Goal: Task Accomplishment & Management: Manage account settings

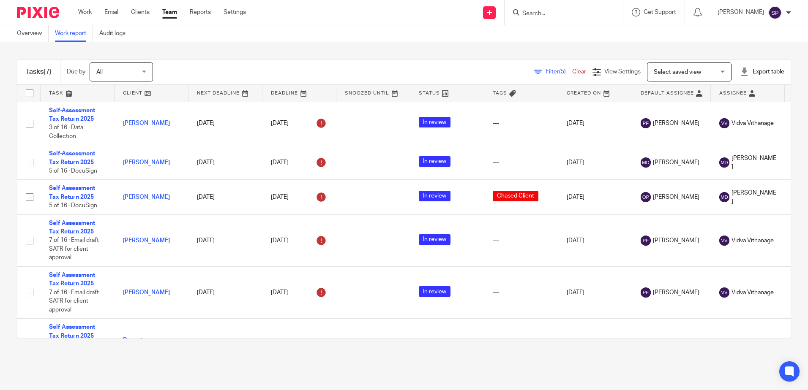
click at [534, 72] on link "Filter (5)" at bounding box center [553, 72] width 38 height 6
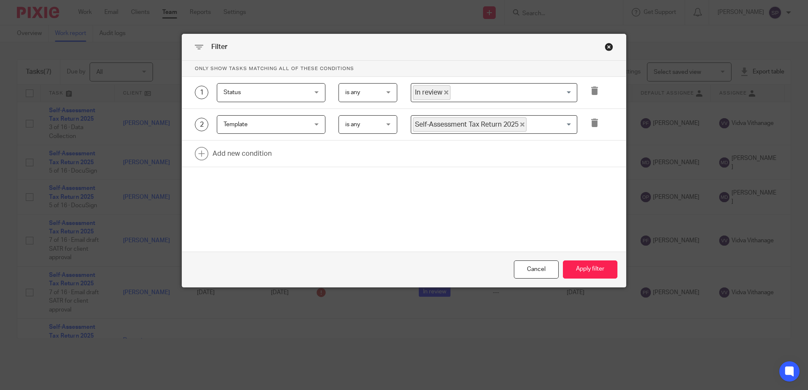
click at [443, 89] on span "In review" at bounding box center [432, 92] width 38 height 15
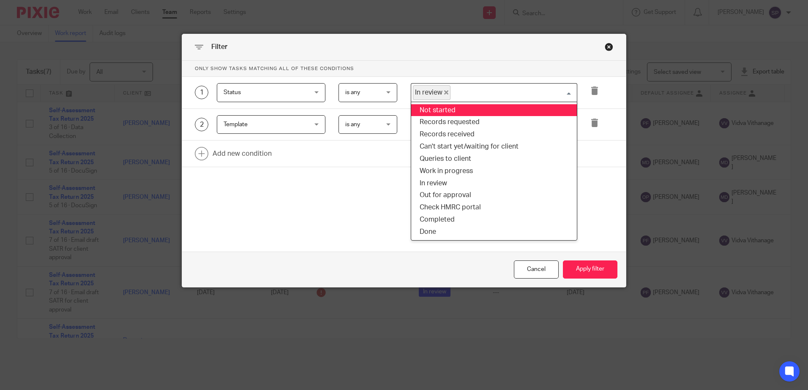
click at [444, 91] on icon "Deselect In review" at bounding box center [446, 92] width 4 height 4
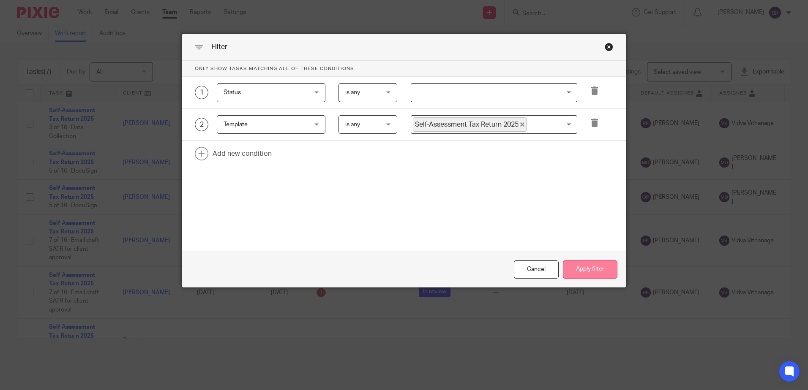
click at [579, 270] on button "Apply filter" at bounding box center [590, 270] width 54 height 18
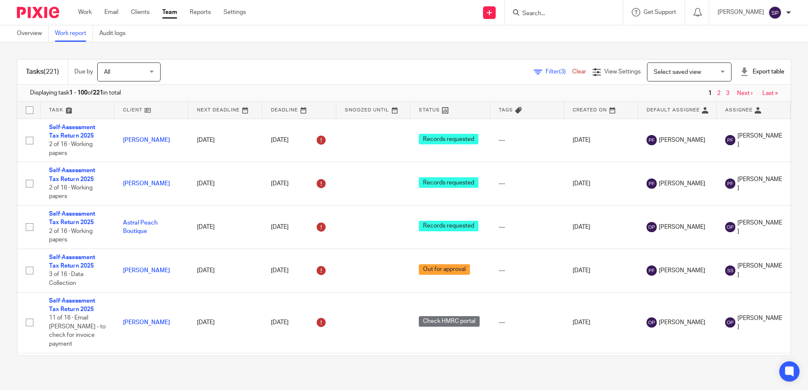
click at [456, 115] on link at bounding box center [450, 110] width 80 height 17
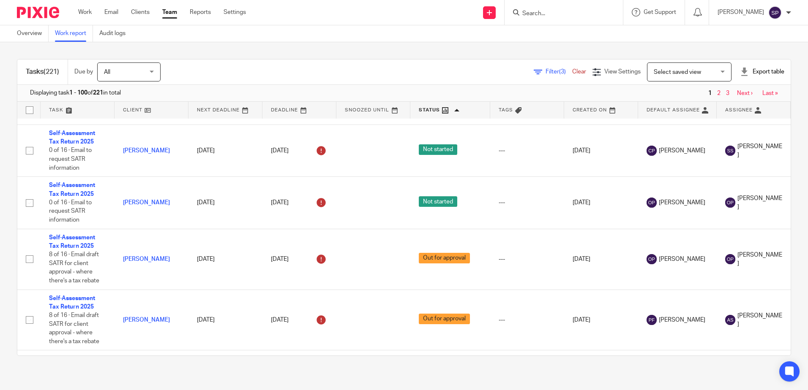
scroll to position [1802, 0]
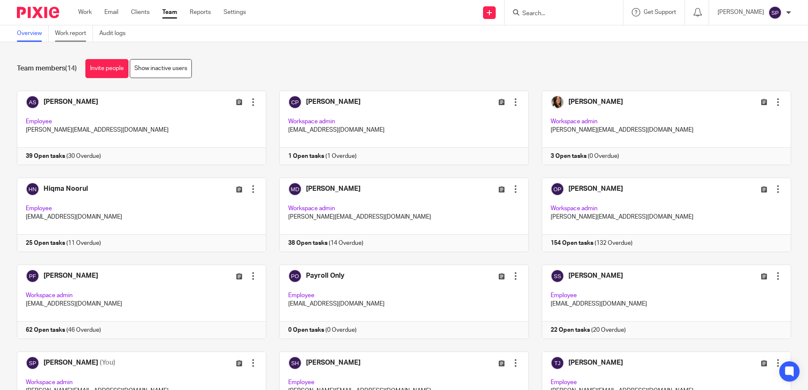
click at [68, 34] on link "Work report" at bounding box center [74, 33] width 38 height 16
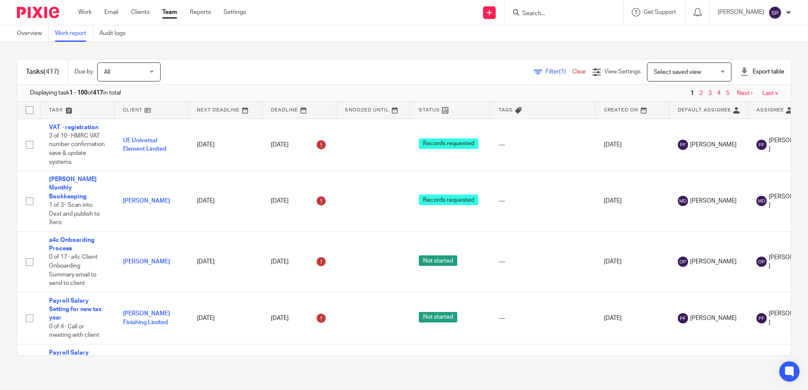
click at [534, 73] on link "Filter (1)" at bounding box center [553, 72] width 38 height 6
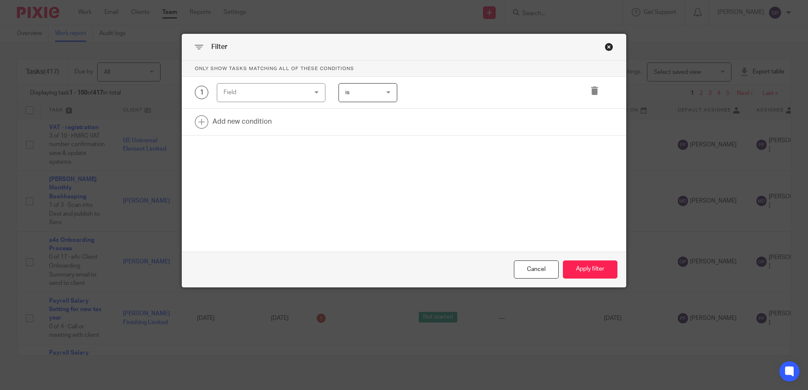
click at [314, 90] on div "Field" at bounding box center [271, 92] width 109 height 19
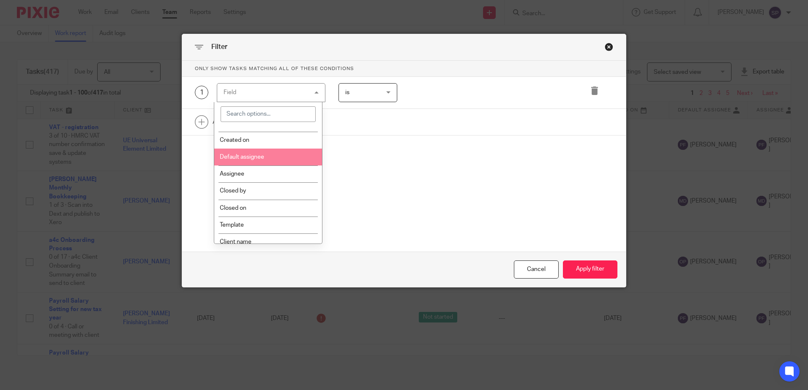
scroll to position [169, 0]
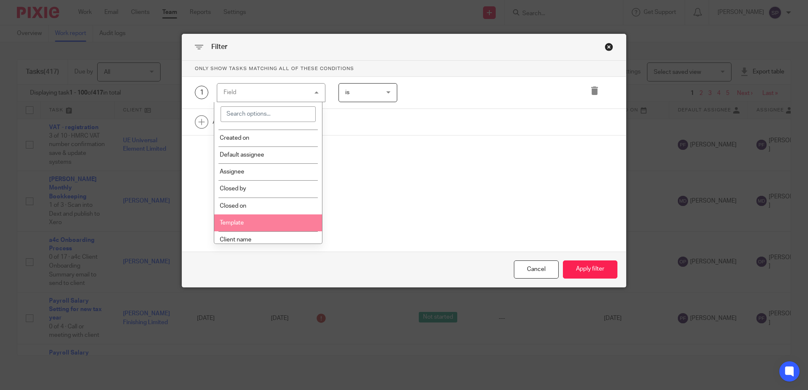
click at [272, 220] on li "Template" at bounding box center [268, 223] width 108 height 17
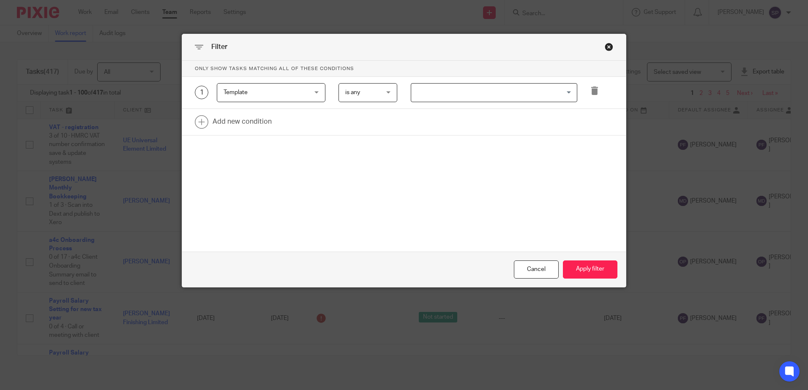
click at [448, 88] on input "Search for option" at bounding box center [492, 92] width 160 height 15
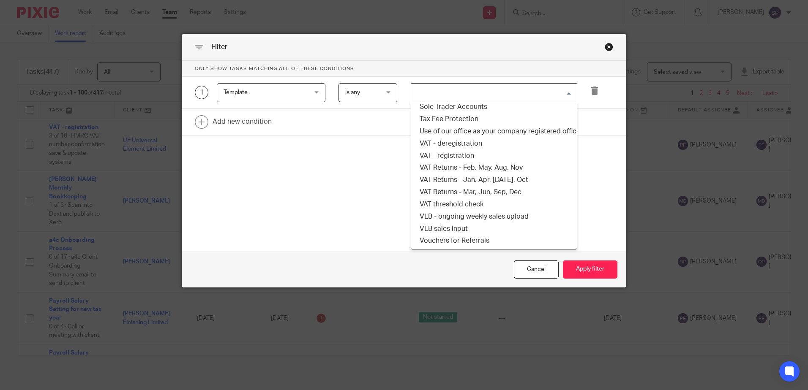
scroll to position [676, 0]
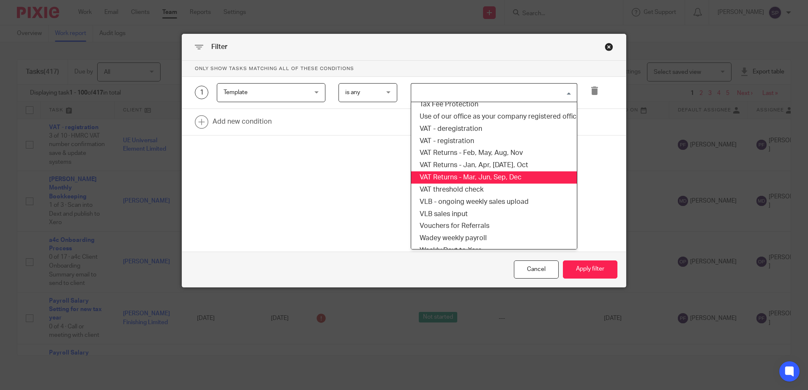
click at [465, 178] on li "VAT Returns - Mar, Jun, Sep, Dec" at bounding box center [494, 178] width 166 height 12
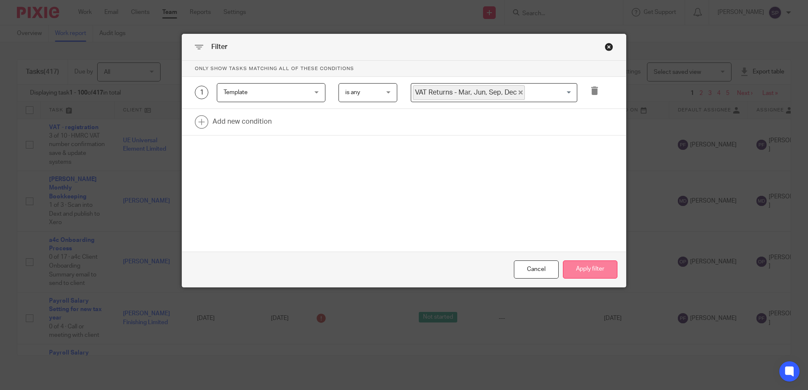
click at [594, 267] on button "Apply filter" at bounding box center [590, 270] width 54 height 18
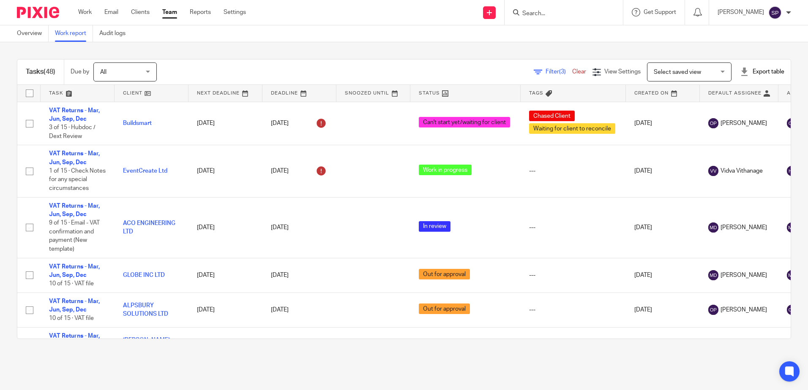
click at [466, 91] on link at bounding box center [465, 93] width 110 height 17
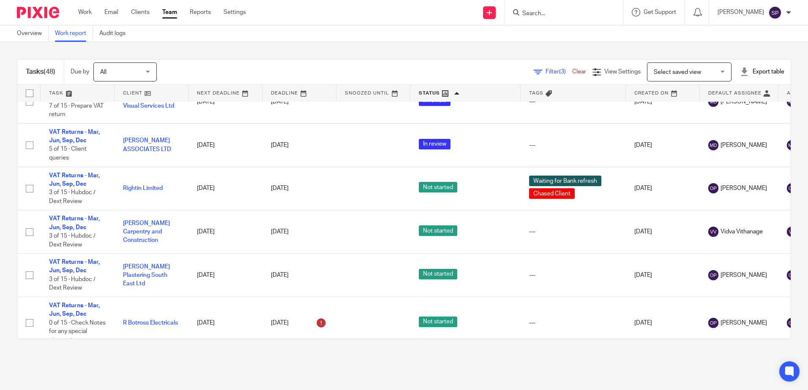
scroll to position [507, 0]
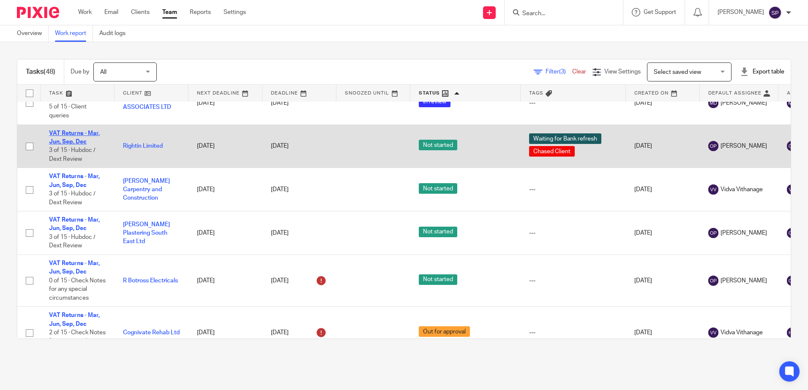
click at [71, 133] on link "VAT Returns - Mar, Jun, Sep, Dec" at bounding box center [74, 138] width 51 height 14
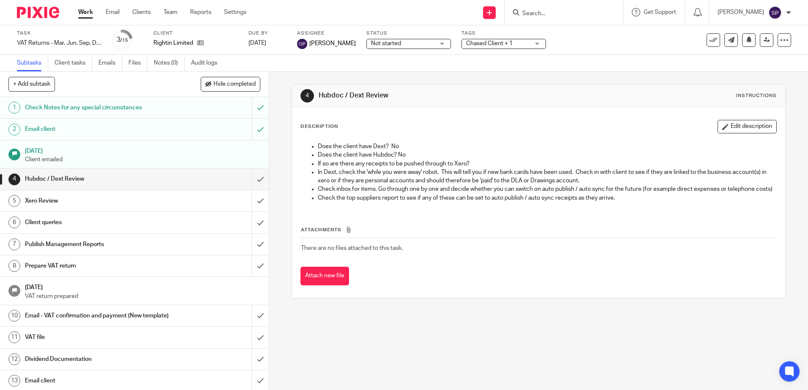
click at [417, 43] on span "Not started" at bounding box center [402, 43] width 63 height 9
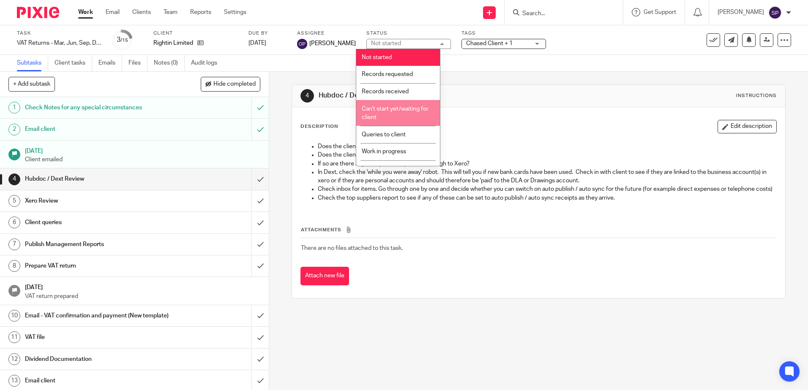
click at [394, 104] on li "Can't start yet/waiting for client" at bounding box center [398, 113] width 84 height 26
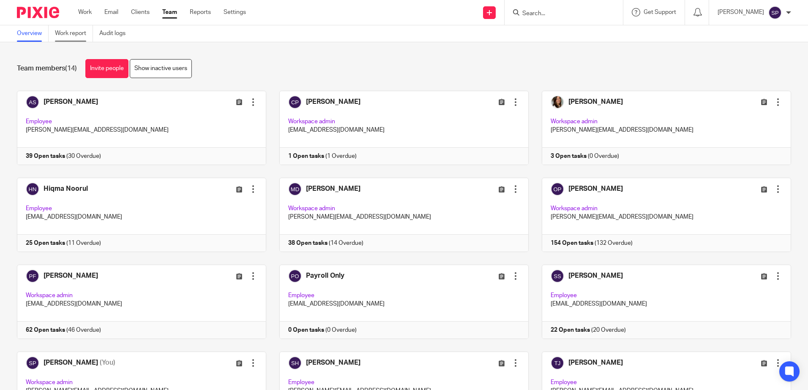
click at [67, 33] on link "Work report" at bounding box center [74, 33] width 38 height 16
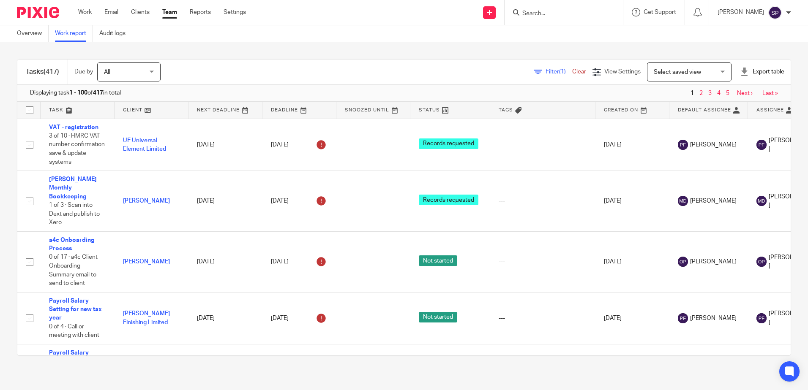
click at [545, 70] on span "Filter (1)" at bounding box center [558, 72] width 27 height 6
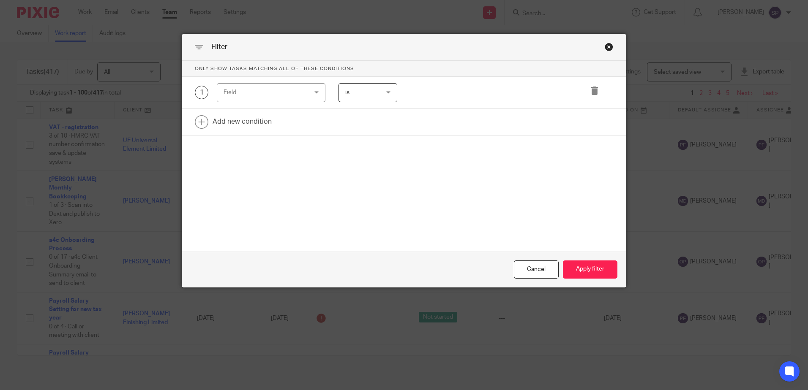
click at [319, 92] on div "Field" at bounding box center [271, 92] width 109 height 19
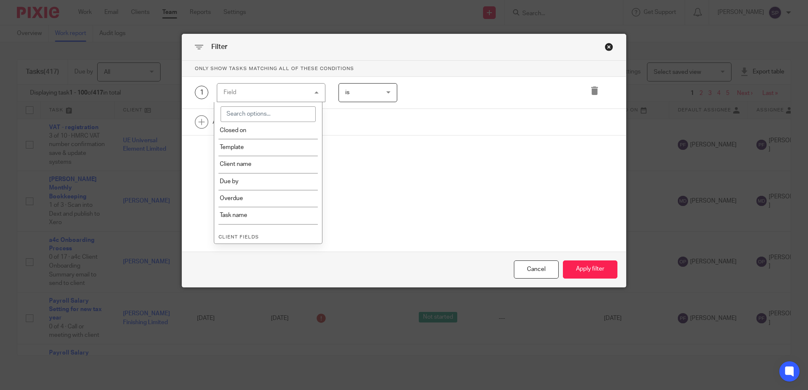
scroll to position [253, 0]
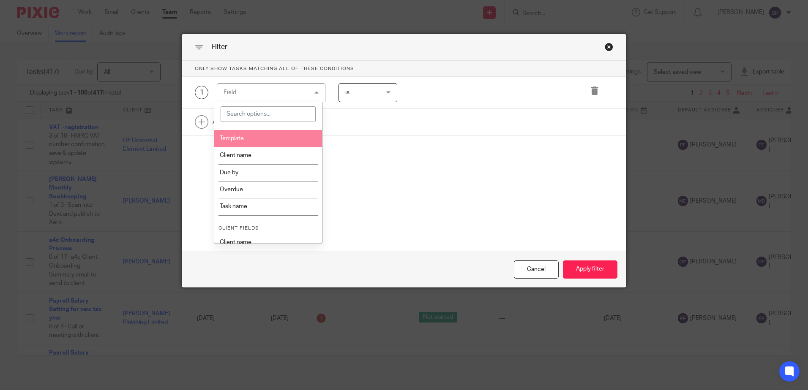
click at [278, 138] on li "Template" at bounding box center [268, 138] width 108 height 17
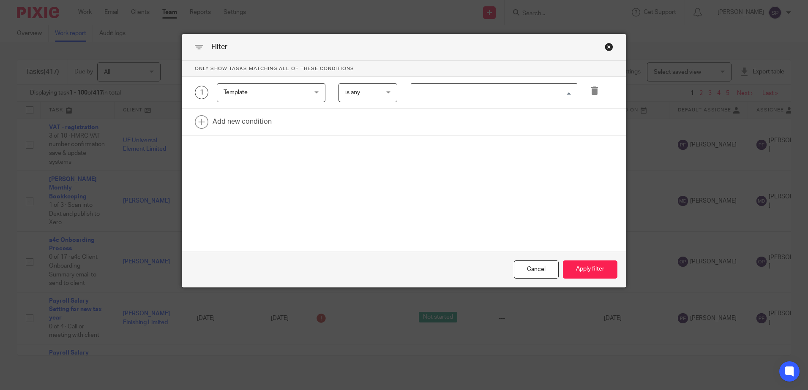
click at [428, 92] on input "Search for option" at bounding box center [492, 92] width 160 height 15
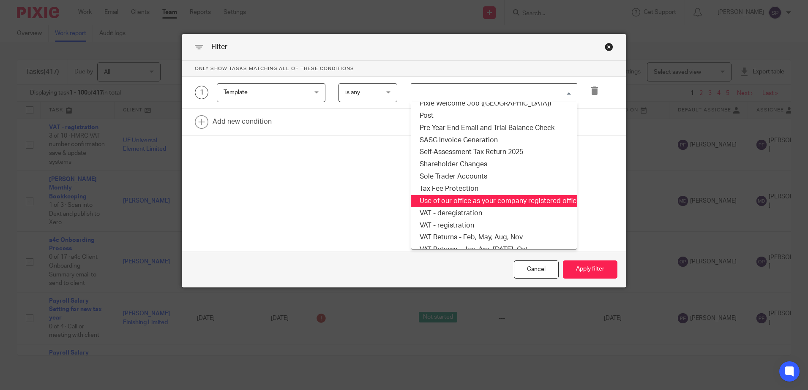
scroll to position [634, 0]
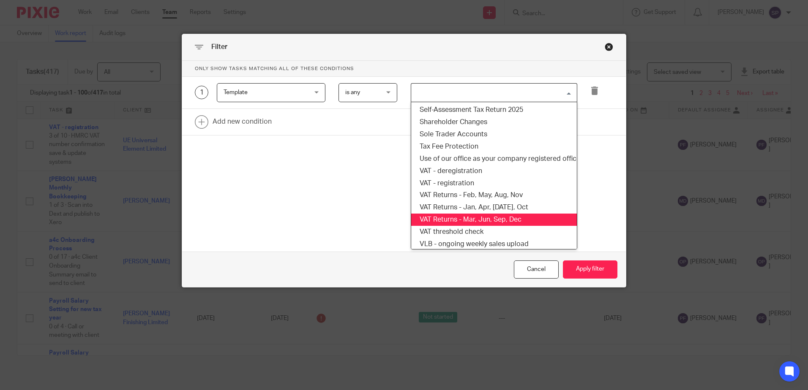
click at [453, 220] on li "VAT Returns - Mar, Jun, Sep, Dec" at bounding box center [494, 220] width 166 height 12
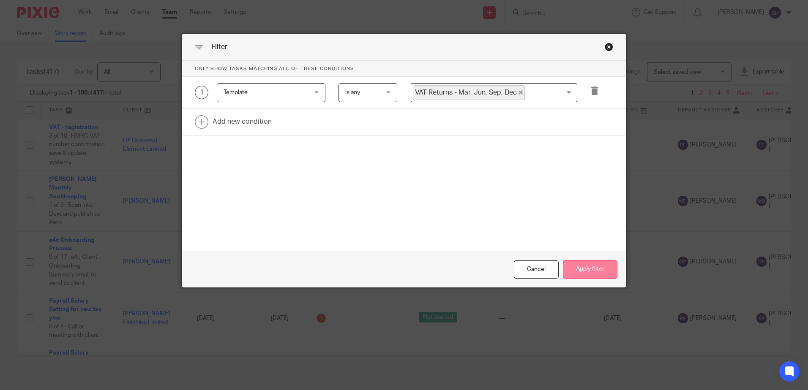
click at [587, 269] on button "Apply filter" at bounding box center [590, 270] width 54 height 18
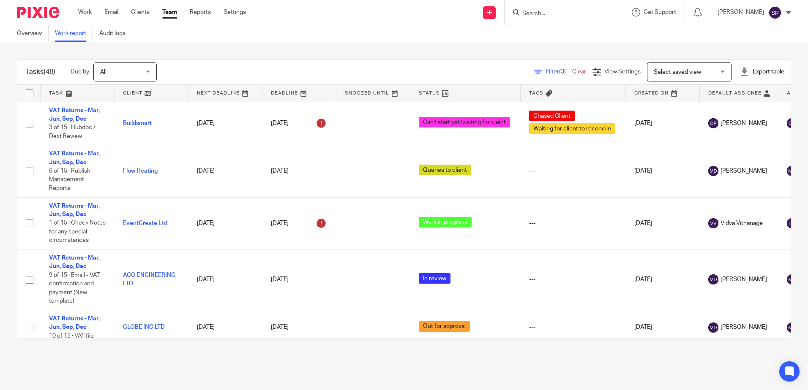
click at [485, 97] on link at bounding box center [465, 93] width 110 height 17
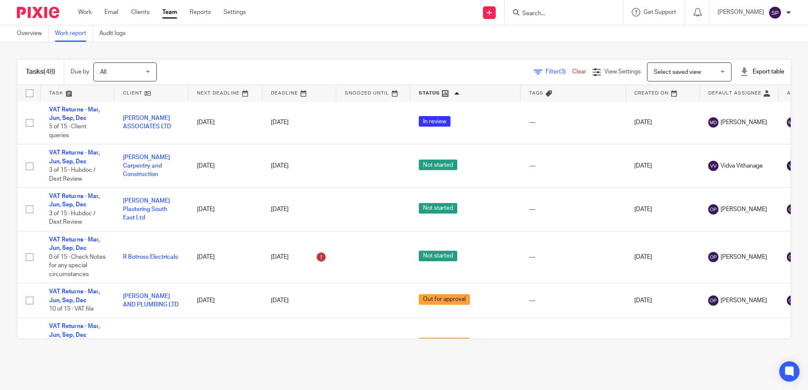
scroll to position [549, 0]
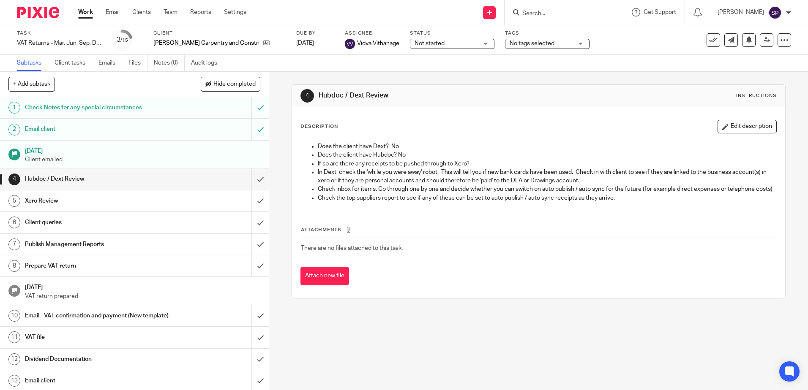
click at [463, 43] on div "Not started Not started" at bounding box center [452, 44] width 84 height 10
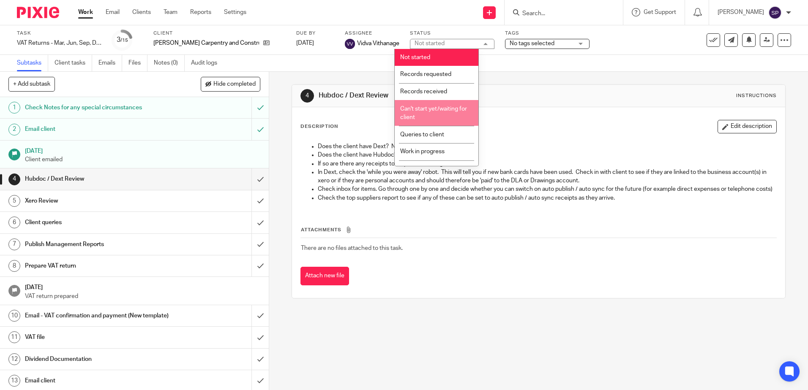
click at [428, 113] on li "Can't start yet/waiting for client" at bounding box center [437, 113] width 84 height 26
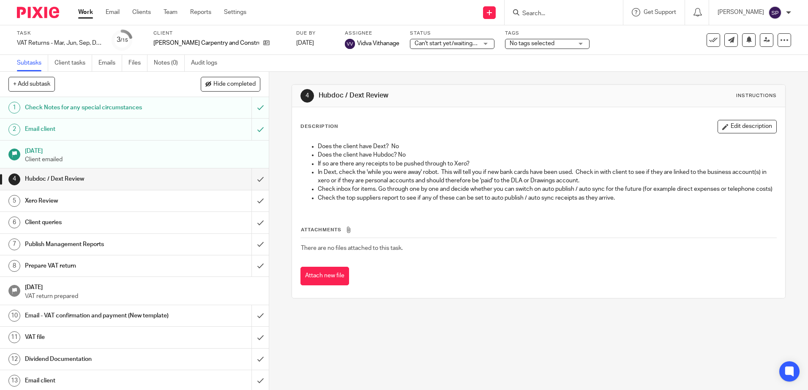
click at [85, 13] on link "Work" at bounding box center [85, 12] width 15 height 8
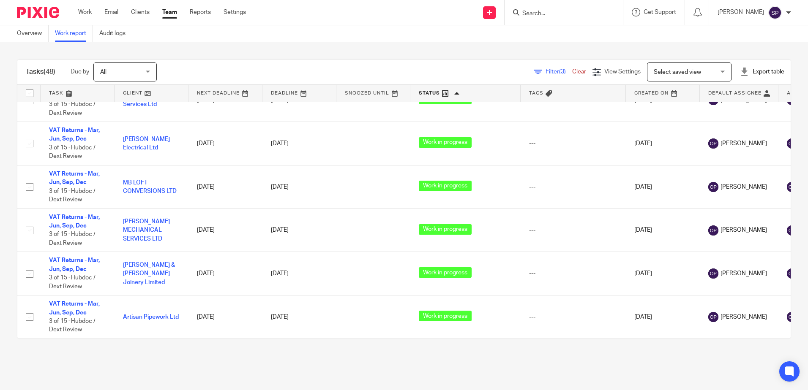
scroll to position [1914, 0]
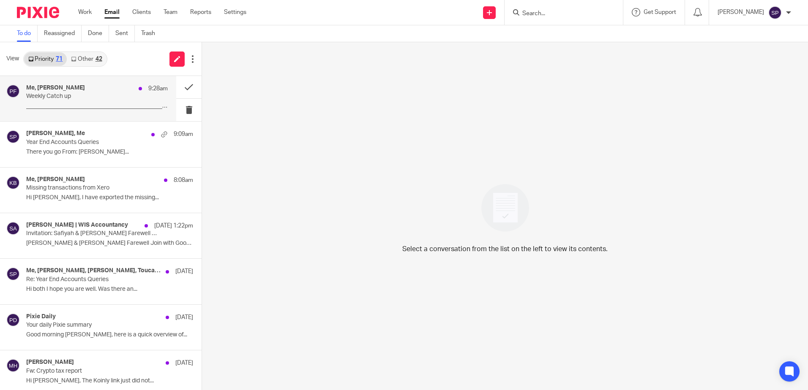
click at [80, 105] on p "_______________________________________________..." at bounding box center [97, 106] width 142 height 7
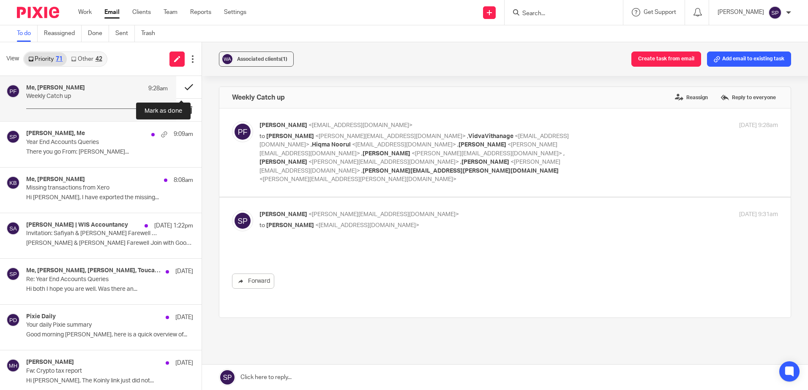
click at [179, 86] on button at bounding box center [188, 87] width 25 height 22
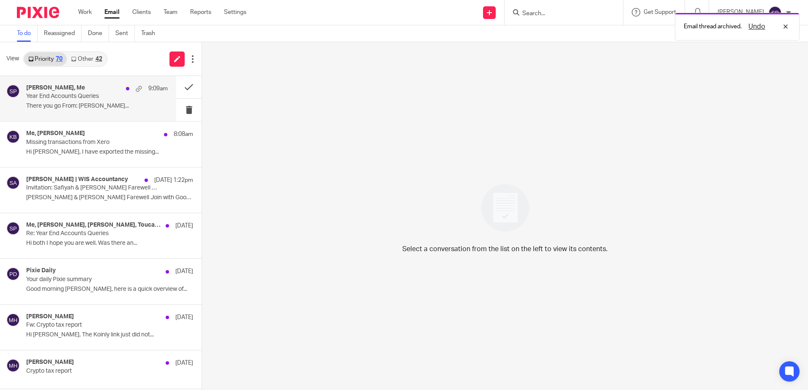
click at [125, 108] on p "There you go From: Sarah Parsons..." at bounding box center [97, 106] width 142 height 7
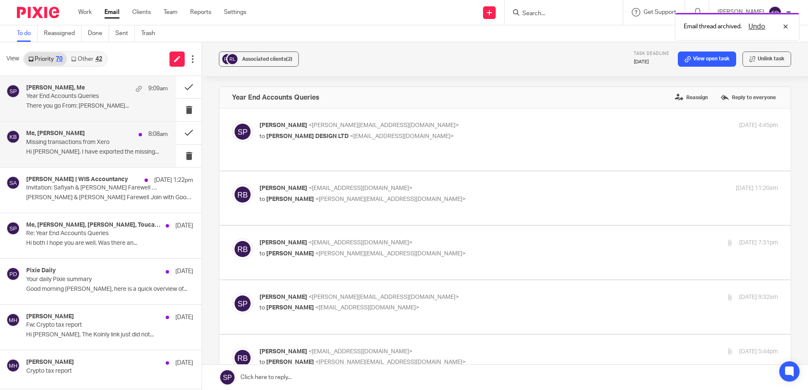
click at [106, 144] on p "Missing transactions from Xero" at bounding box center [82, 142] width 113 height 7
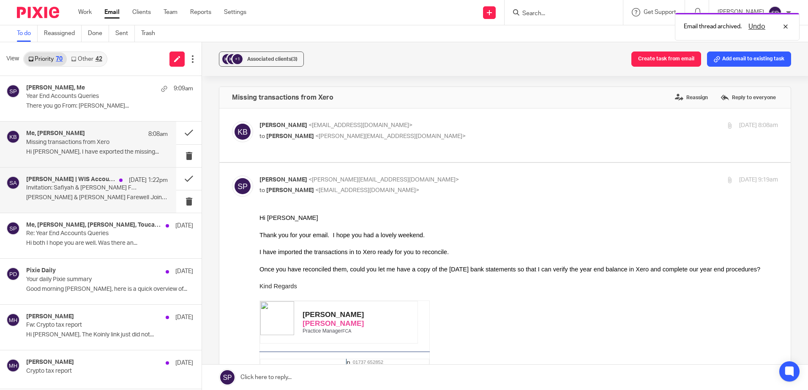
click at [90, 188] on p "Invitation: Safiyah & Shenal Farewell @ Fri Oct 10, 2025 1:30pm - 2pm (BST) (sa…" at bounding box center [82, 188] width 113 height 7
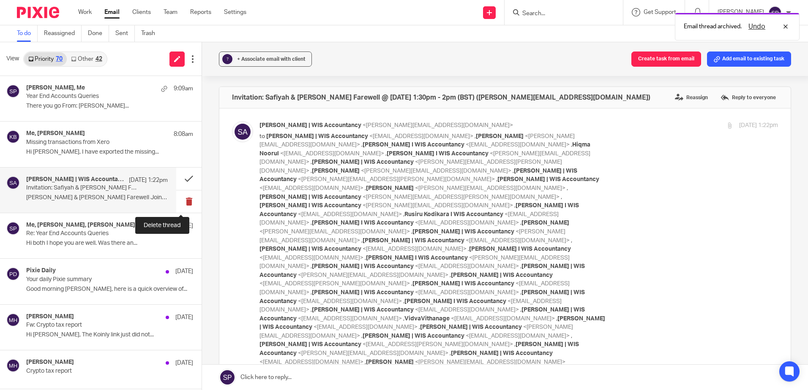
click at [179, 200] on button at bounding box center [188, 202] width 25 height 22
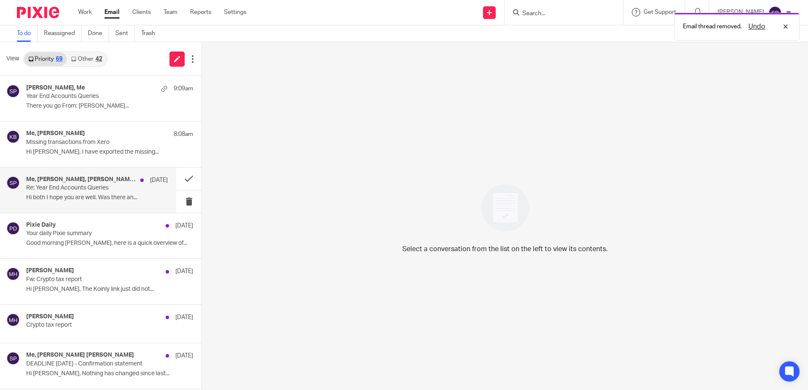
click at [103, 188] on p "Re: Year End Accounts Queries" at bounding box center [82, 188] width 113 height 7
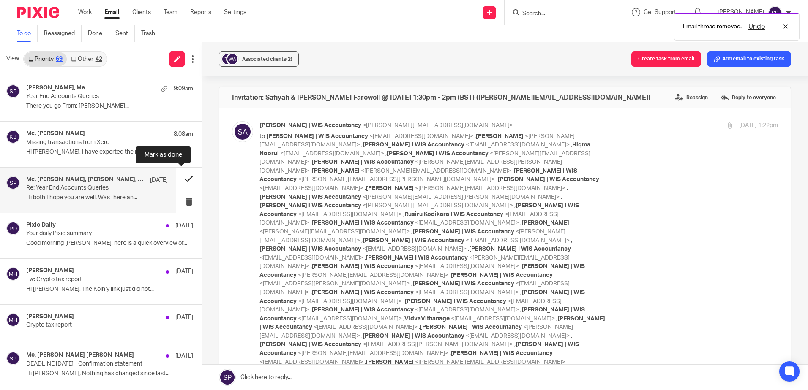
click at [180, 178] on button at bounding box center [188, 179] width 25 height 22
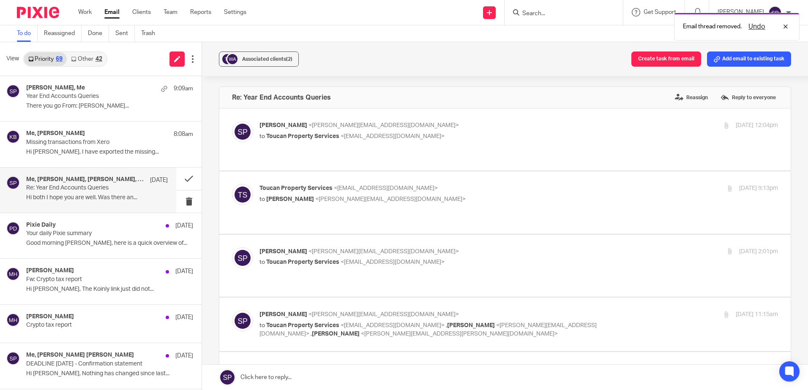
click at [117, 240] on p "Good morning Sarah, here is a quick overview of..." at bounding box center [109, 243] width 167 height 7
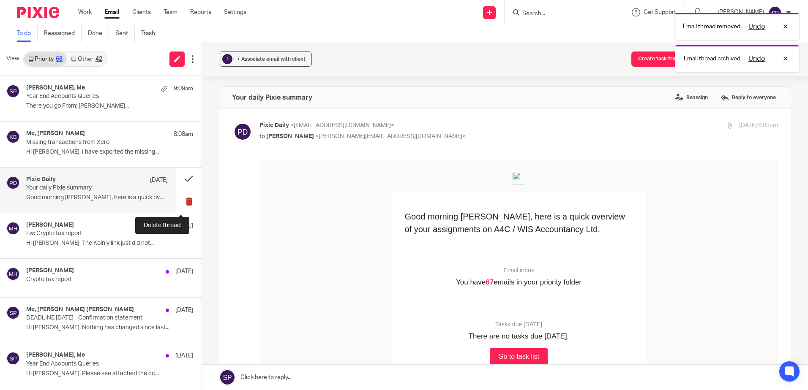
click at [183, 202] on button at bounding box center [188, 202] width 25 height 22
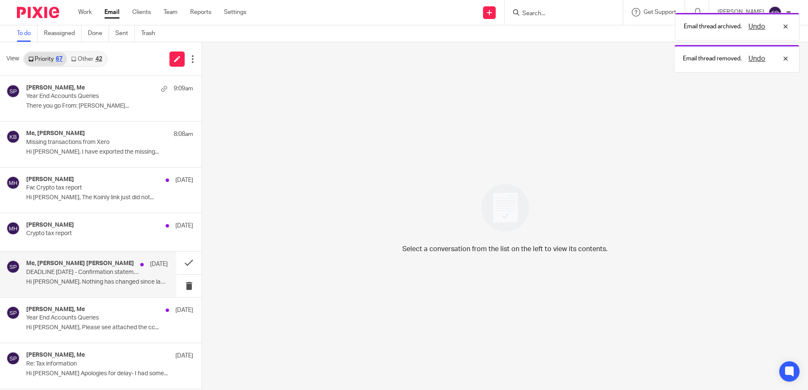
click at [109, 278] on div "Me, Maggie Colette 9 Oct DEADLINE 18 October 2025 - Confirmation statement Hi S…" at bounding box center [97, 274] width 142 height 28
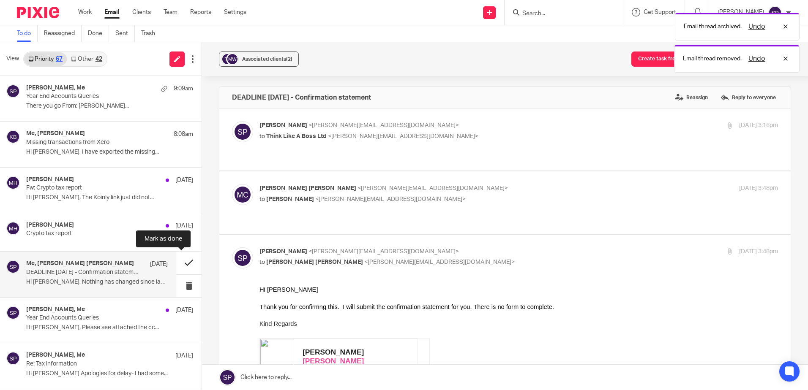
click at [177, 263] on button at bounding box center [188, 263] width 25 height 22
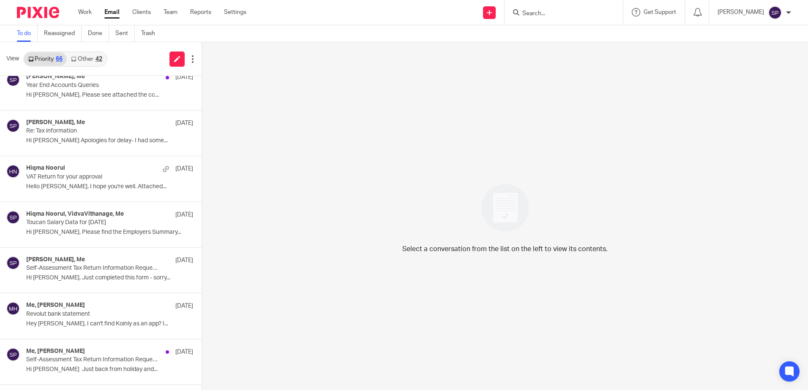
scroll to position [127, 0]
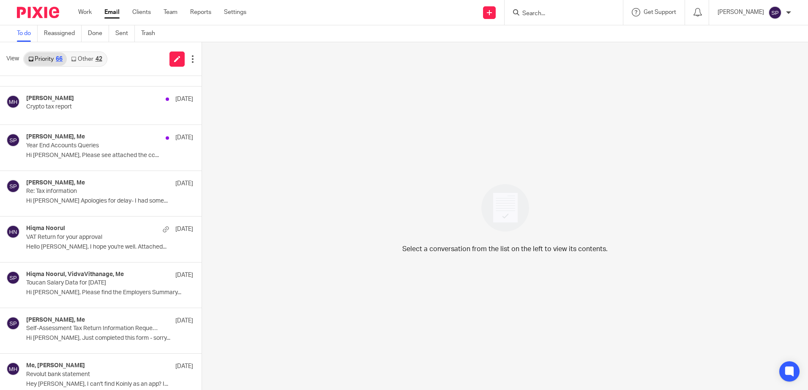
click at [84, 60] on link "Other 42" at bounding box center [86, 59] width 39 height 14
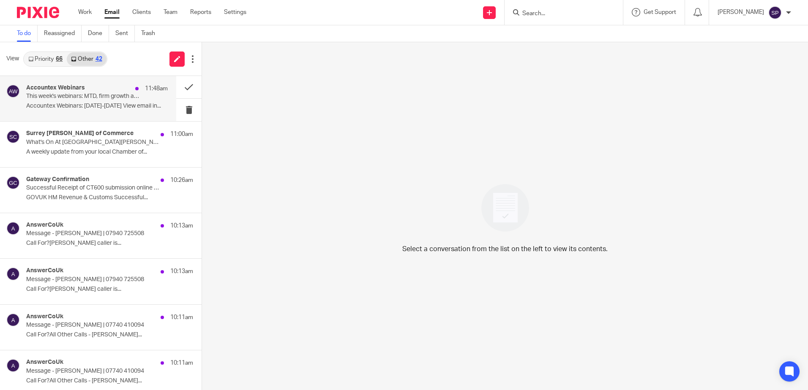
click at [95, 95] on p "This week's webinars: MTD, firm growth and more..." at bounding box center [82, 96] width 113 height 7
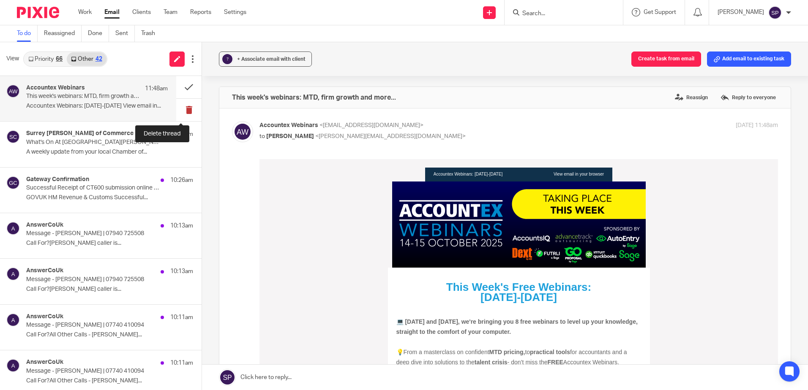
click at [177, 109] on button at bounding box center [188, 110] width 25 height 22
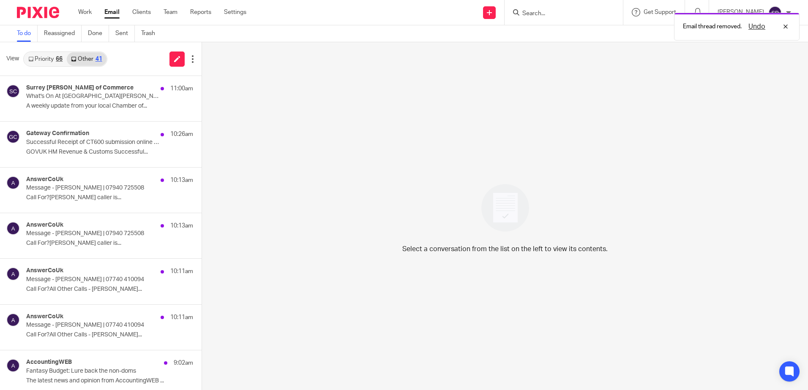
click at [117, 106] on p "A weekly update from your local Chamber of..." at bounding box center [109, 106] width 167 height 7
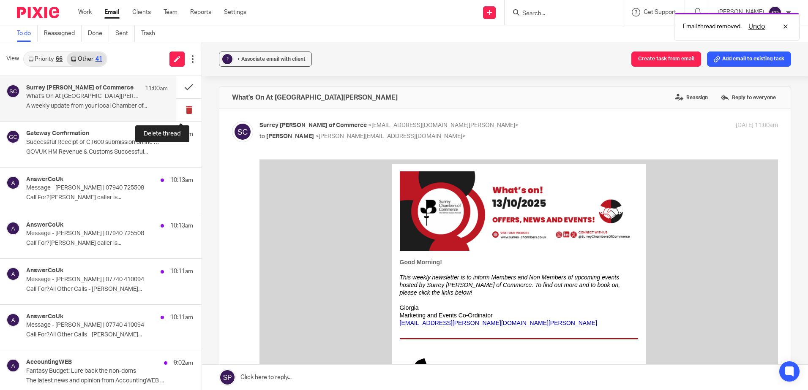
click at [178, 109] on button at bounding box center [188, 110] width 25 height 22
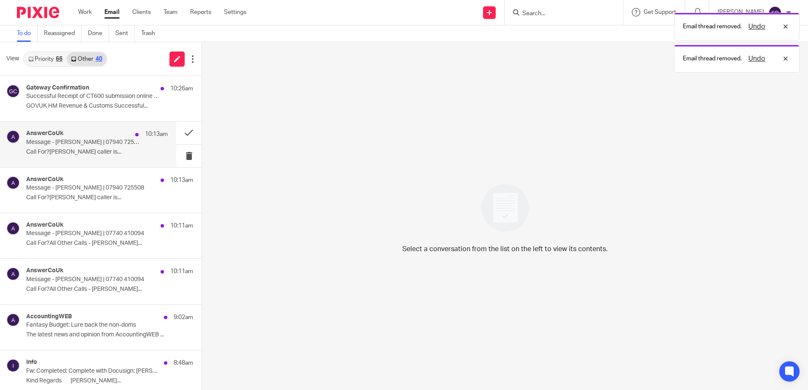
click at [83, 144] on p "Message - Michael Quarantine | 07940 725508" at bounding box center [82, 142] width 113 height 7
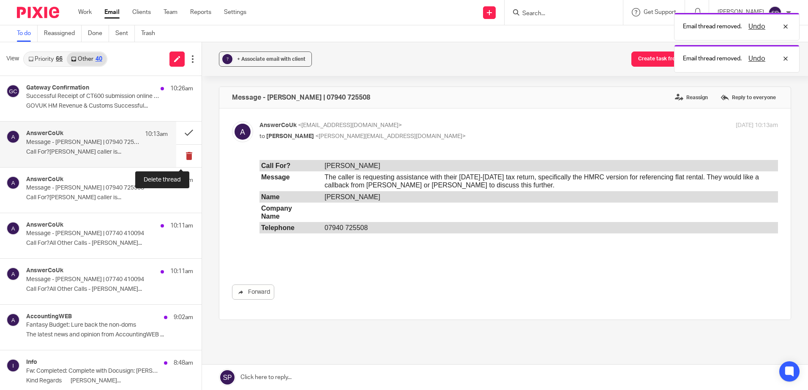
click at [177, 153] on button at bounding box center [188, 156] width 25 height 22
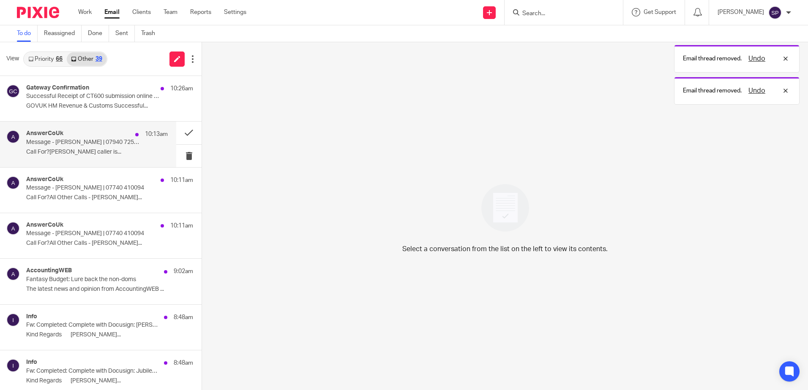
click at [117, 155] on p "Call For?Oliver PicklesMessageThe caller is..." at bounding box center [97, 152] width 142 height 7
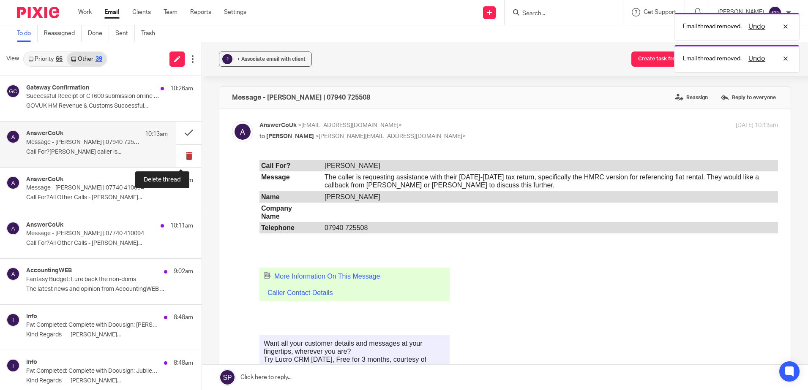
click at [177, 158] on button at bounding box center [188, 156] width 25 height 22
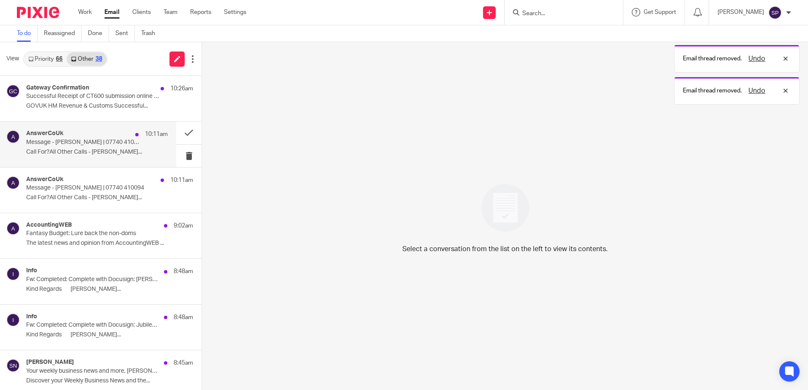
click at [122, 157] on div "AnswerCoUk 10:11am Message - Izabella Meehan | 07740 410094 Call For?All Other …" at bounding box center [97, 144] width 142 height 28
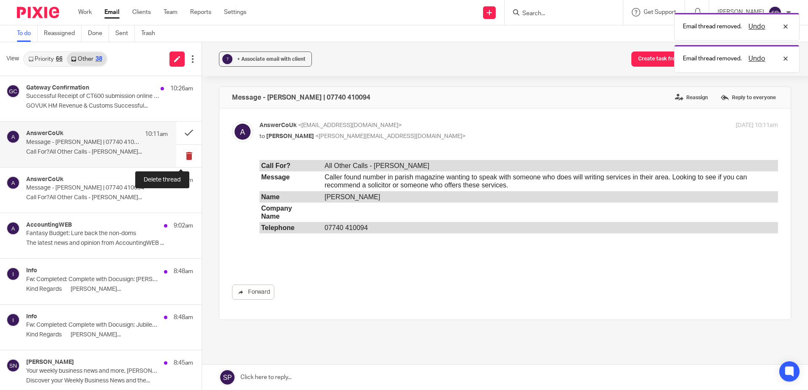
click at [181, 156] on button at bounding box center [188, 156] width 25 height 22
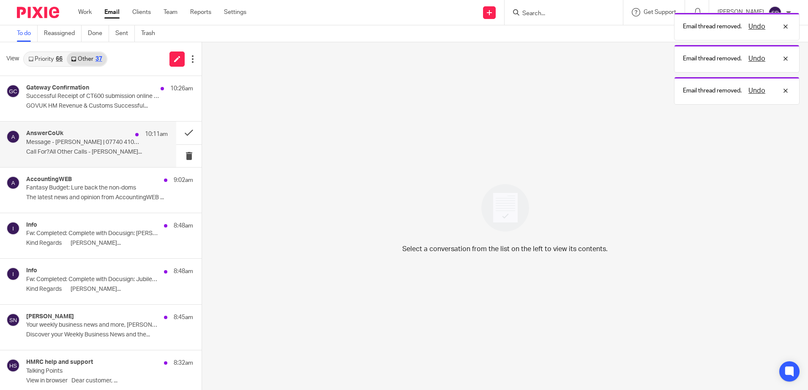
click at [125, 159] on div "AnswerCoUk 10:11am Message - Izabella Meehan | 07740 410094 Call For?All Other …" at bounding box center [88, 144] width 176 height 45
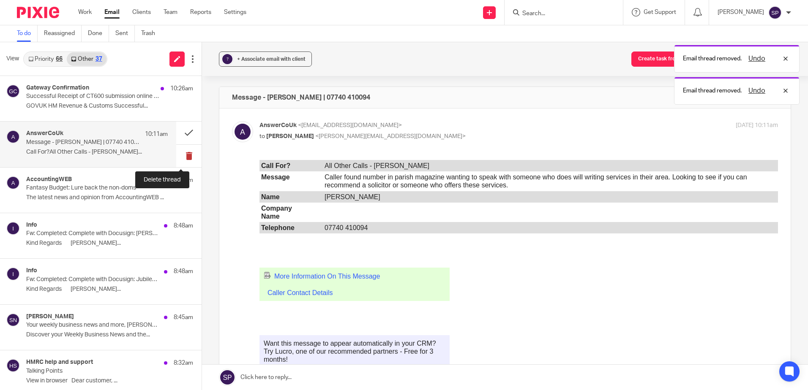
click at [177, 154] on button at bounding box center [188, 156] width 25 height 22
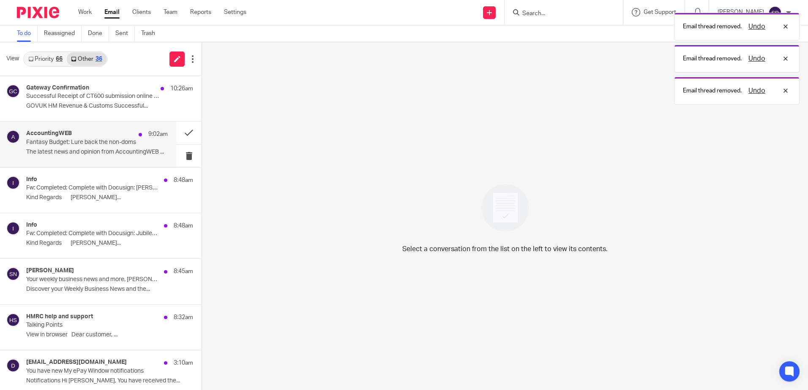
click at [142, 151] on p "The latest news and opinion from AccountingWEB ..." at bounding box center [97, 152] width 142 height 7
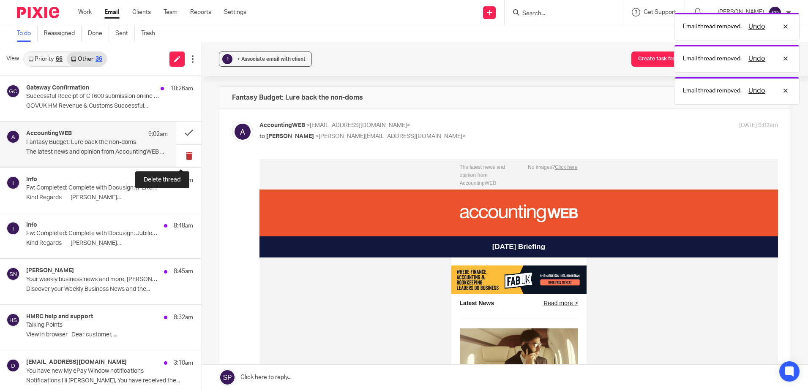
click at [180, 157] on button at bounding box center [188, 156] width 25 height 22
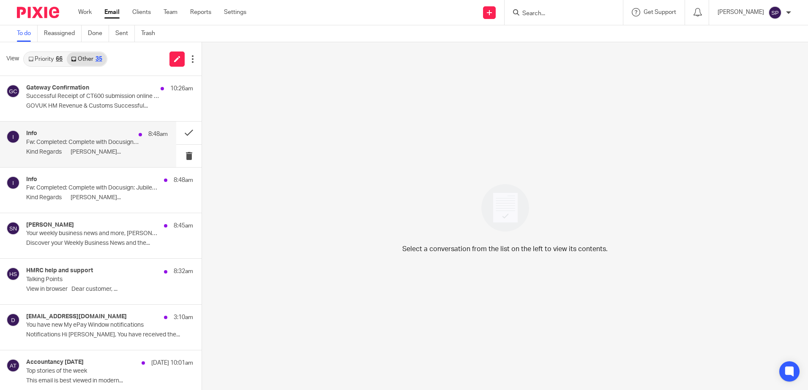
click at [59, 149] on p "Kind Regards Sarah..." at bounding box center [97, 152] width 142 height 7
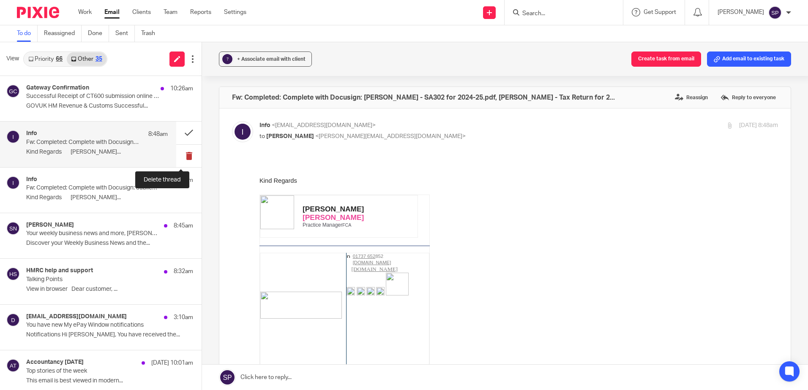
click at [179, 159] on button at bounding box center [188, 156] width 25 height 22
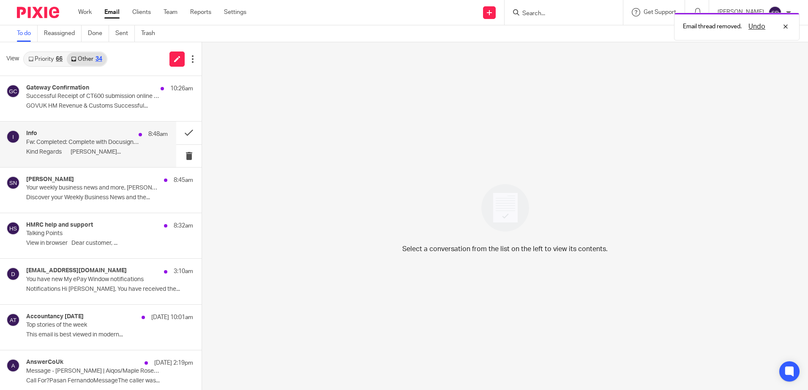
click at [122, 156] on div "Info 8:48am Fw: Completed: Complete with Docusign: Jubilee Training Representat…" at bounding box center [97, 144] width 142 height 28
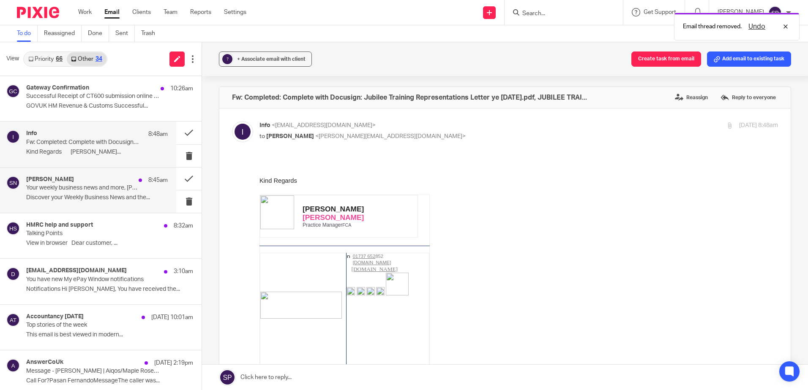
click at [110, 191] on p "Your weekly business news and more, Sarah" at bounding box center [82, 188] width 113 height 7
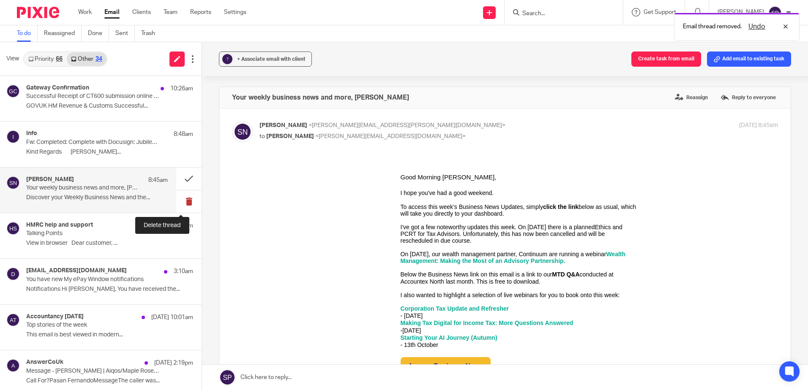
click at [181, 202] on button at bounding box center [188, 202] width 25 height 22
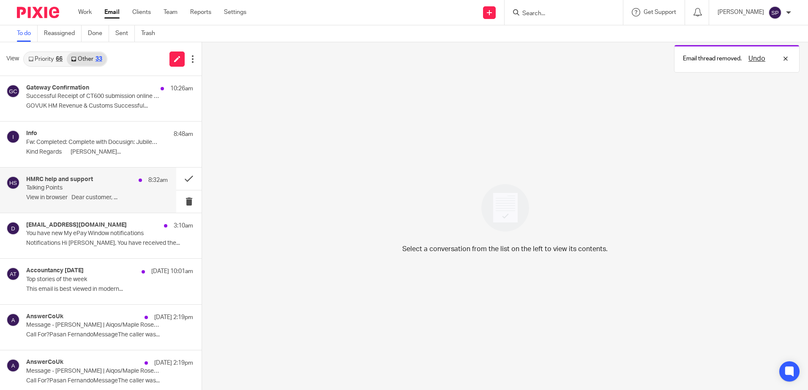
click at [105, 198] on p "View in browser Dear customer, ..." at bounding box center [97, 197] width 142 height 7
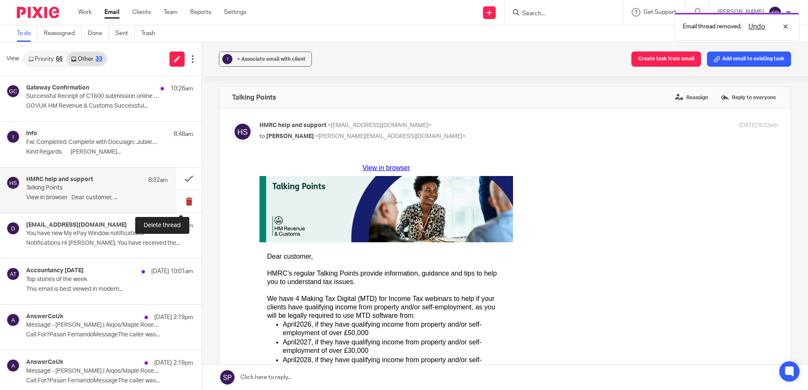
click at [182, 200] on button at bounding box center [188, 202] width 25 height 22
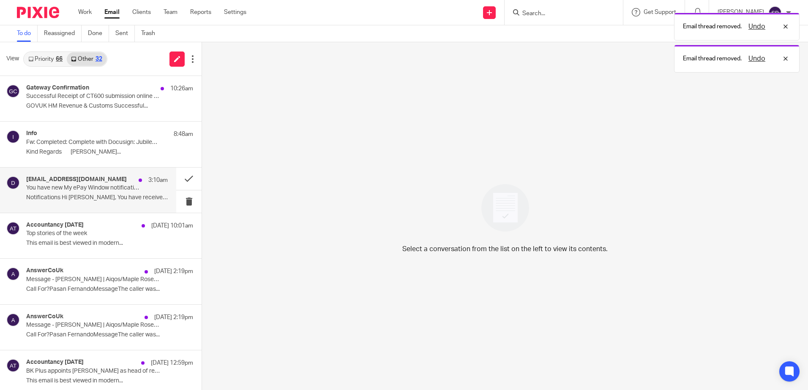
click at [120, 194] on div "donotreply@myepaywindow.com 3:10am You have new My ePay Window notifications No…" at bounding box center [97, 190] width 142 height 28
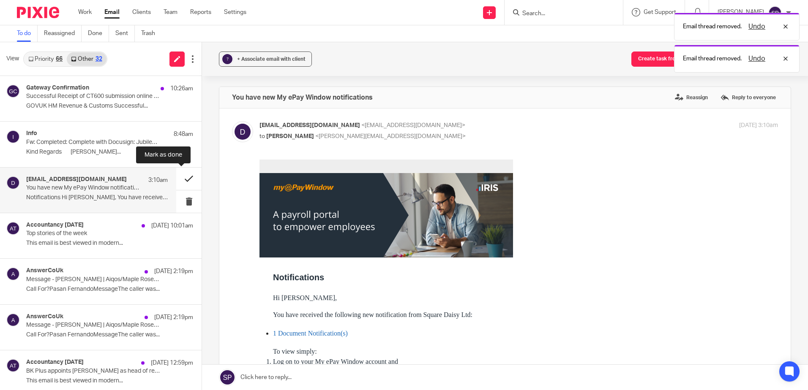
click at [178, 177] on button at bounding box center [188, 179] width 25 height 22
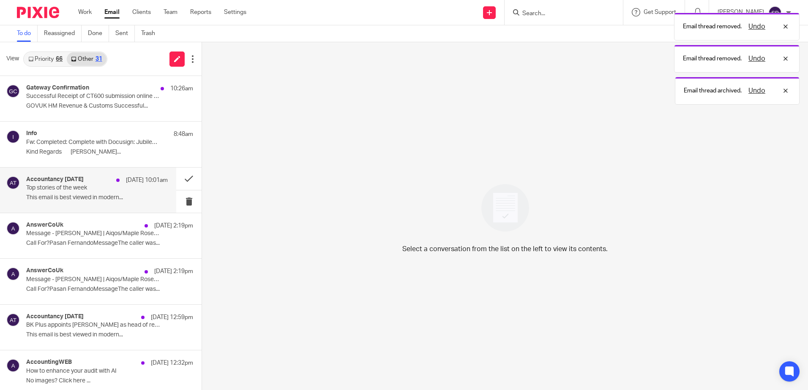
click at [124, 196] on p "This email is best viewed in modern..." at bounding box center [97, 197] width 142 height 7
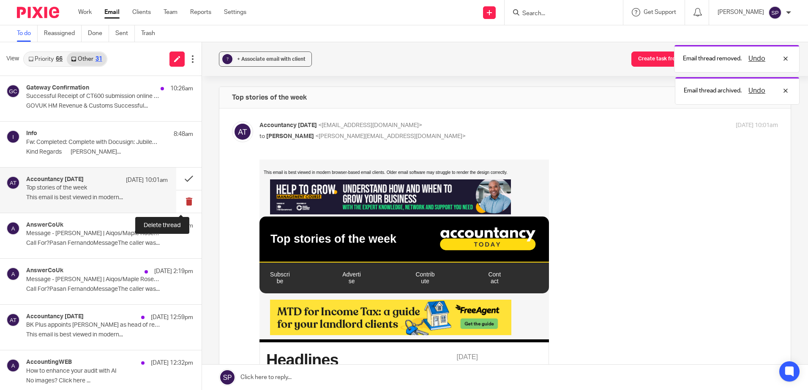
click at [183, 202] on button at bounding box center [188, 202] width 25 height 22
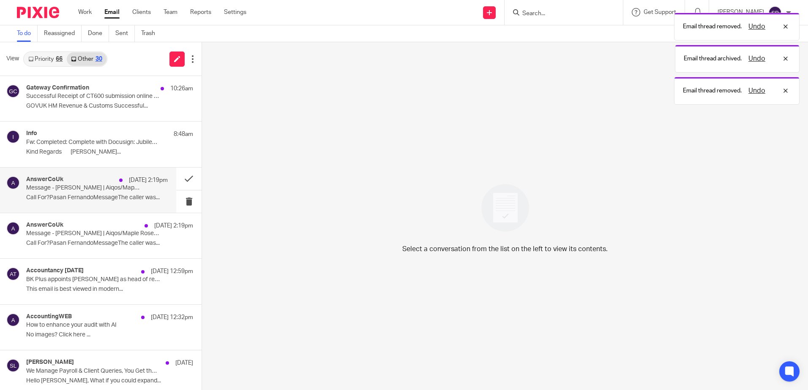
click at [134, 204] on div "AnswerCoUk 10 Oct 2:19pm Message - Jason Mccreight | Aiqos/Maple Rose | 07931 2…" at bounding box center [97, 190] width 142 height 28
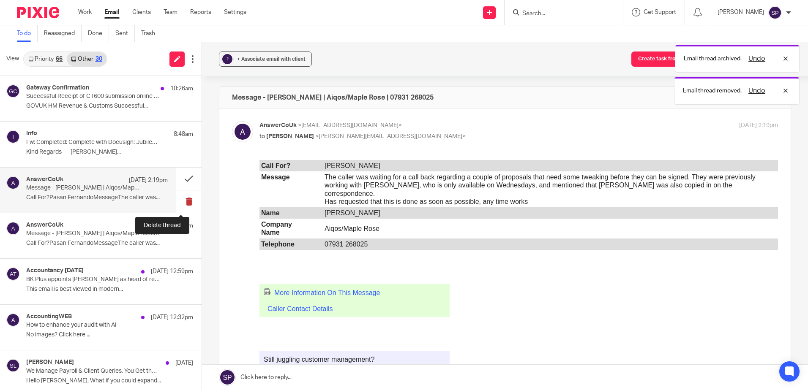
click at [180, 202] on button at bounding box center [188, 202] width 25 height 22
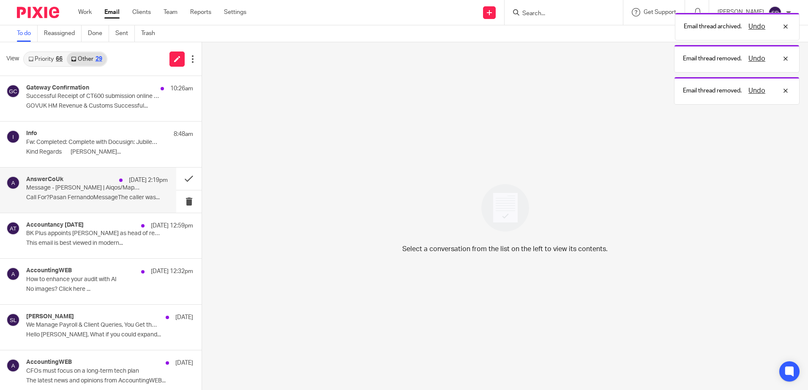
click at [136, 196] on p "Call For?Pasan FernandoMessageThe caller was..." at bounding box center [97, 197] width 142 height 7
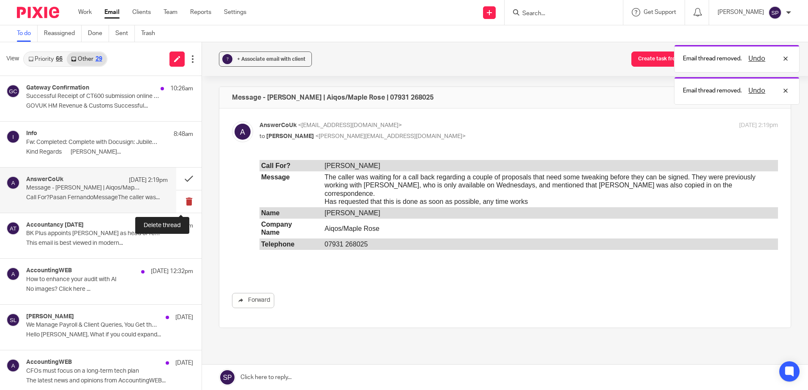
click at [177, 201] on button at bounding box center [188, 202] width 25 height 22
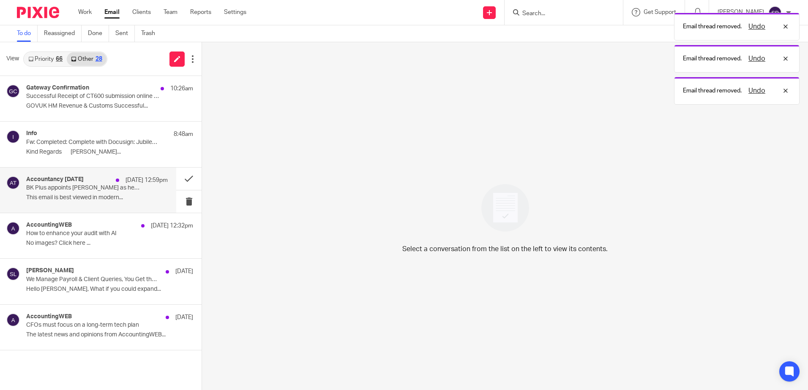
click at [142, 196] on p "This email is best viewed in modern..." at bounding box center [97, 197] width 142 height 7
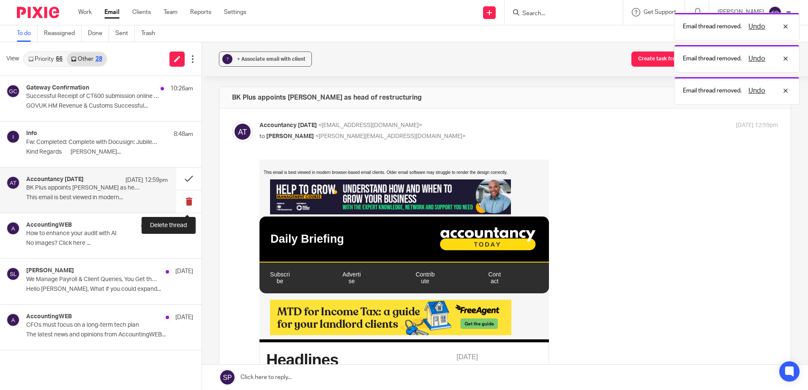
click at [185, 200] on button at bounding box center [188, 202] width 25 height 22
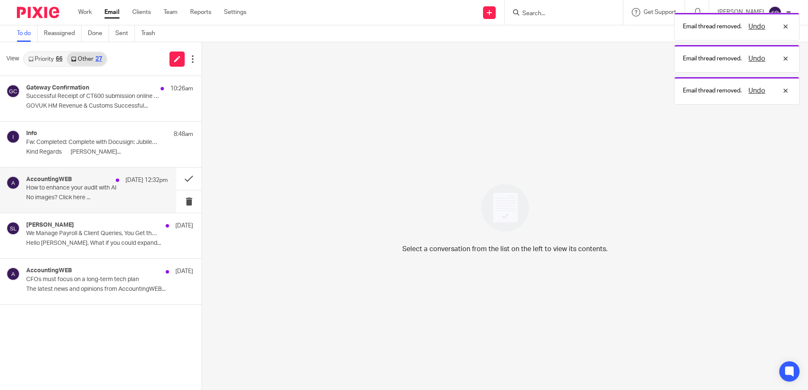
click at [121, 202] on div "AccountingWEB 10 Oct 12:32pm How to enhance your audit with AI No images? Click…" at bounding box center [97, 190] width 142 height 28
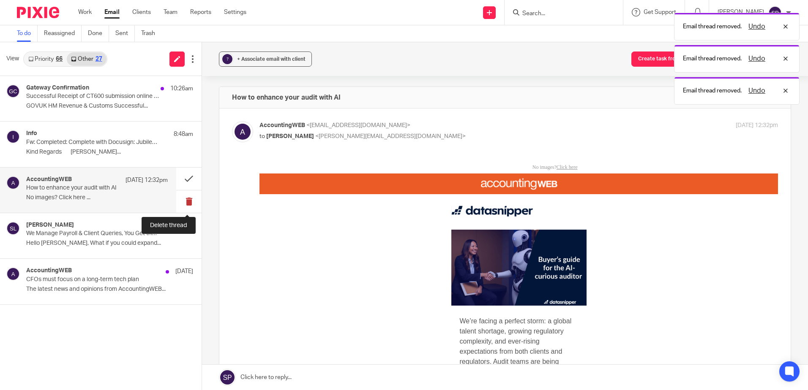
click at [185, 201] on button at bounding box center [188, 202] width 25 height 22
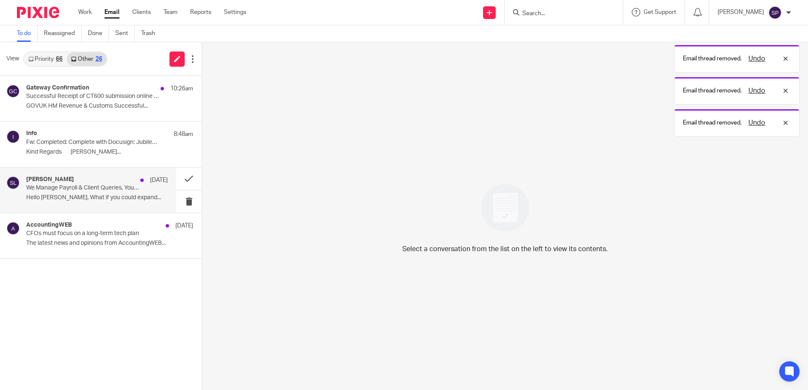
click at [137, 194] on p "Hello Sarah, What if you could expand..." at bounding box center [97, 197] width 142 height 7
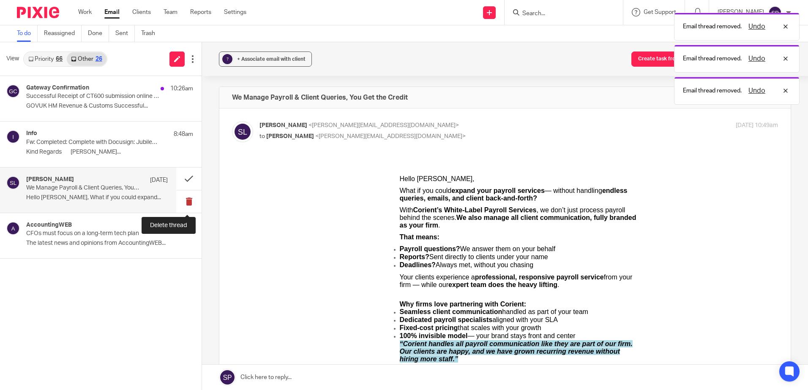
click at [185, 200] on button at bounding box center [188, 202] width 25 height 22
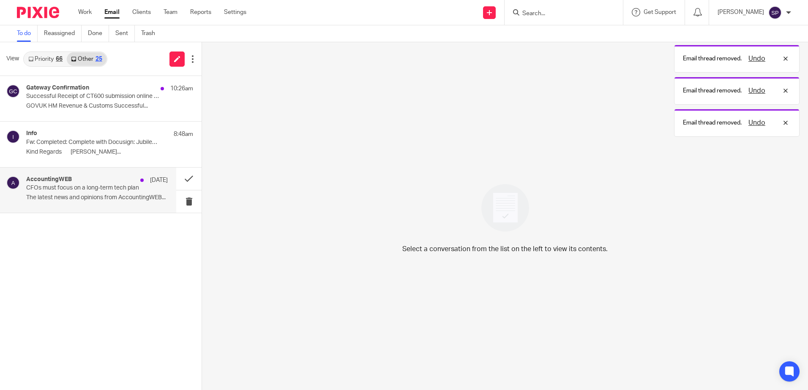
click at [142, 199] on p "The latest news and opinions from AccountingWEB..." at bounding box center [97, 197] width 142 height 7
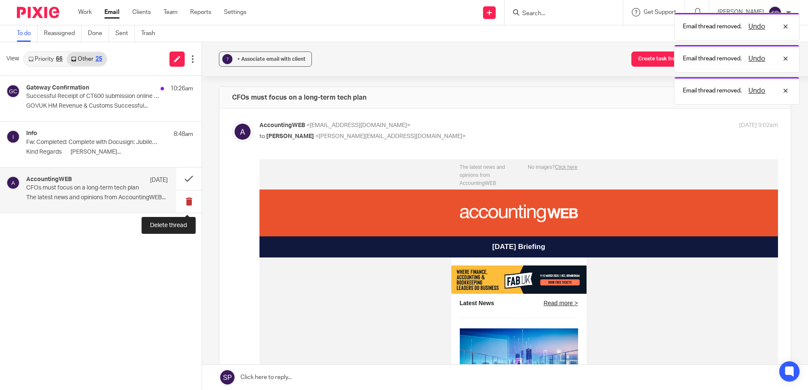
click at [188, 203] on button at bounding box center [188, 202] width 25 height 22
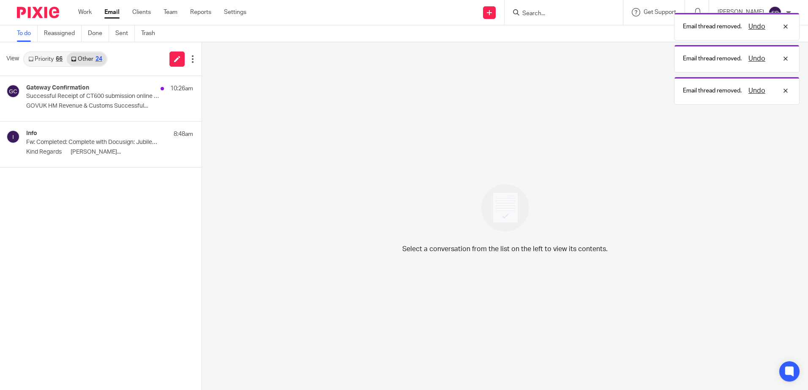
click at [52, 64] on link "Priority 66" at bounding box center [45, 59] width 43 height 14
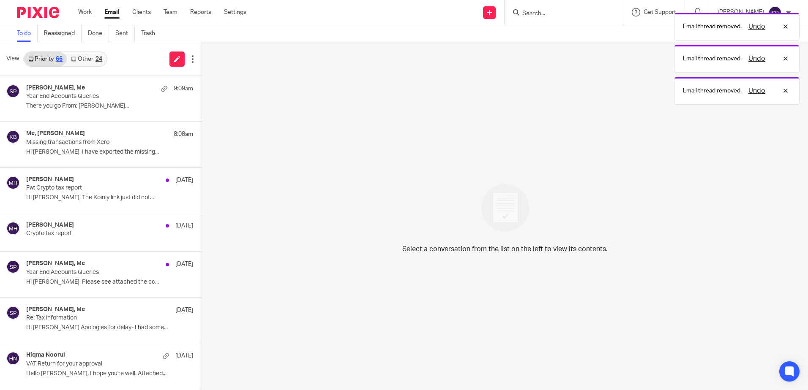
click at [82, 64] on link "Other 24" at bounding box center [86, 59] width 39 height 14
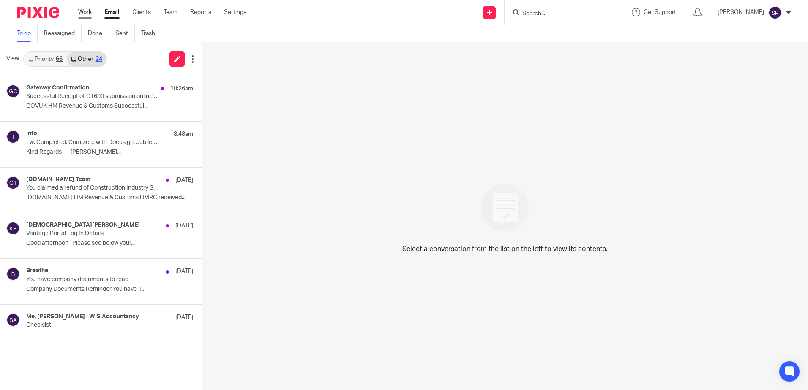
click at [82, 11] on link "Work" at bounding box center [85, 12] width 14 height 8
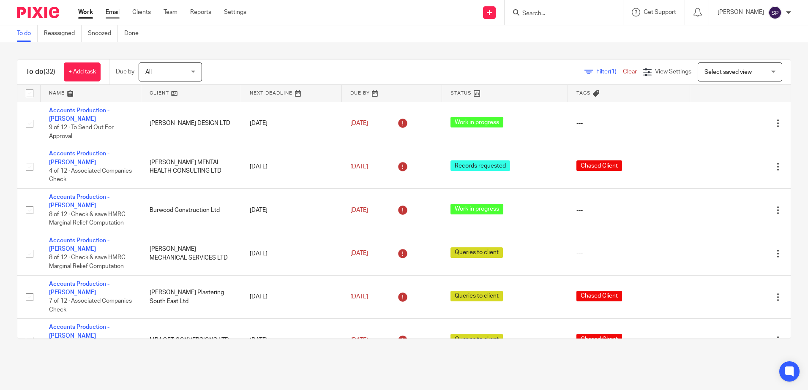
click at [118, 12] on link "Email" at bounding box center [113, 12] width 14 height 8
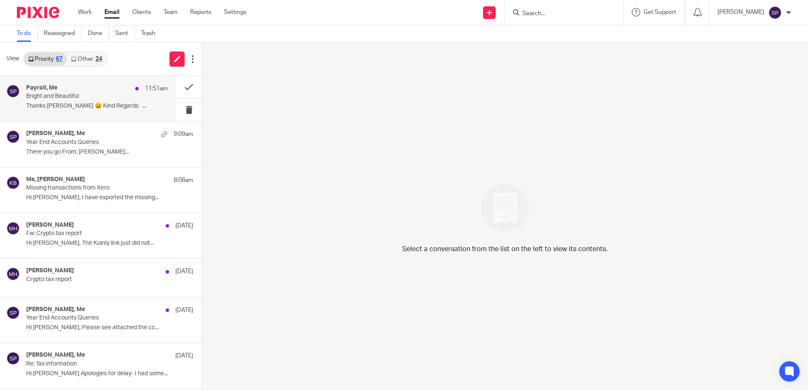
click at [95, 103] on p "Thanks Sarah 😀 Kind Regards ..." at bounding box center [97, 106] width 142 height 7
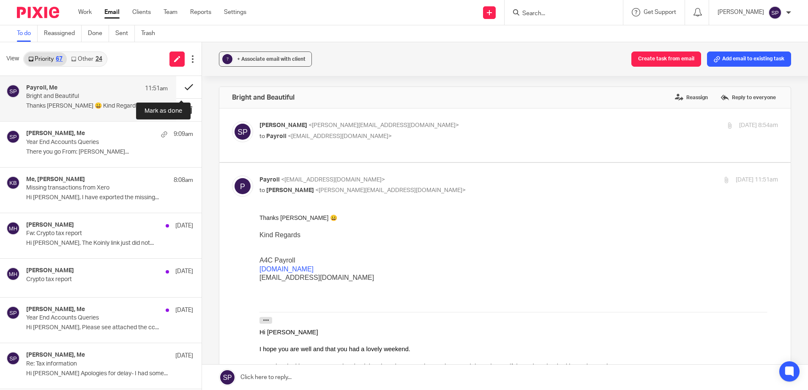
click at [179, 87] on button at bounding box center [188, 87] width 25 height 22
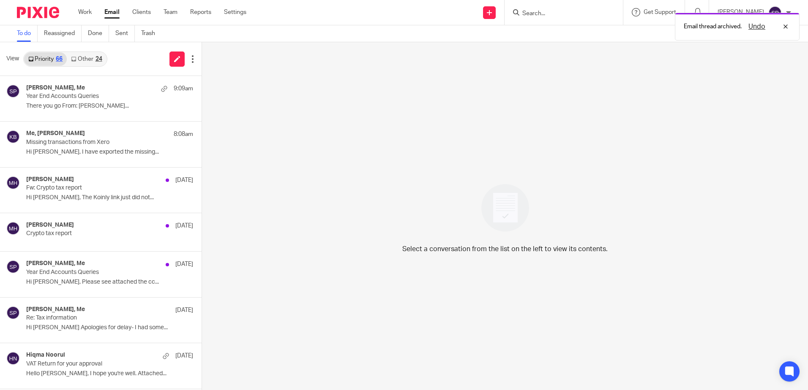
click at [93, 61] on link "Other 24" at bounding box center [86, 59] width 39 height 14
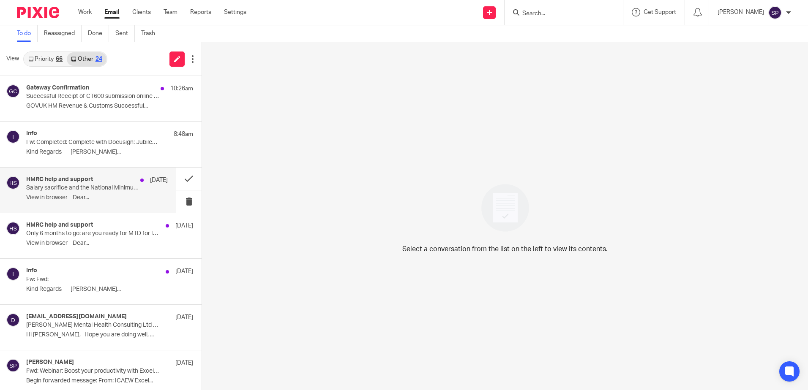
click at [97, 191] on p "Salary sacrifice and the National Minimum Wage – are you getting it right?" at bounding box center [82, 188] width 113 height 7
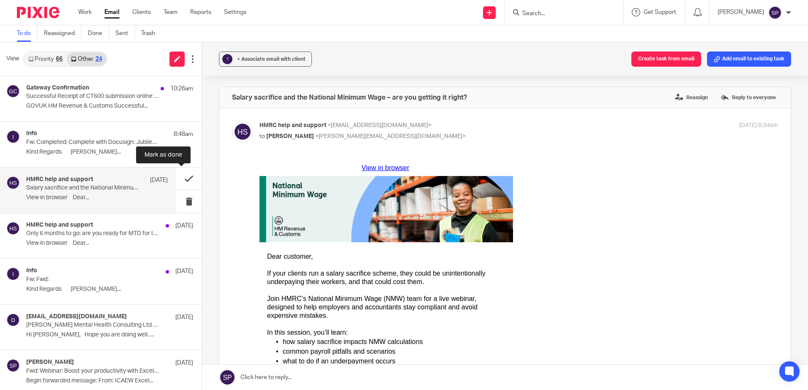
click at [178, 179] on button at bounding box center [188, 179] width 25 height 22
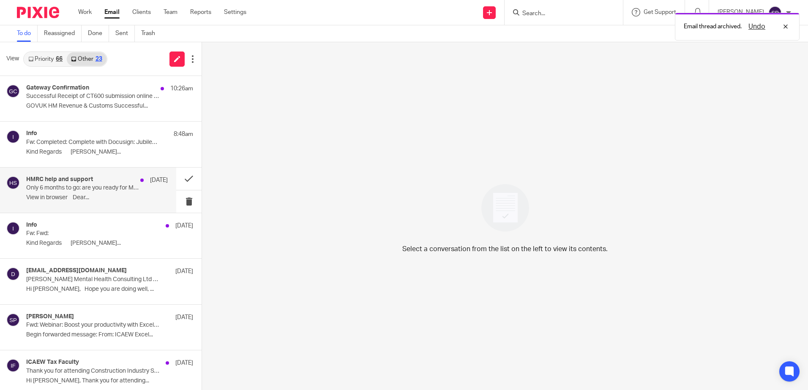
click at [98, 197] on p "View in browser﻿ Dear..." at bounding box center [97, 197] width 142 height 7
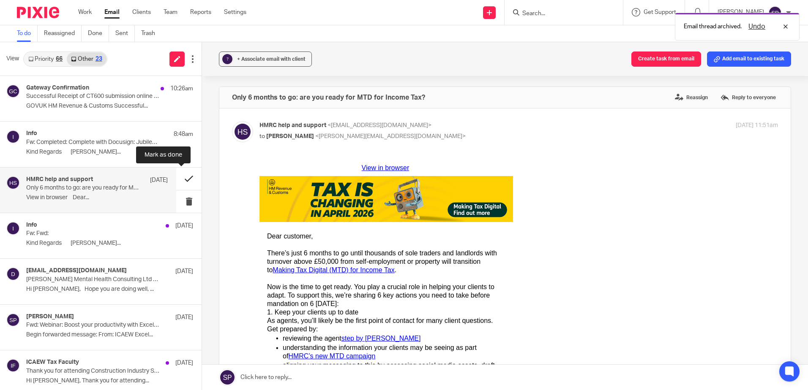
click at [178, 179] on button at bounding box center [188, 179] width 25 height 22
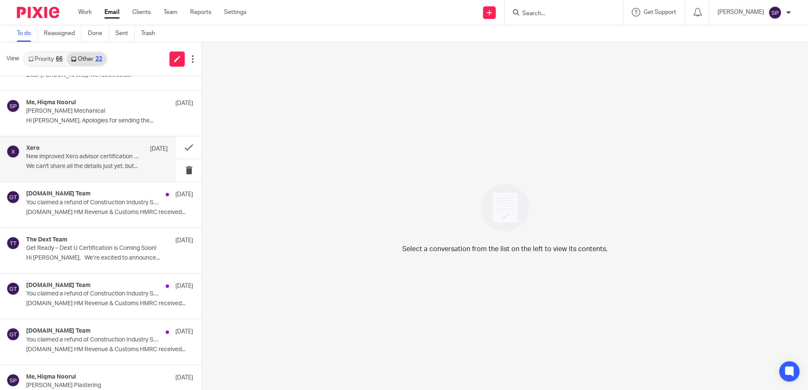
scroll to position [425, 0]
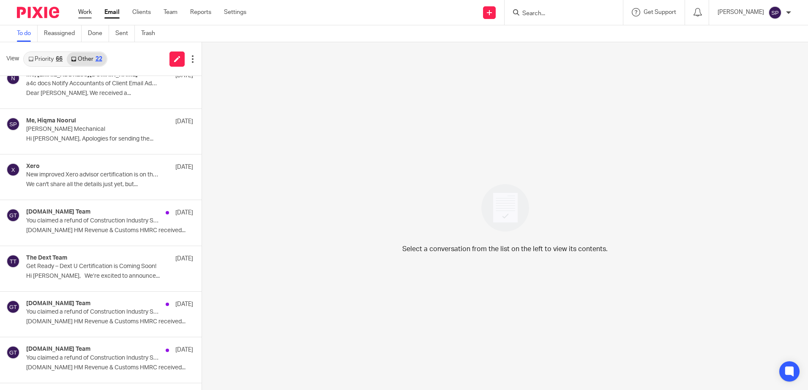
click at [89, 8] on link "Work" at bounding box center [85, 12] width 14 height 8
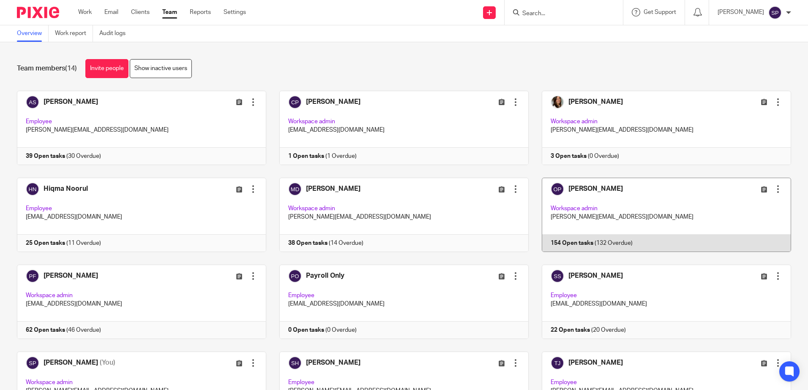
click at [558, 244] on link at bounding box center [659, 215] width 262 height 74
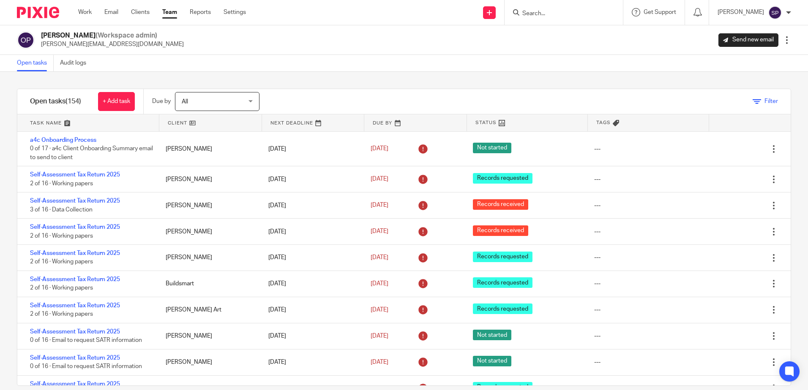
click at [752, 99] on icon at bounding box center [756, 102] width 8 height 8
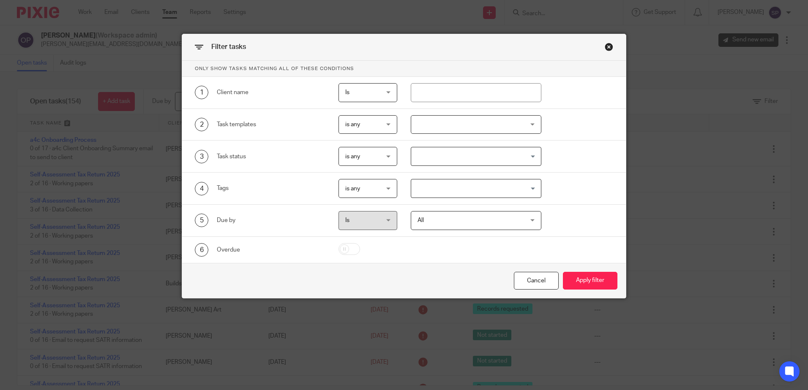
click at [434, 129] on div at bounding box center [476, 124] width 131 height 19
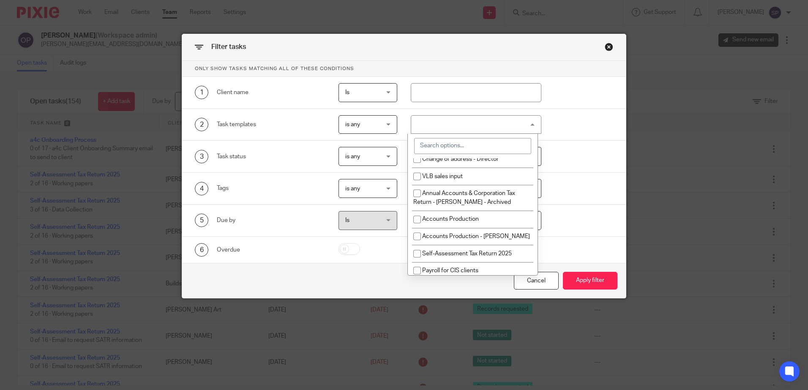
scroll to position [1225, 0]
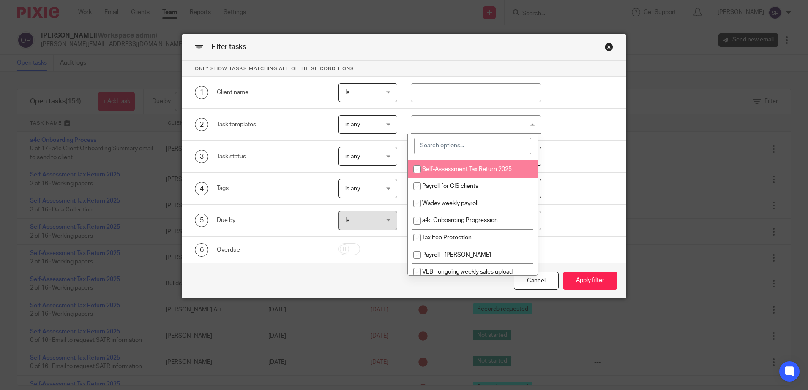
click at [475, 178] on li "Self-Assessment Tax Return 2025" at bounding box center [473, 169] width 130 height 17
checkbox input "true"
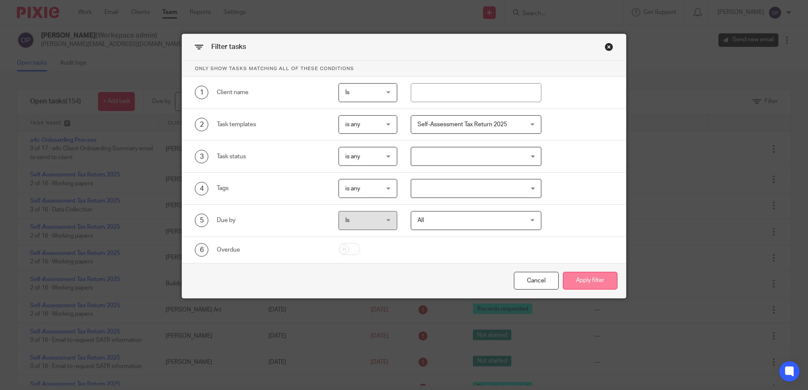
click at [586, 279] on button "Apply filter" at bounding box center [590, 281] width 54 height 18
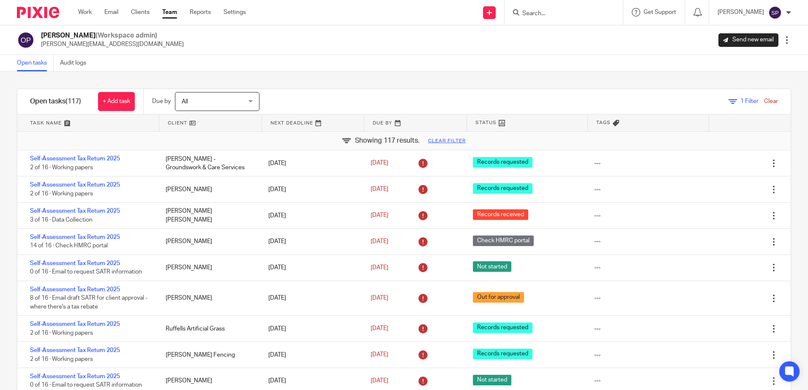
click at [782, 40] on div at bounding box center [786, 40] width 8 height 8
click at [706, 87] on div "Filter tasks Only show tasks matching all of these conditions 1 Client name Is …" at bounding box center [404, 231] width 808 height 319
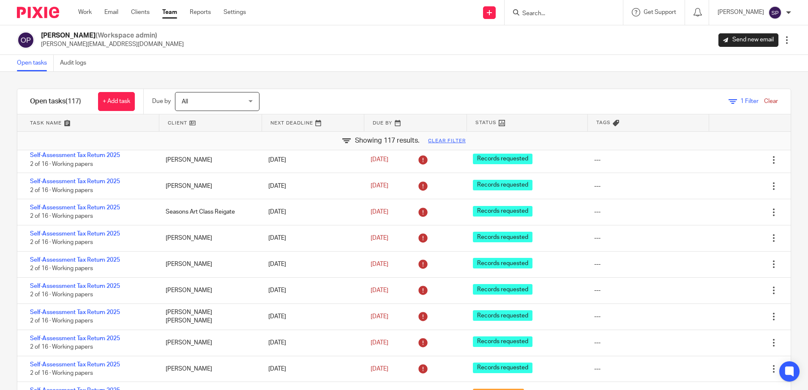
scroll to position [2874, 0]
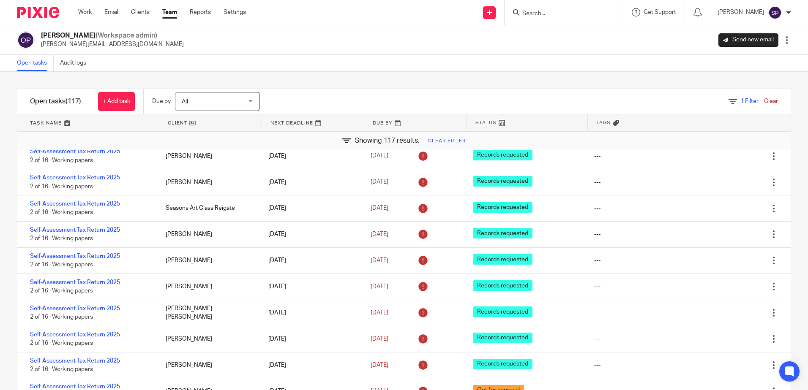
click at [782, 42] on div at bounding box center [786, 40] width 8 height 8
click at [664, 76] on div "Filter tasks Only show tasks matching all of these conditions 1 Client name Is …" at bounding box center [404, 231] width 808 height 319
click at [496, 16] on link at bounding box center [489, 12] width 13 height 13
click at [552, 77] on div "Filter tasks Only show tasks matching all of these conditions 1 Client name Is …" at bounding box center [404, 231] width 808 height 319
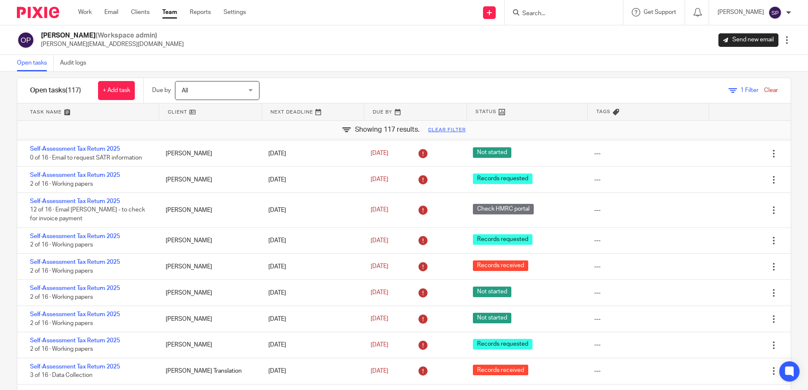
scroll to position [0, 0]
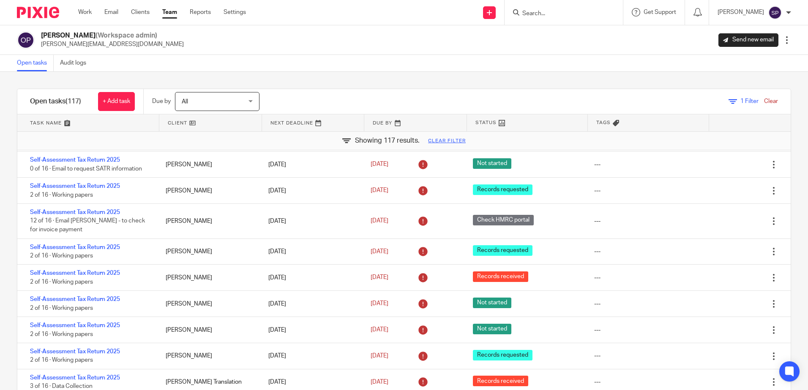
click at [740, 104] on span "1 Filter" at bounding box center [749, 101] width 18 height 6
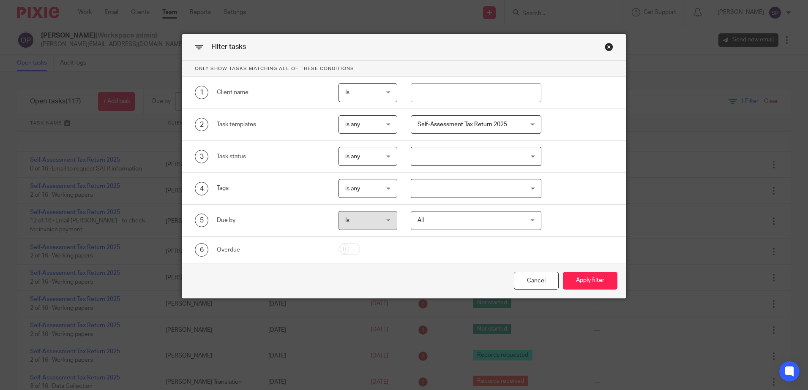
click at [387, 155] on div "is any is any" at bounding box center [367, 156] width 59 height 19
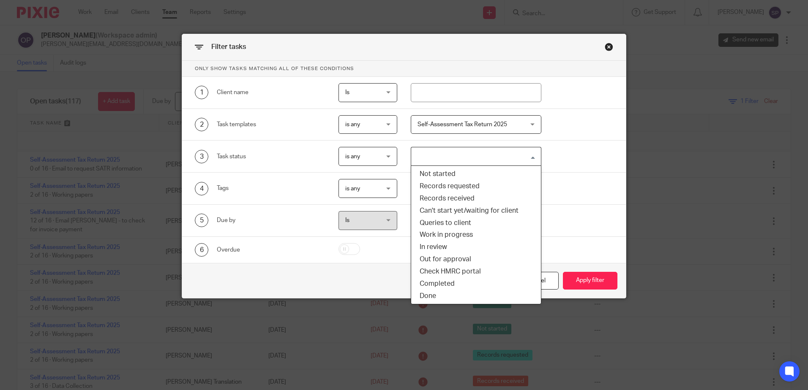
click at [532, 153] on input "Search for option" at bounding box center [474, 156] width 124 height 15
click at [462, 268] on li "Check HMRC portal" at bounding box center [476, 272] width 130 height 12
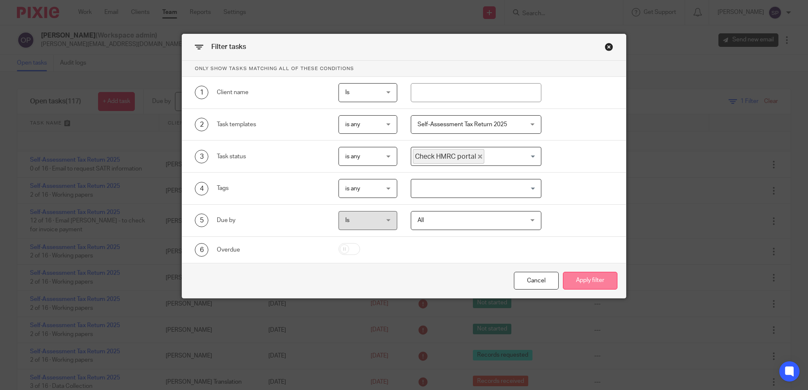
click at [583, 280] on button "Apply filter" at bounding box center [590, 281] width 54 height 18
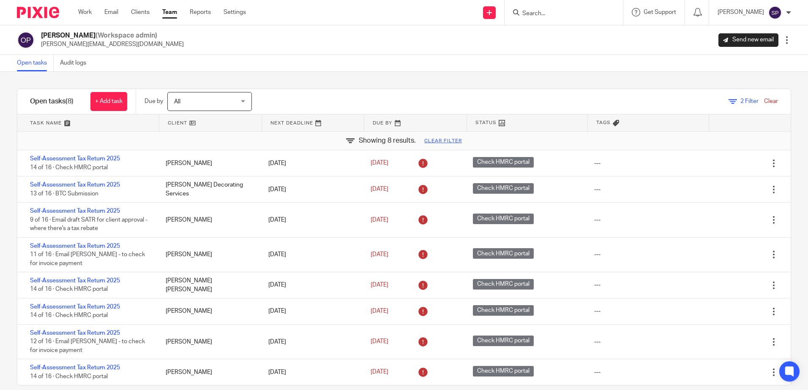
click at [728, 102] on icon at bounding box center [732, 102] width 8 height 8
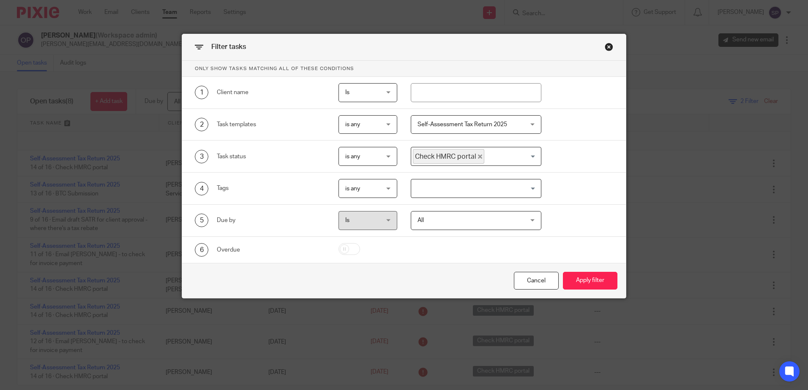
click at [478, 156] on icon "Deselect Check HMRC portal" at bounding box center [480, 157] width 4 height 4
click at [591, 275] on button "Apply filter" at bounding box center [590, 281] width 54 height 18
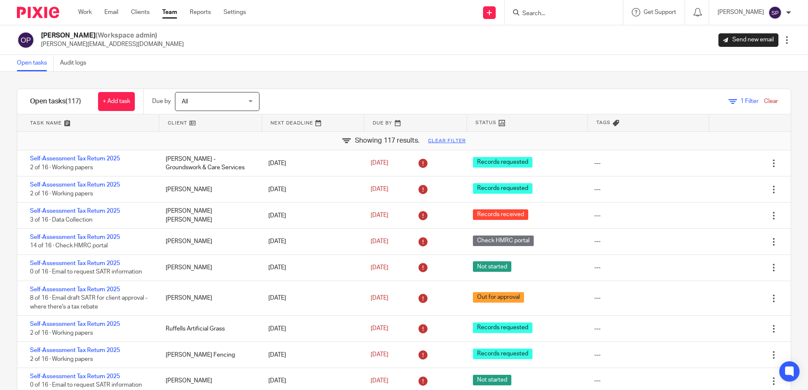
click at [740, 101] on span "1" at bounding box center [741, 101] width 3 height 6
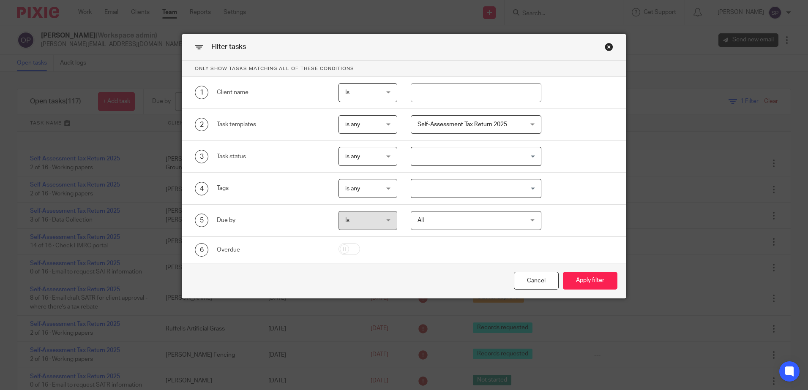
click at [456, 155] on input "Search for option" at bounding box center [474, 156] width 124 height 15
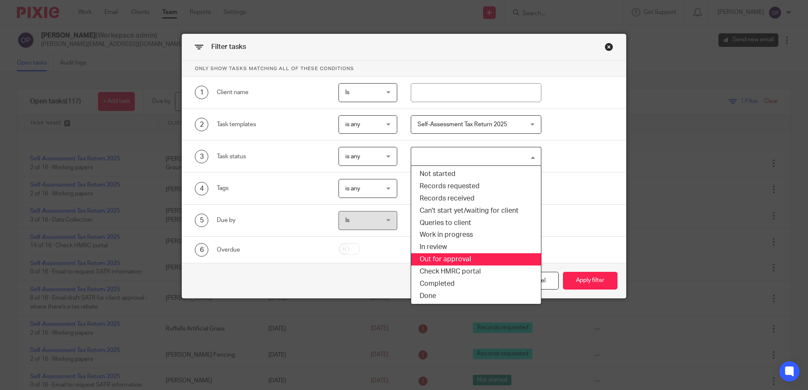
click at [459, 257] on li "Out for approval" at bounding box center [476, 259] width 130 height 12
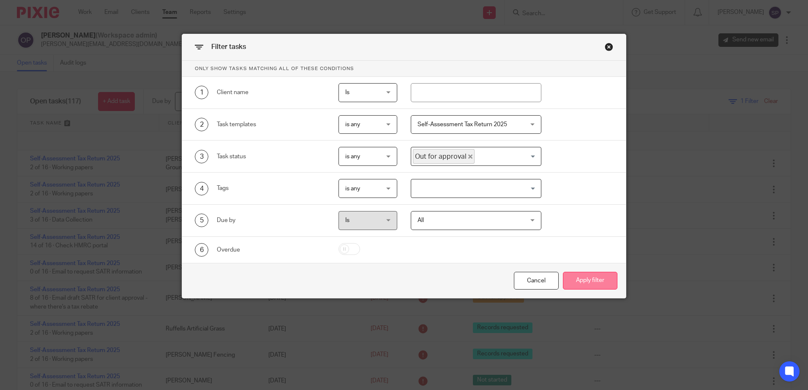
click at [576, 283] on button "Apply filter" at bounding box center [590, 281] width 54 height 18
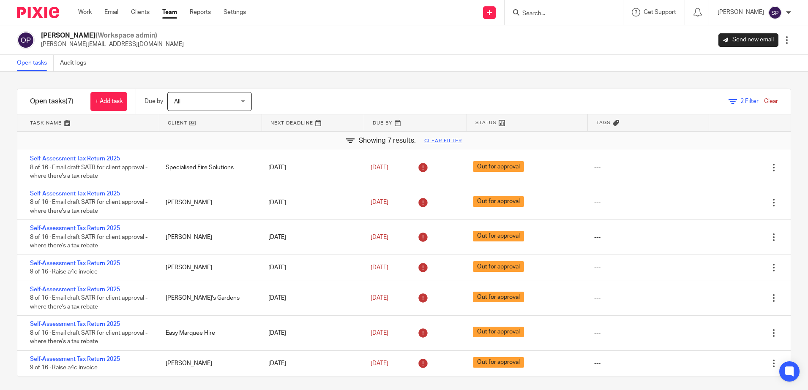
click at [456, 75] on div "Filter tasks Only show tasks matching all of these conditions 1 Client name Is …" at bounding box center [404, 231] width 808 height 319
click at [728, 101] on link "2 Filter" at bounding box center [743, 101] width 30 height 6
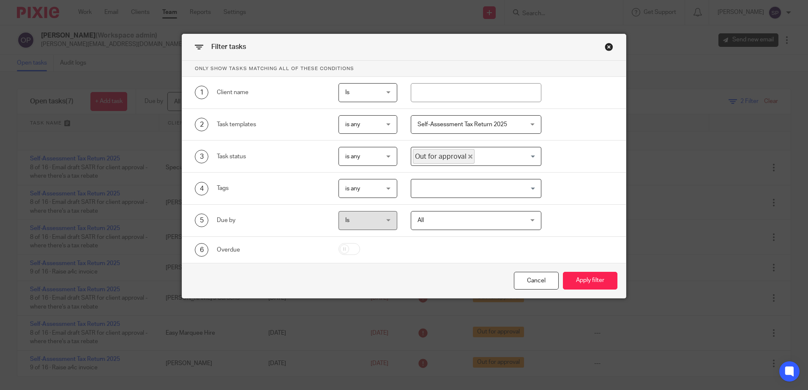
click at [468, 158] on icon "Deselect Out for approval" at bounding box center [470, 157] width 4 height 4
click at [584, 276] on button "Apply filter" at bounding box center [590, 281] width 54 height 18
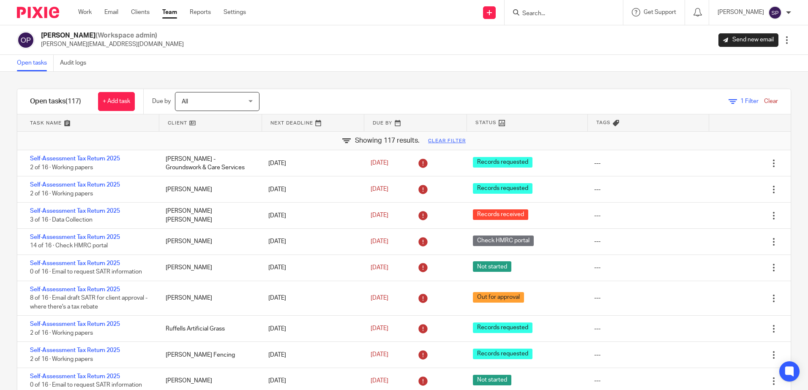
click at [728, 100] on icon at bounding box center [732, 102] width 8 height 8
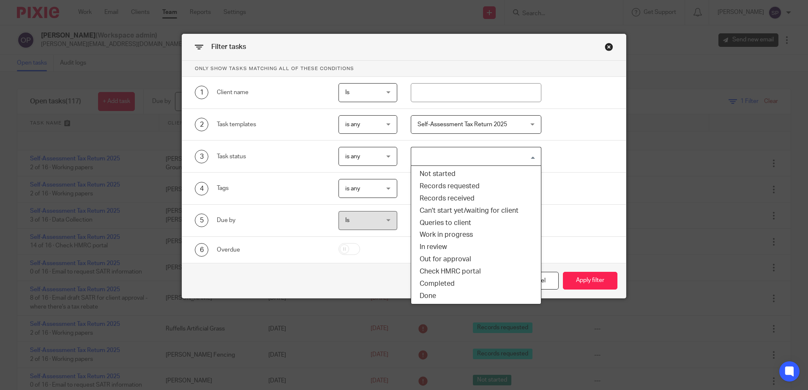
click at [430, 149] on input "Search for option" at bounding box center [474, 156] width 124 height 15
click at [431, 174] on li "Not started" at bounding box center [476, 174] width 130 height 12
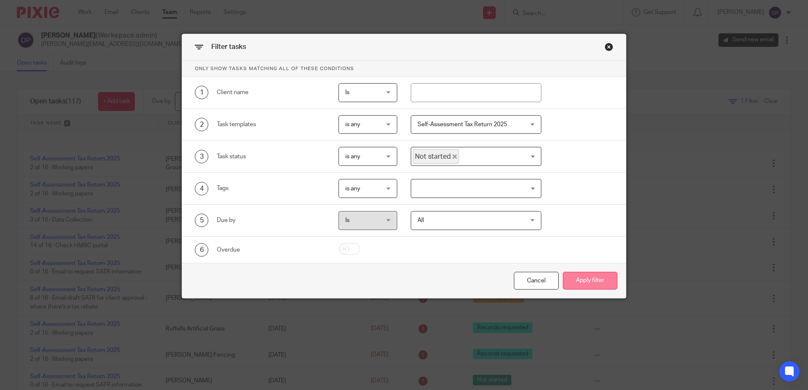
click at [605, 288] on button "Apply filter" at bounding box center [590, 281] width 54 height 18
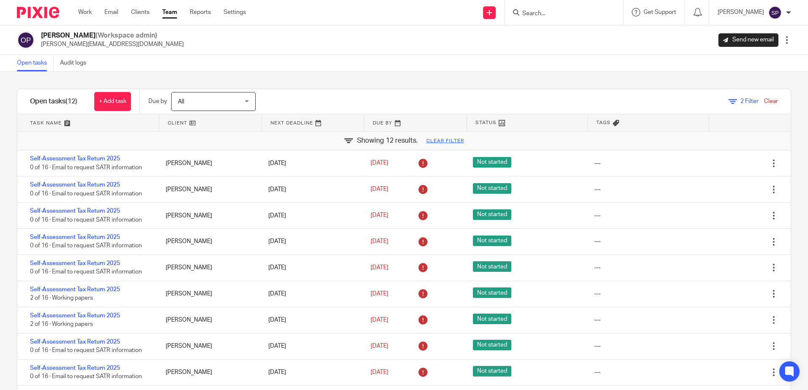
click at [728, 100] on icon at bounding box center [732, 102] width 8 height 8
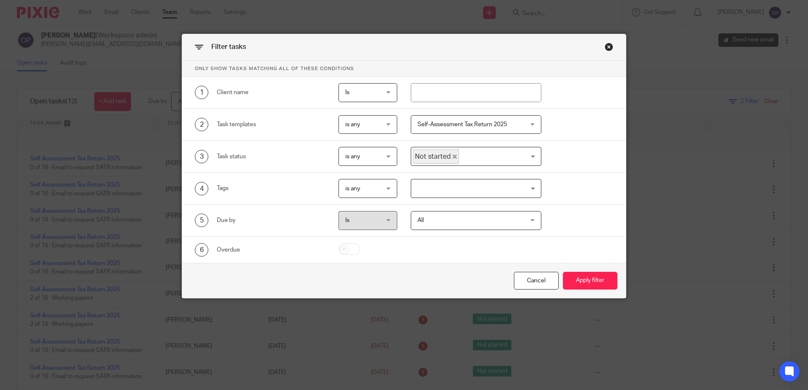
click at [452, 156] on span "Not started" at bounding box center [436, 156] width 46 height 15
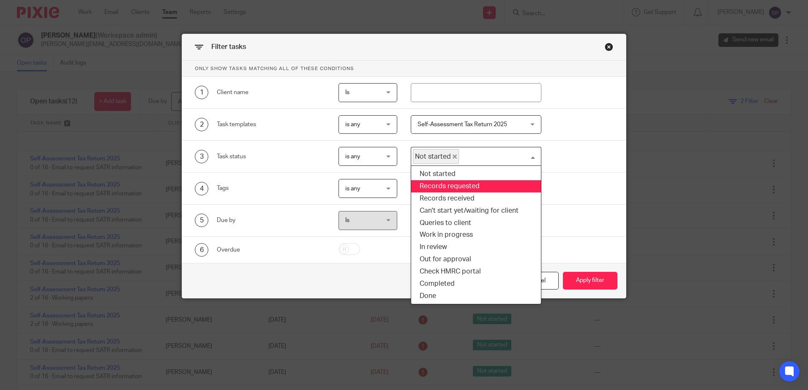
click at [447, 182] on li "Records requested" at bounding box center [476, 186] width 130 height 12
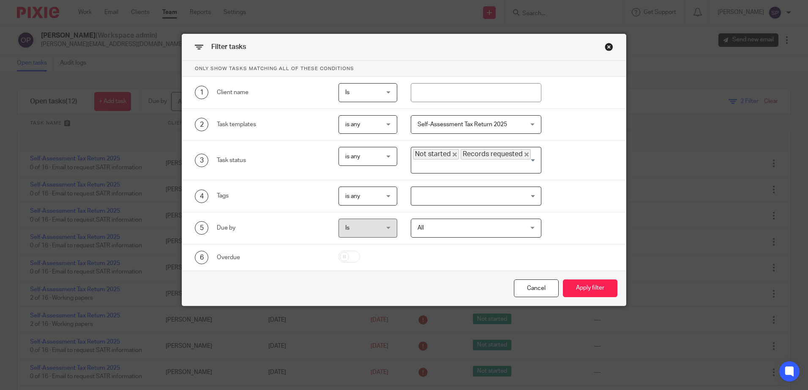
click at [452, 157] on icon "Deselect Not started" at bounding box center [454, 155] width 4 height 4
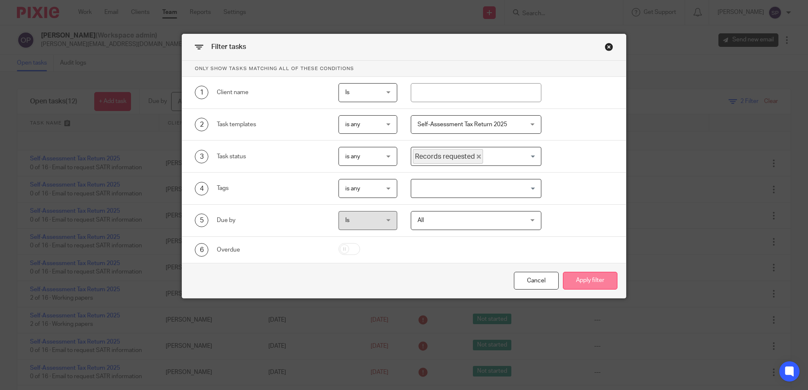
click at [582, 282] on button "Apply filter" at bounding box center [590, 281] width 54 height 18
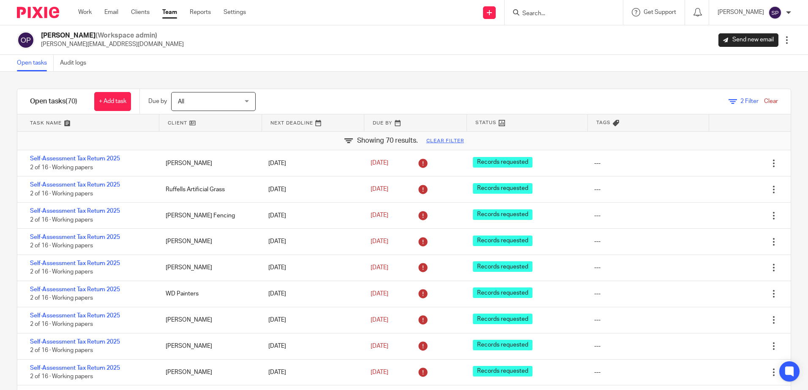
click at [728, 101] on icon at bounding box center [732, 102] width 8 height 8
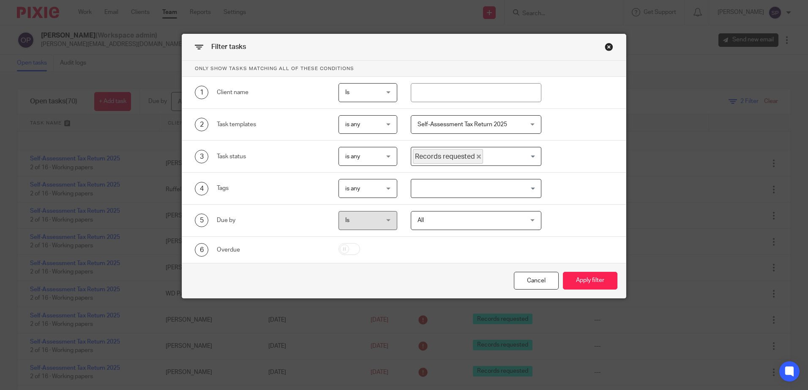
click at [477, 157] on icon "Deselect Records requested" at bounding box center [479, 157] width 4 height 4
click at [473, 157] on input "Search for option" at bounding box center [474, 156] width 124 height 15
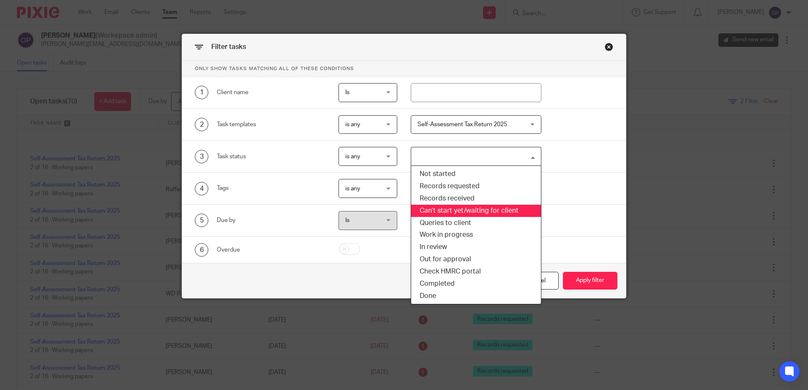
click at [450, 208] on li "Can't start yet/waiting for client" at bounding box center [476, 211] width 130 height 12
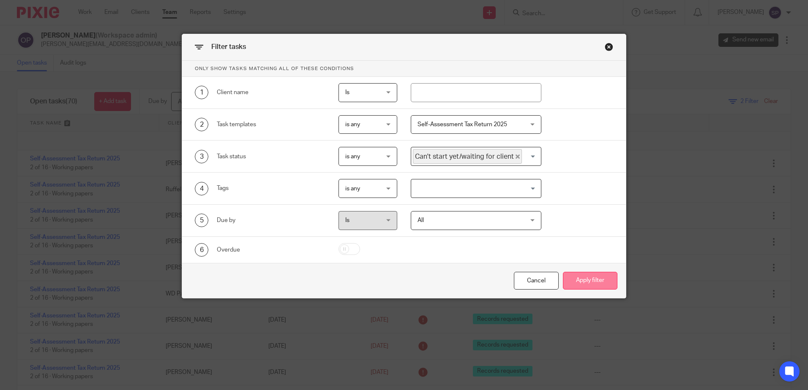
click at [579, 277] on button "Apply filter" at bounding box center [590, 281] width 54 height 18
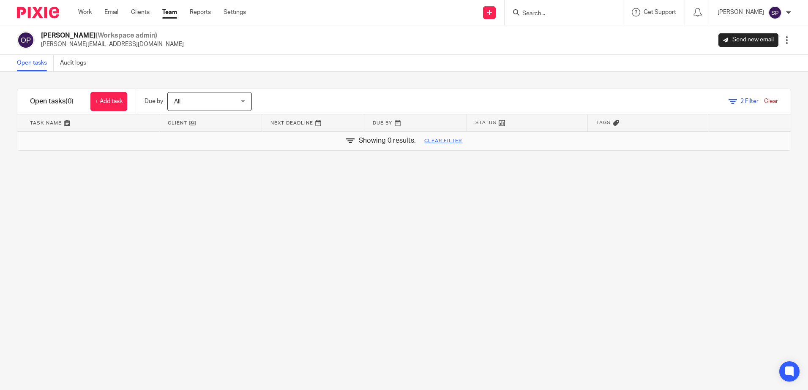
click at [728, 101] on icon at bounding box center [732, 102] width 8 height 8
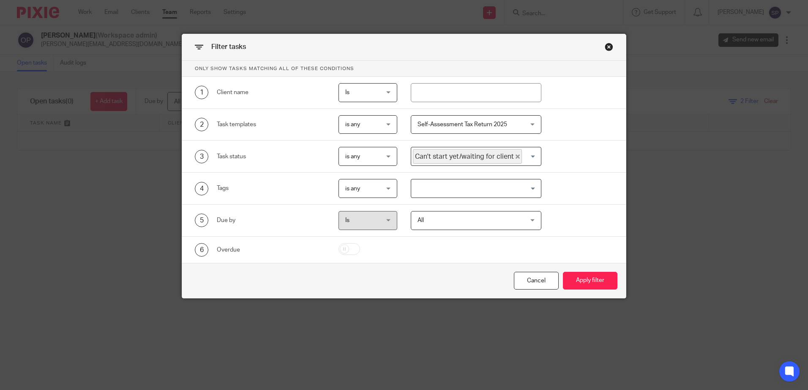
click at [515, 156] on icon "Deselect Can't start yet/waiting for client" at bounding box center [517, 157] width 4 height 4
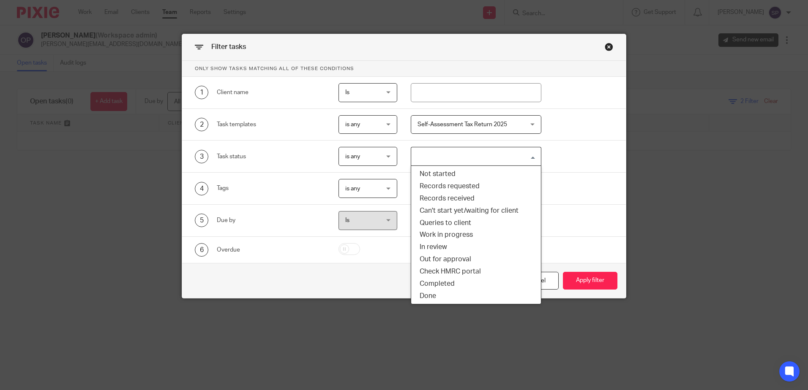
click at [510, 156] on input "Search for option" at bounding box center [474, 156] width 124 height 15
click at [446, 220] on li "Queries to client" at bounding box center [476, 223] width 130 height 12
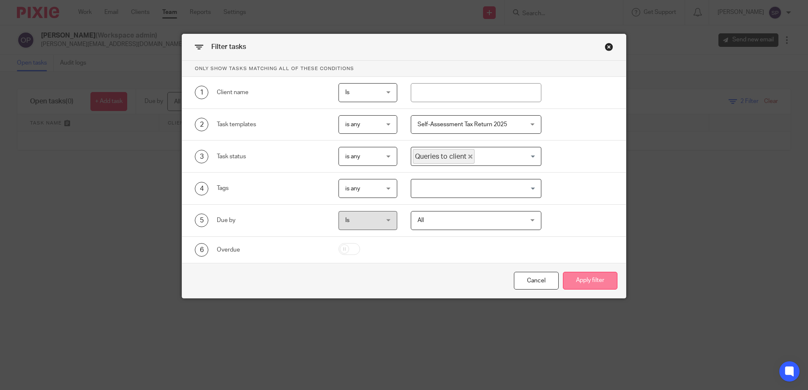
click at [569, 275] on button "Apply filter" at bounding box center [590, 281] width 54 height 18
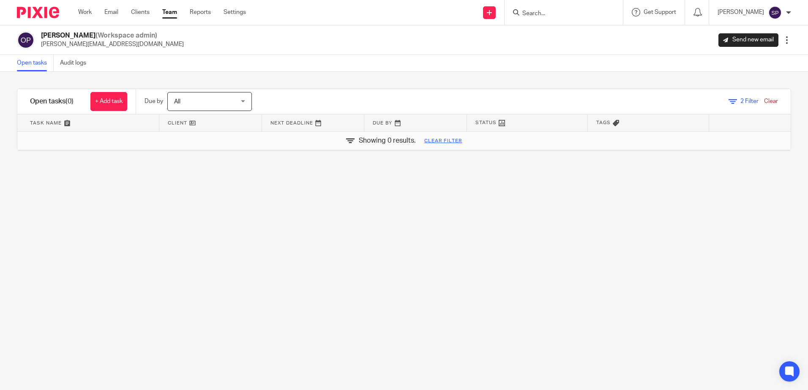
click at [728, 102] on icon at bounding box center [732, 102] width 8 height 8
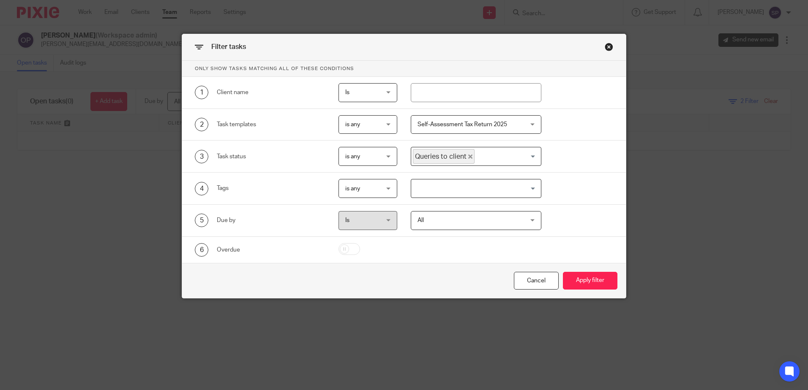
click at [468, 158] on icon "Deselect Queries to client" at bounding box center [470, 157] width 4 height 4
click at [466, 158] on input "Search for option" at bounding box center [474, 156] width 124 height 15
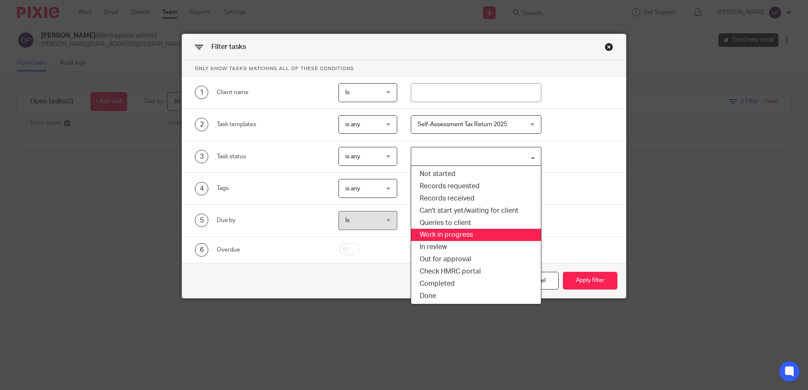
click at [451, 230] on li "Work in progress" at bounding box center [476, 235] width 130 height 12
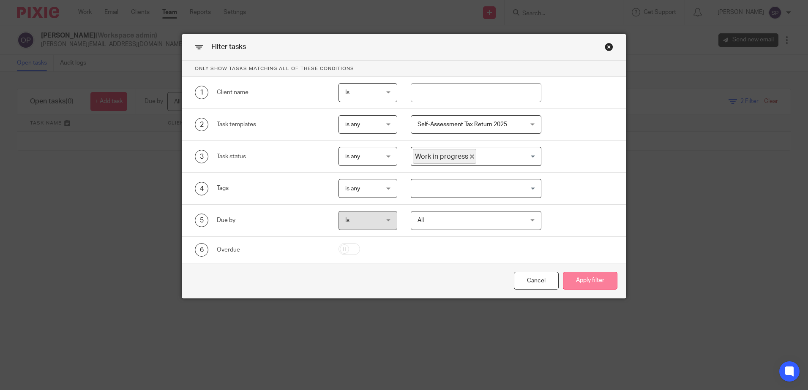
click at [566, 279] on button "Apply filter" at bounding box center [590, 281] width 54 height 18
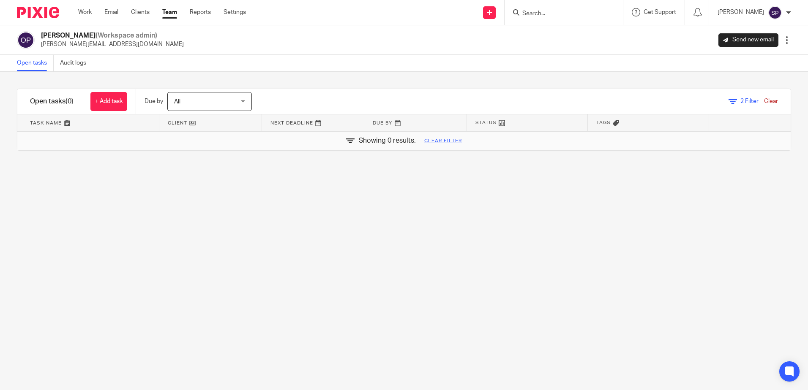
click at [728, 100] on icon at bounding box center [732, 102] width 8 height 8
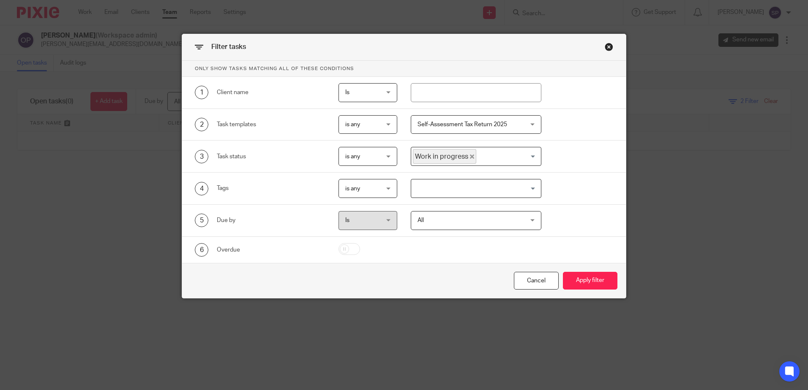
click at [470, 157] on icon "Deselect Work in progress" at bounding box center [472, 157] width 4 height 4
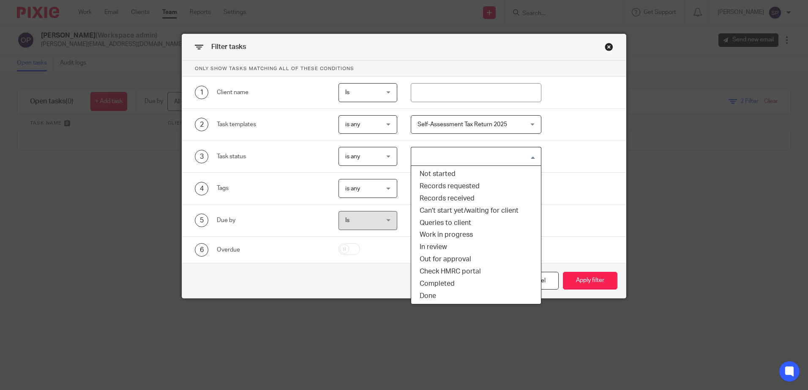
click at [468, 157] on input "Search for option" at bounding box center [474, 156] width 124 height 15
click at [451, 198] on li "Records received" at bounding box center [476, 199] width 130 height 12
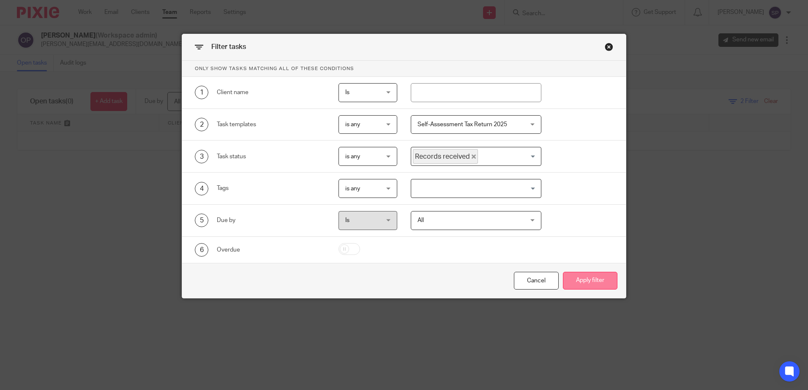
click at [604, 282] on button "Apply filter" at bounding box center [590, 281] width 54 height 18
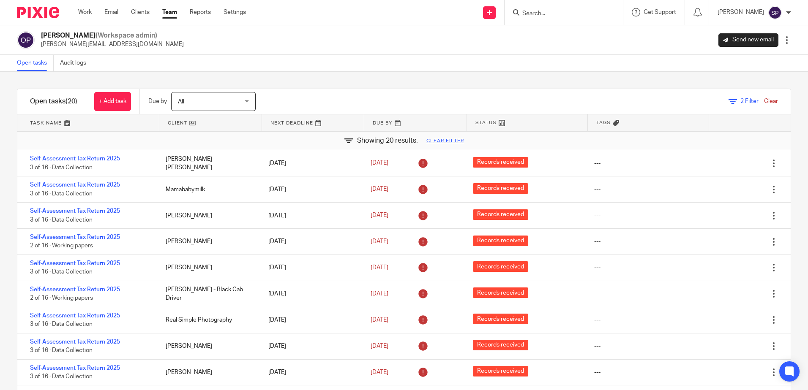
click at [728, 103] on link "2 Filter" at bounding box center [743, 101] width 30 height 6
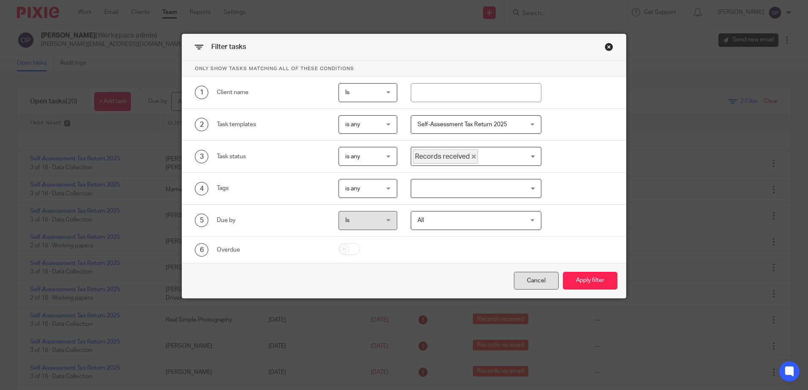
click at [530, 281] on div "Cancel" at bounding box center [536, 281] width 45 height 18
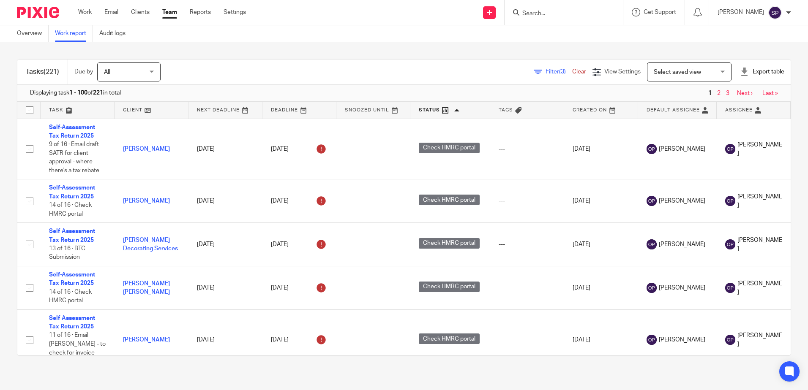
click at [534, 72] on link "Filter (3)" at bounding box center [553, 72] width 38 height 6
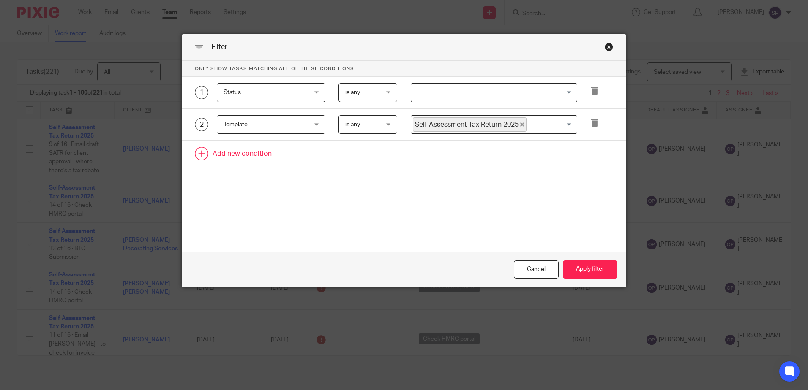
click at [253, 155] on link at bounding box center [404, 154] width 444 height 26
click at [251, 155] on div "Field" at bounding box center [263, 156] width 81 height 18
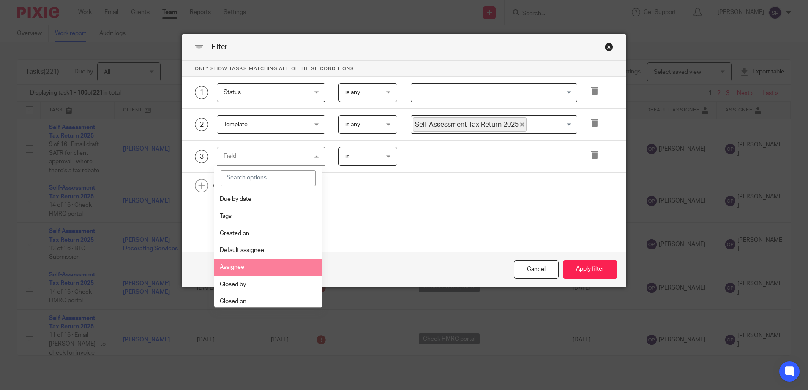
scroll to position [127, 0]
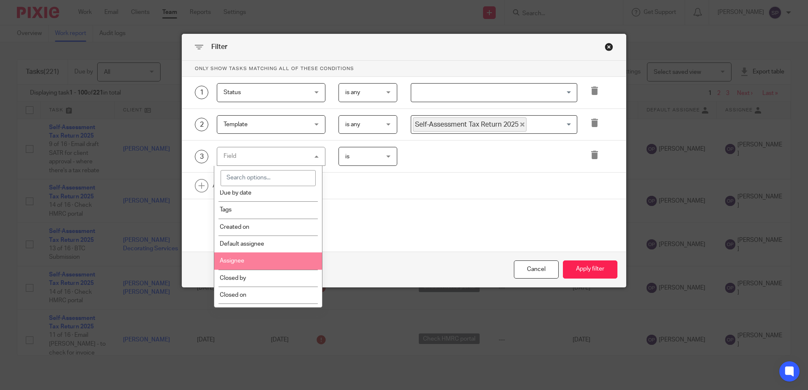
click at [270, 260] on li "Assignee" at bounding box center [268, 261] width 108 height 17
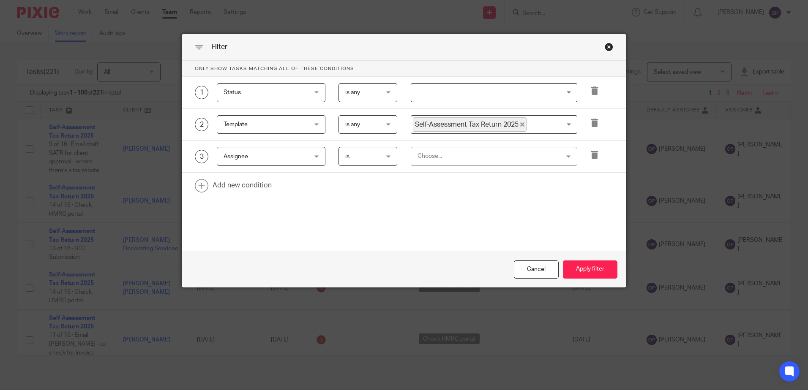
click at [451, 93] on input "Search for option" at bounding box center [492, 92] width 160 height 15
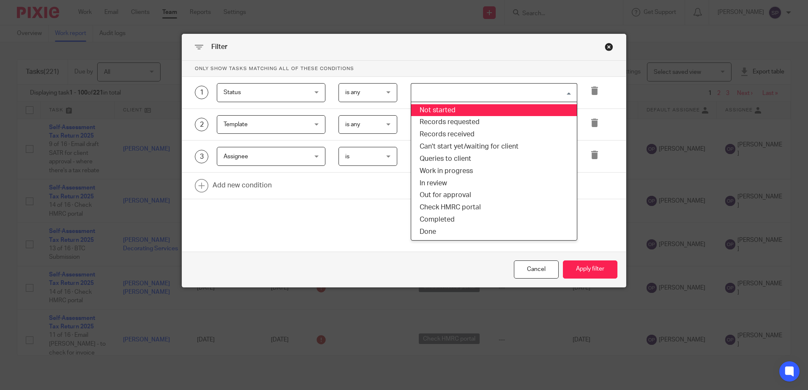
click at [433, 91] on input "Search for option" at bounding box center [492, 92] width 160 height 15
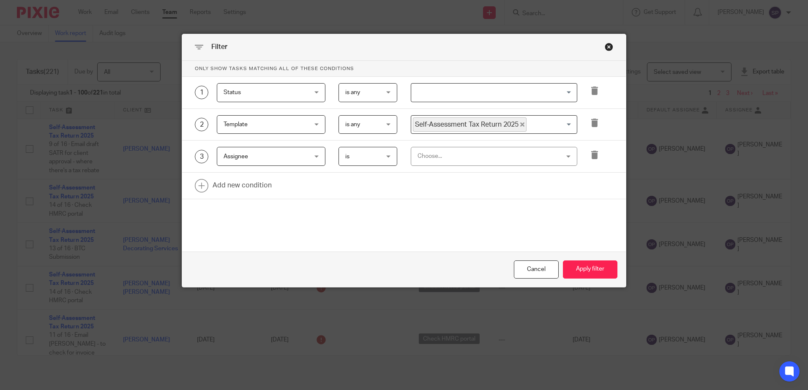
click at [371, 204] on div "Only show tasks matching all of these conditions 1 Status Status Task fields Na…" at bounding box center [404, 143] width 444 height 165
click at [447, 155] on div "Choose..." at bounding box center [481, 156] width 128 height 18
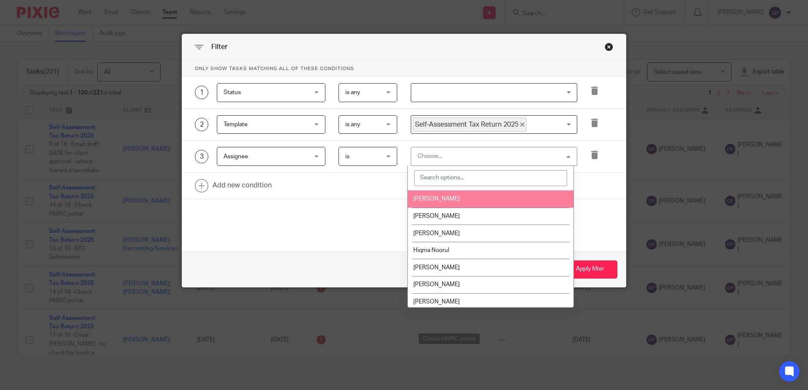
click at [462, 199] on li "[PERSON_NAME]" at bounding box center [491, 199] width 166 height 17
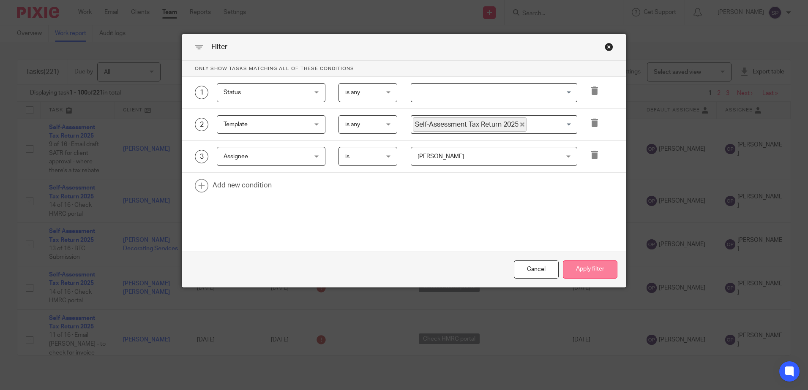
click at [576, 267] on button "Apply filter" at bounding box center [590, 270] width 54 height 18
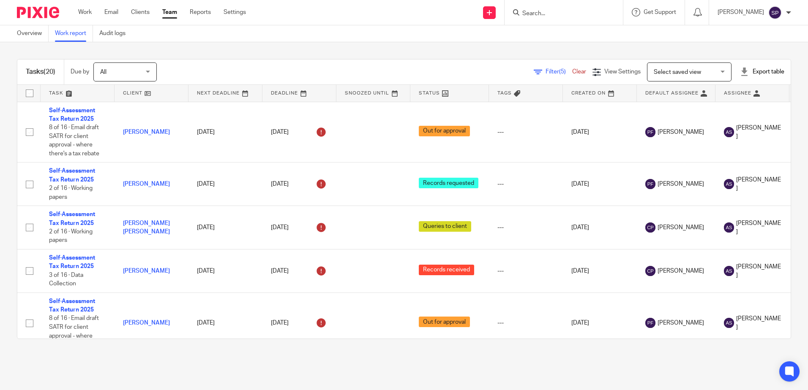
click at [559, 71] on span "(5)" at bounding box center [562, 72] width 7 height 6
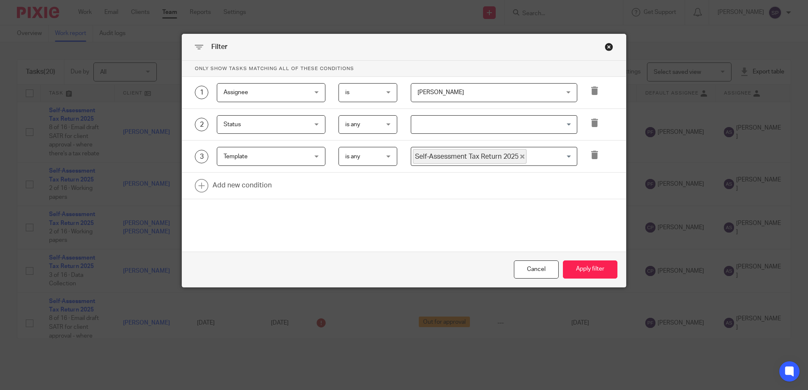
click at [566, 94] on div "[PERSON_NAME] [PERSON_NAME]" at bounding box center [494, 92] width 166 height 19
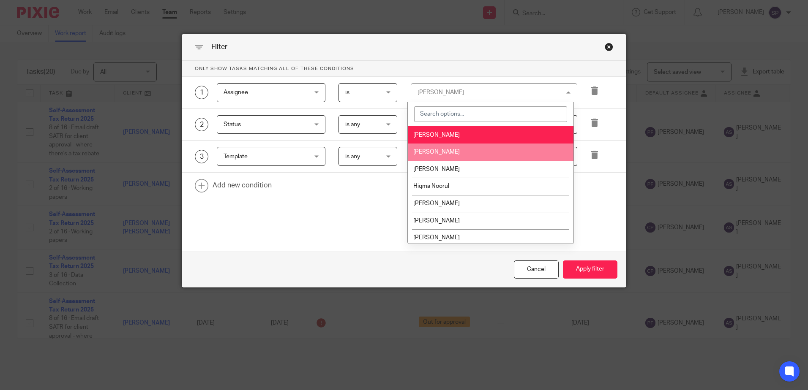
click at [430, 159] on li "[PERSON_NAME]" at bounding box center [491, 152] width 166 height 17
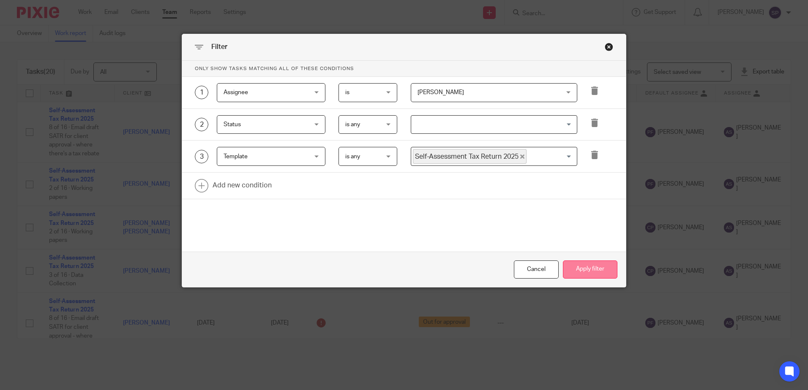
click at [584, 265] on button "Apply filter" at bounding box center [590, 270] width 54 height 18
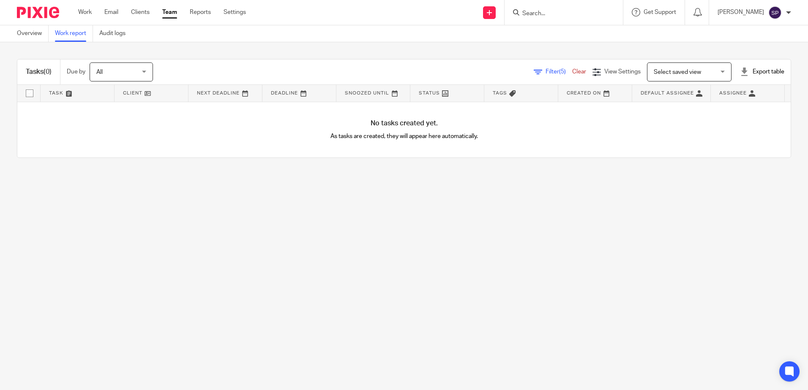
click at [559, 69] on span "(5)" at bounding box center [562, 72] width 7 height 6
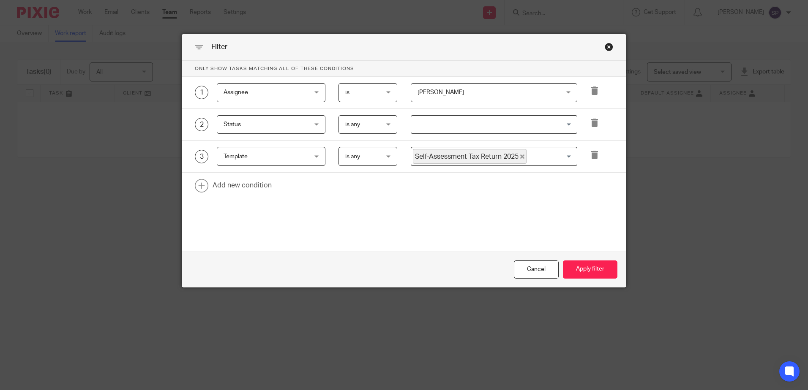
click at [555, 90] on div "[PERSON_NAME] Caitlin Prior" at bounding box center [494, 92] width 166 height 19
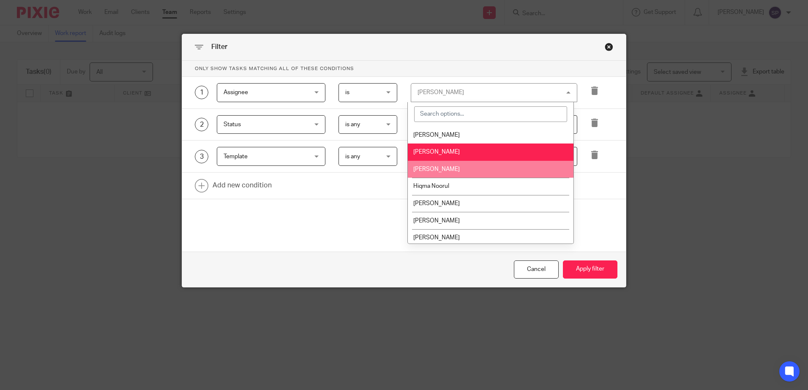
click at [418, 170] on span "[PERSON_NAME]" at bounding box center [436, 169] width 46 height 6
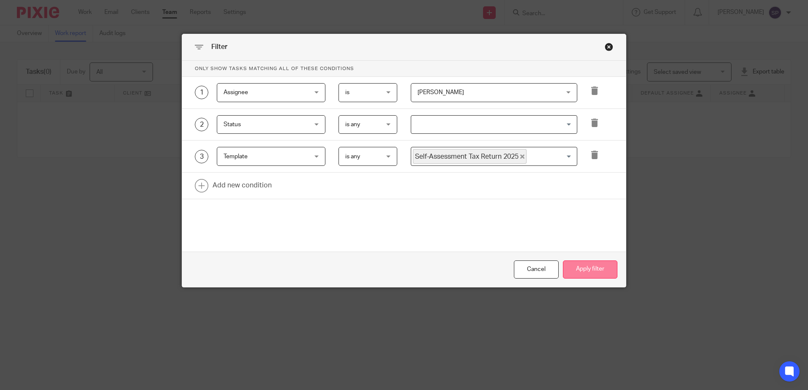
click at [572, 264] on button "Apply filter" at bounding box center [590, 270] width 54 height 18
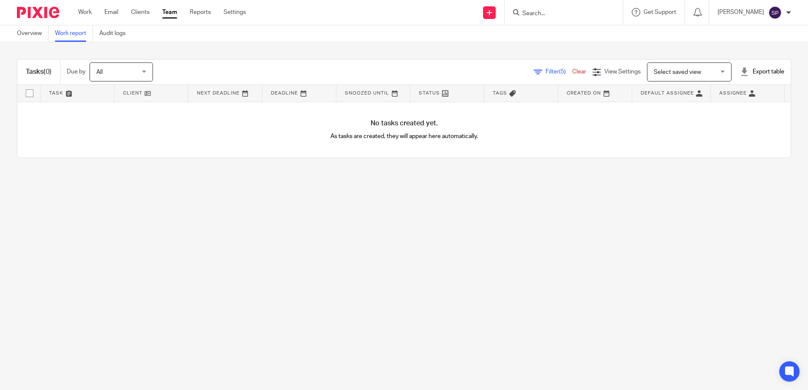
click at [542, 68] on div "Filter (5) Clear" at bounding box center [563, 72] width 59 height 9
click at [545, 74] on span "Filter (5)" at bounding box center [558, 72] width 27 height 6
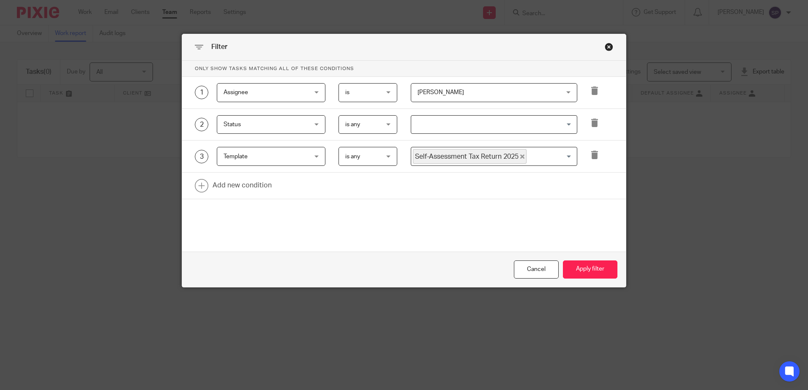
click at [480, 96] on span "[PERSON_NAME]" at bounding box center [481, 93] width 128 height 18
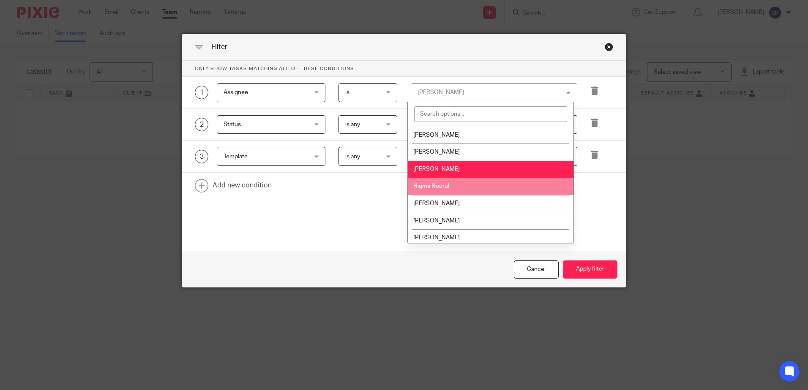
click at [425, 181] on li "Hiqma Noorul" at bounding box center [491, 186] width 166 height 17
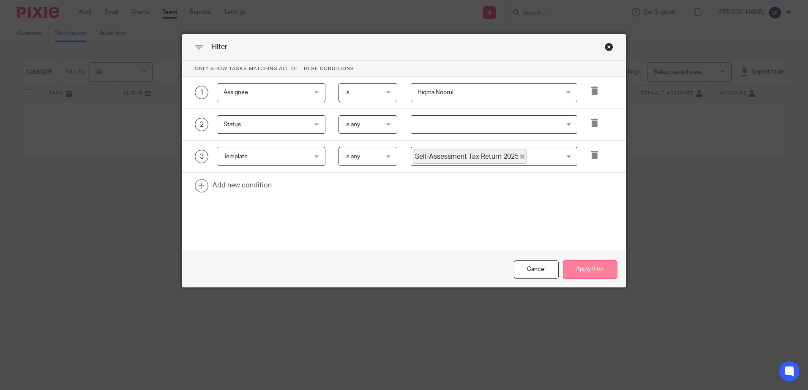
click at [605, 271] on button "Apply filter" at bounding box center [590, 270] width 54 height 18
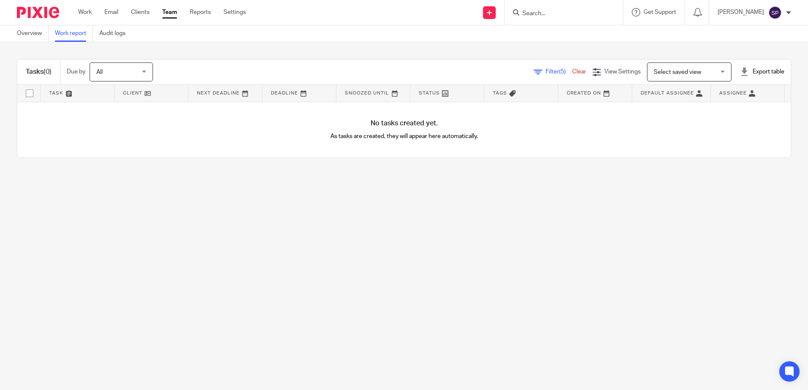
click at [559, 70] on span "(5)" at bounding box center [562, 72] width 7 height 6
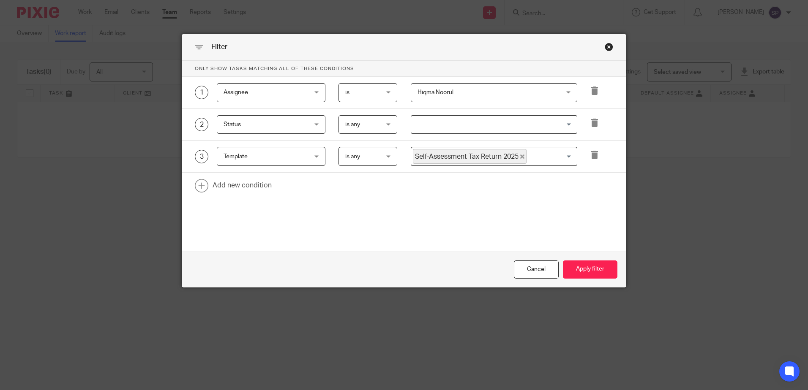
click at [482, 96] on span "Hiqma Noorul" at bounding box center [481, 93] width 128 height 18
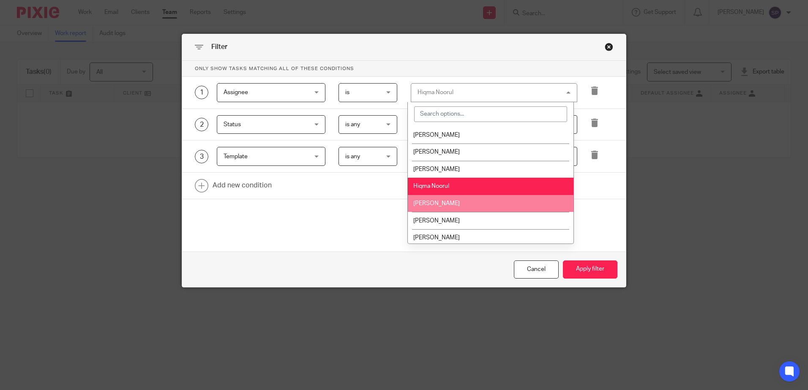
click at [444, 205] on span "[PERSON_NAME]" at bounding box center [436, 204] width 46 height 6
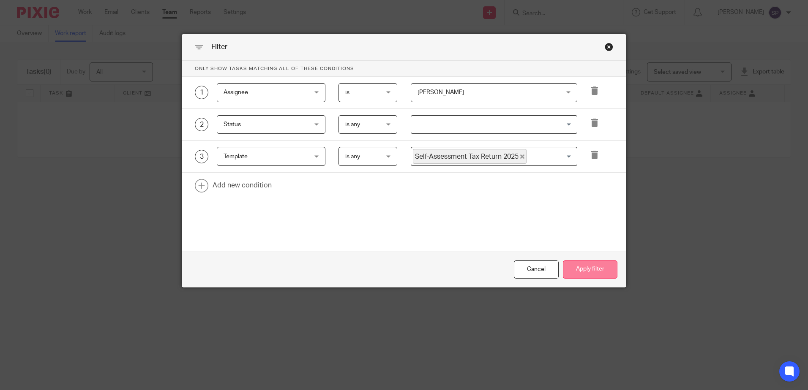
click at [598, 269] on button "Apply filter" at bounding box center [590, 270] width 54 height 18
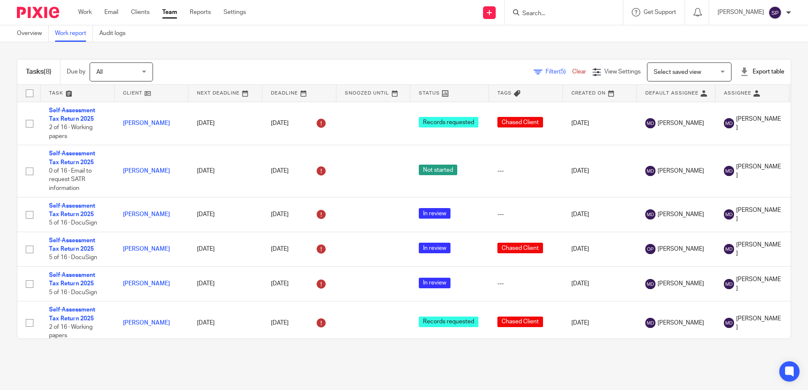
click at [545, 70] on span "Filter (5)" at bounding box center [558, 72] width 27 height 6
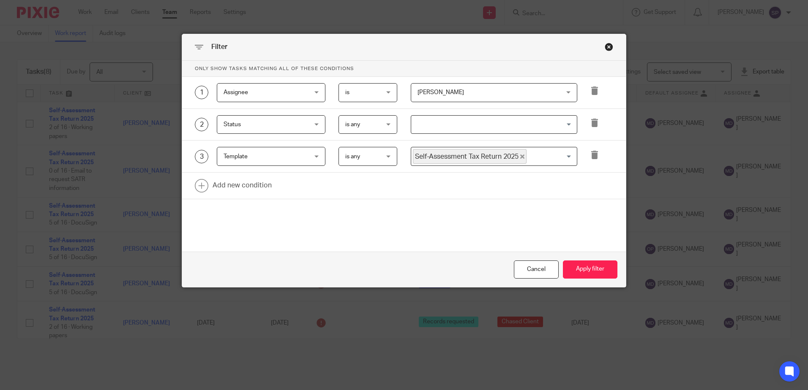
click at [478, 92] on span "[PERSON_NAME]" at bounding box center [481, 93] width 128 height 18
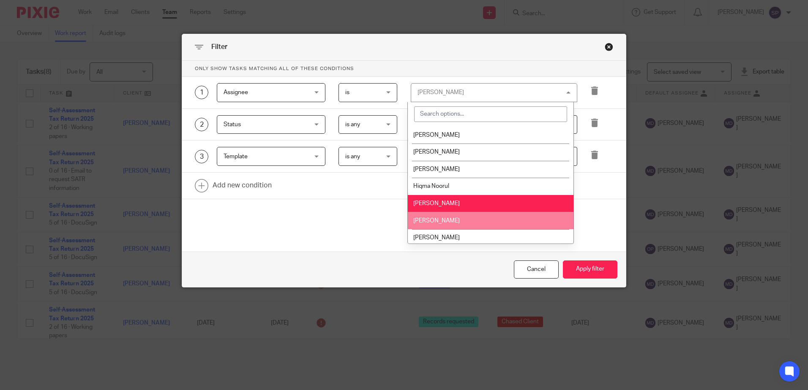
click at [423, 221] on span "[PERSON_NAME]" at bounding box center [436, 221] width 46 height 6
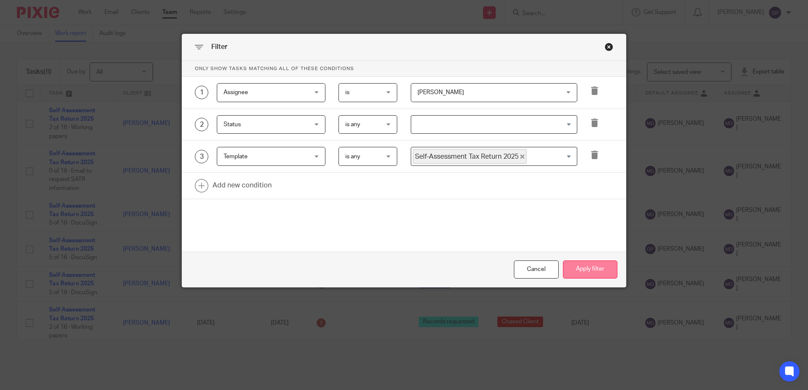
click at [608, 276] on button "Apply filter" at bounding box center [590, 270] width 54 height 18
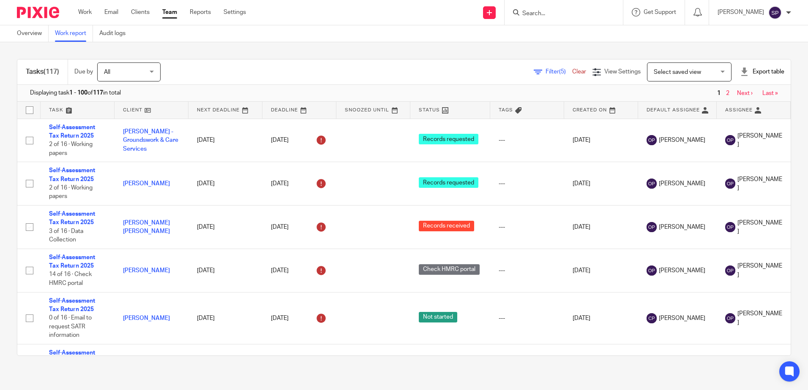
click at [545, 72] on span "Filter (5)" at bounding box center [558, 72] width 27 height 6
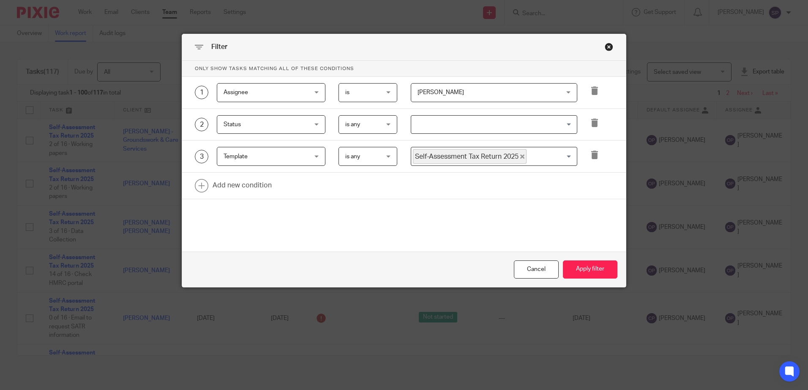
click at [507, 98] on span "[PERSON_NAME]" at bounding box center [481, 93] width 128 height 18
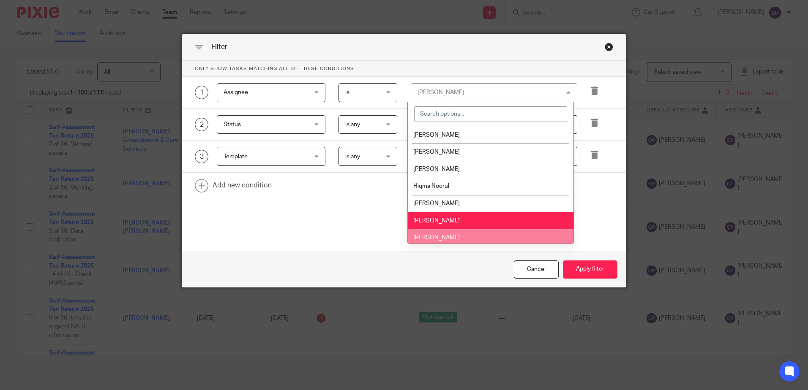
click at [452, 234] on li "[PERSON_NAME]" at bounding box center [491, 237] width 166 height 17
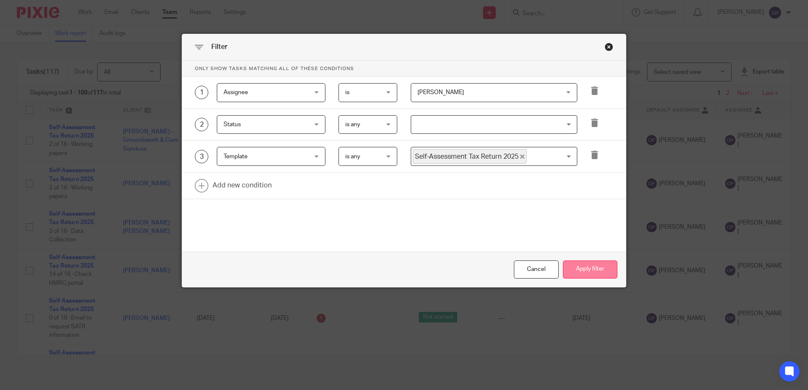
click at [572, 264] on button "Apply filter" at bounding box center [590, 270] width 54 height 18
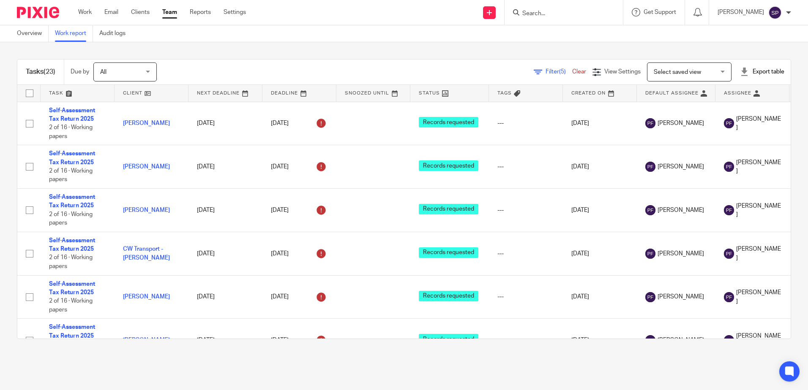
click at [545, 73] on span "Filter (5)" at bounding box center [558, 72] width 27 height 6
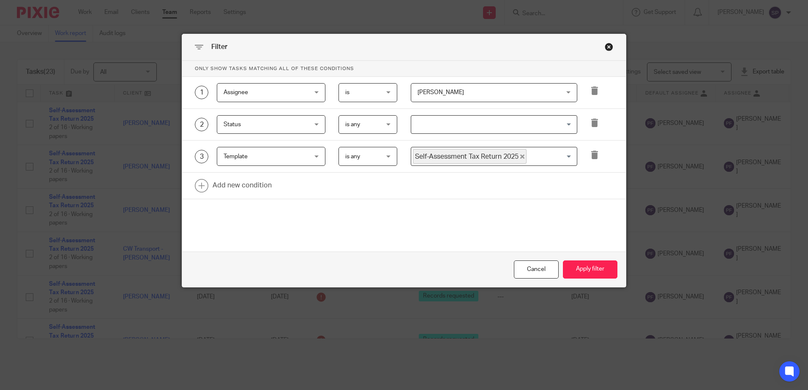
click at [457, 92] on span "[PERSON_NAME]" at bounding box center [440, 93] width 46 height 6
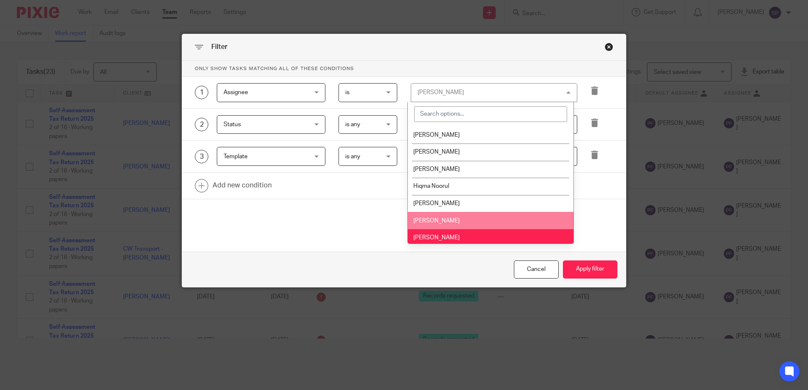
scroll to position [84, 0]
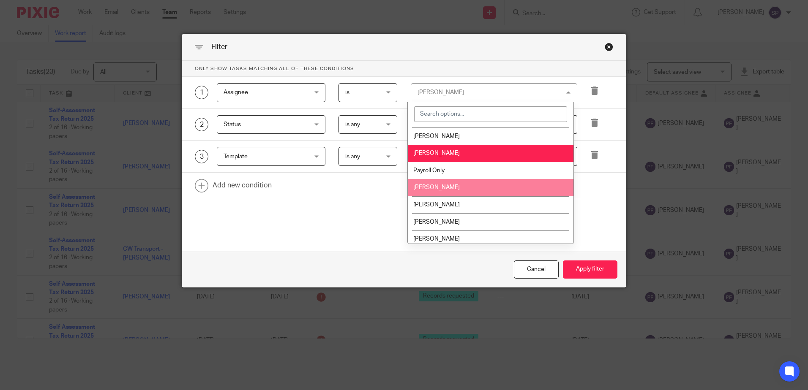
click at [436, 188] on span "[PERSON_NAME]" at bounding box center [436, 188] width 46 height 6
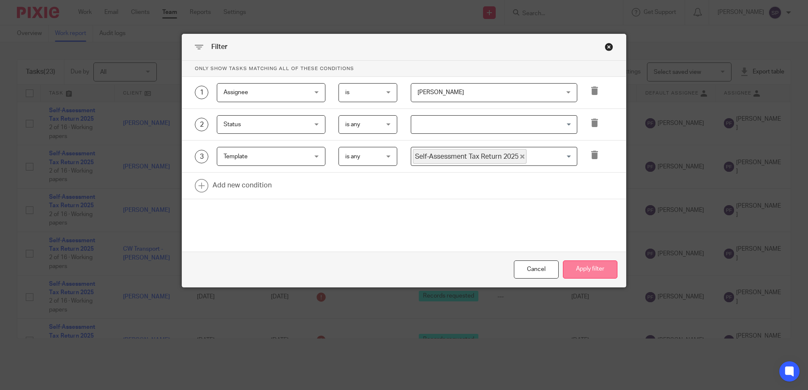
click at [576, 267] on button "Apply filter" at bounding box center [590, 270] width 54 height 18
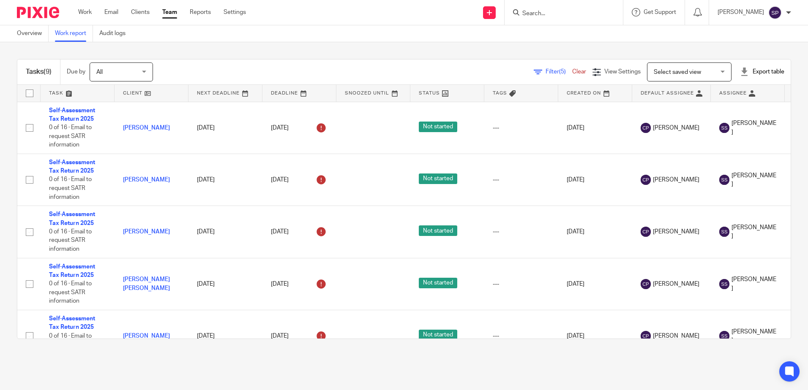
click at [559, 72] on span "(5)" at bounding box center [562, 72] width 7 height 6
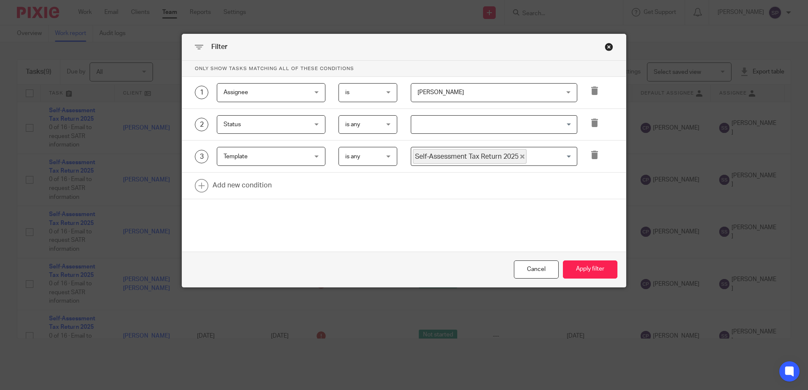
click at [468, 94] on span "[PERSON_NAME]" at bounding box center [481, 93] width 128 height 18
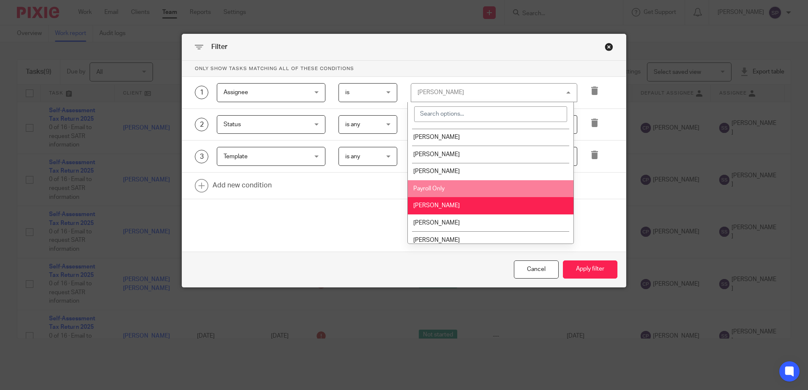
scroll to position [84, 0]
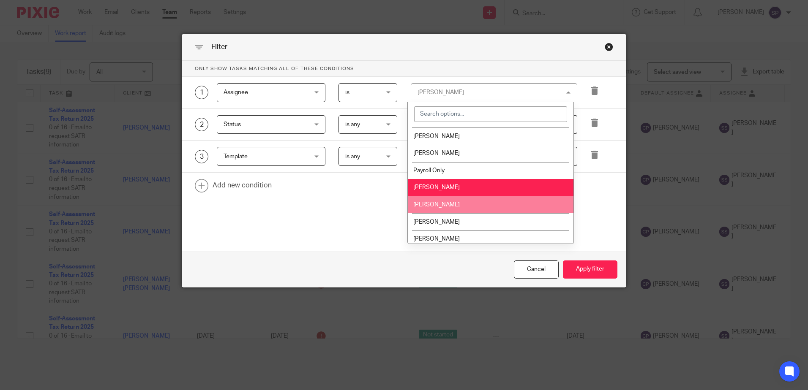
click at [434, 210] on li "[PERSON_NAME]" at bounding box center [491, 204] width 166 height 17
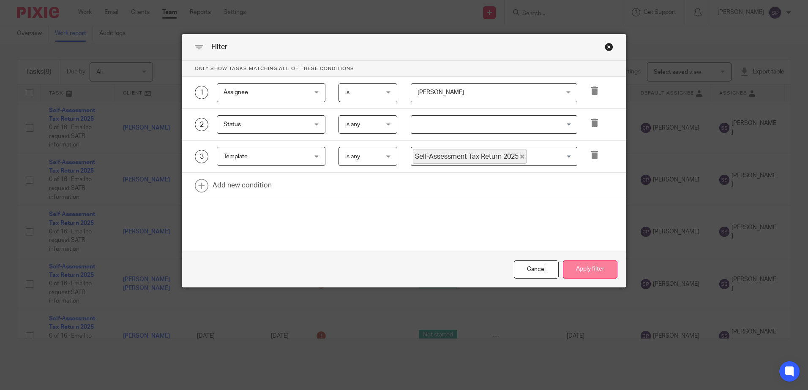
click at [591, 272] on button "Apply filter" at bounding box center [590, 270] width 54 height 18
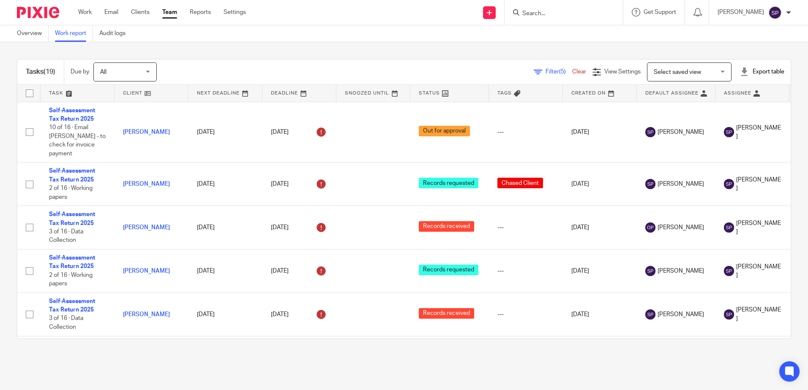
click at [545, 72] on span "Filter (5)" at bounding box center [558, 72] width 27 height 6
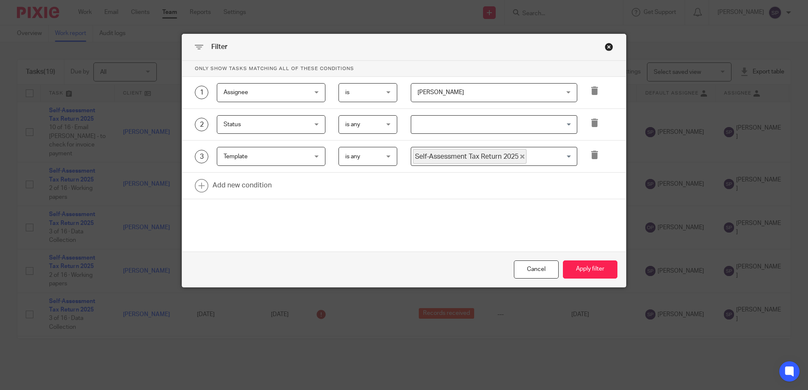
click at [482, 95] on span "[PERSON_NAME]" at bounding box center [481, 93] width 128 height 18
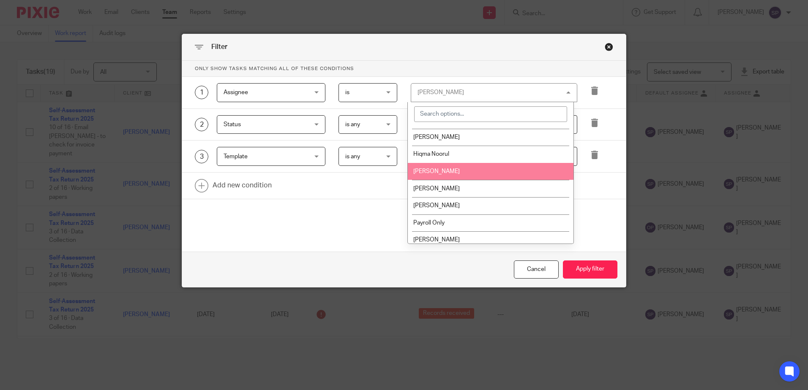
scroll to position [123, 0]
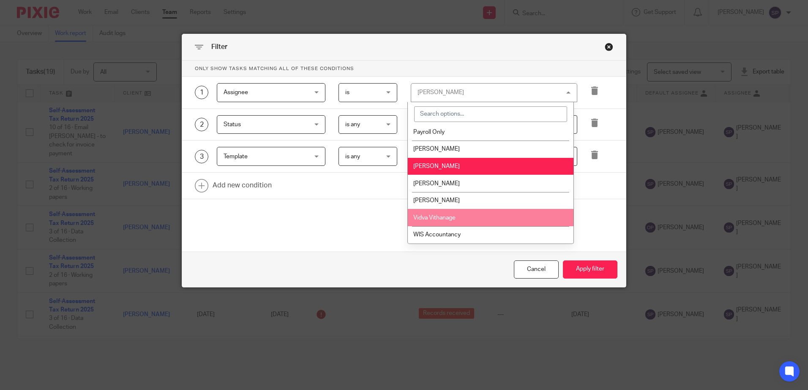
click at [463, 215] on li "Vidva Vithanage" at bounding box center [491, 217] width 166 height 17
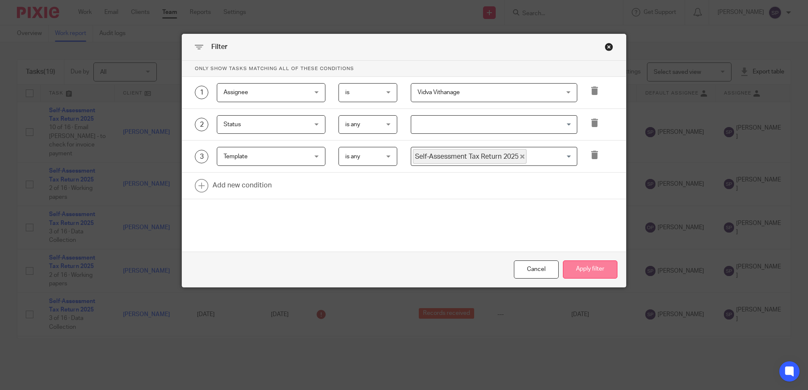
click at [586, 266] on button "Apply filter" at bounding box center [590, 270] width 54 height 18
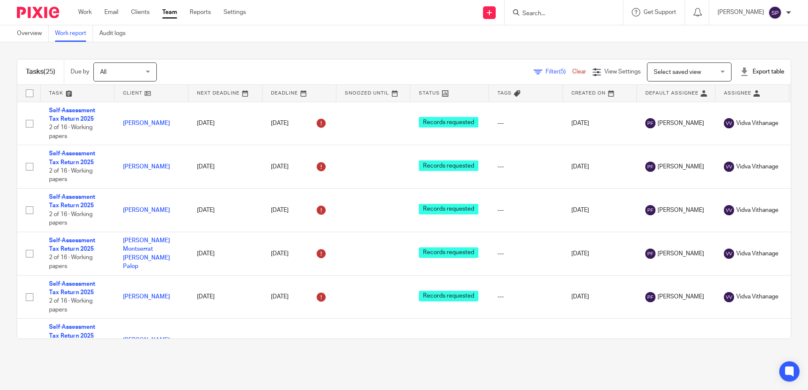
click at [545, 71] on span "Filter (5)" at bounding box center [558, 72] width 27 height 6
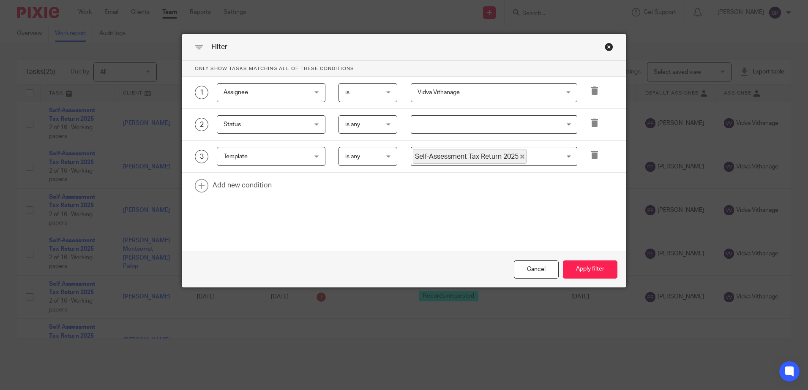
click at [567, 92] on div "Vidva Vithanage Vidva Vithanage" at bounding box center [494, 92] width 166 height 19
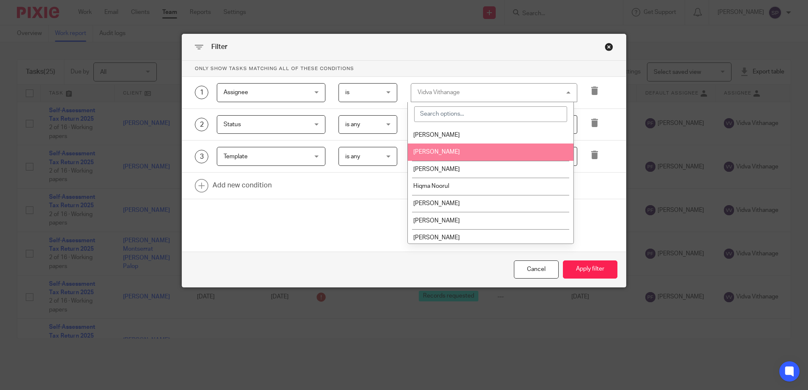
click at [446, 152] on li "[PERSON_NAME]" at bounding box center [491, 152] width 166 height 17
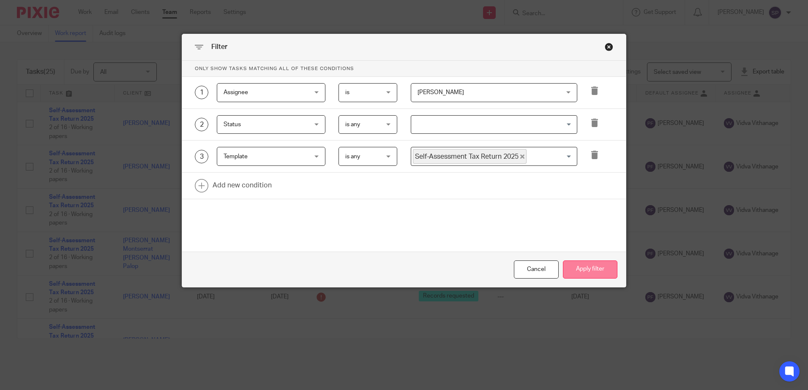
click at [580, 270] on button "Apply filter" at bounding box center [590, 270] width 54 height 18
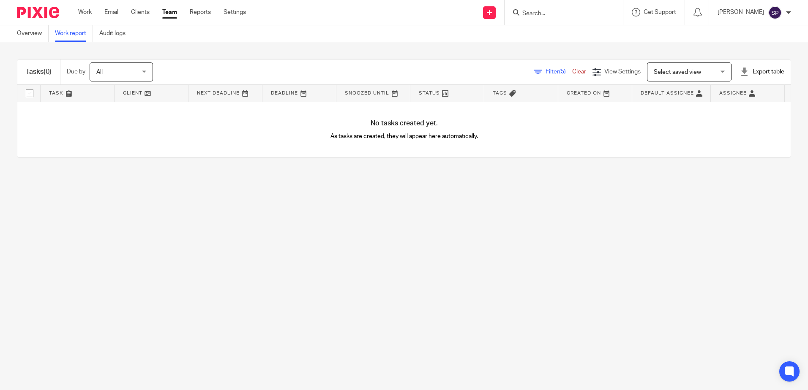
click at [545, 71] on span "Filter (5)" at bounding box center [558, 72] width 27 height 6
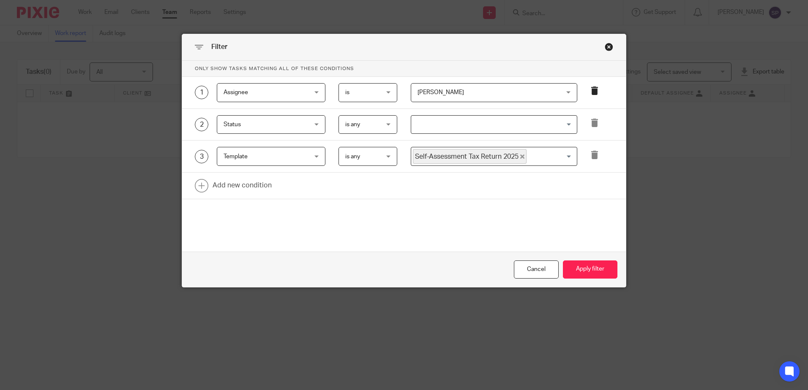
click at [592, 92] on icon at bounding box center [594, 91] width 8 height 8
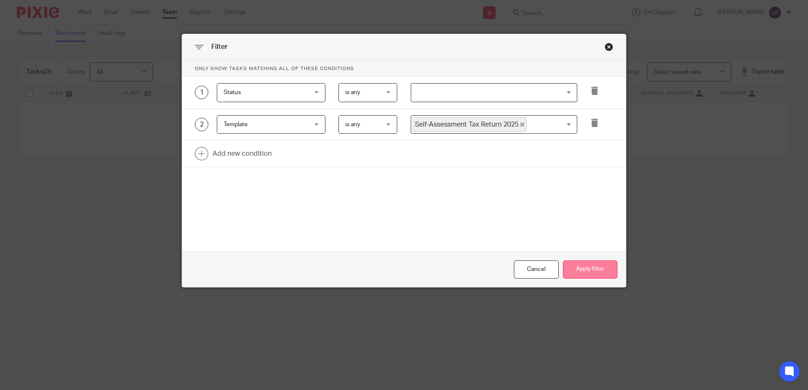
click at [600, 271] on button "Apply filter" at bounding box center [590, 270] width 54 height 18
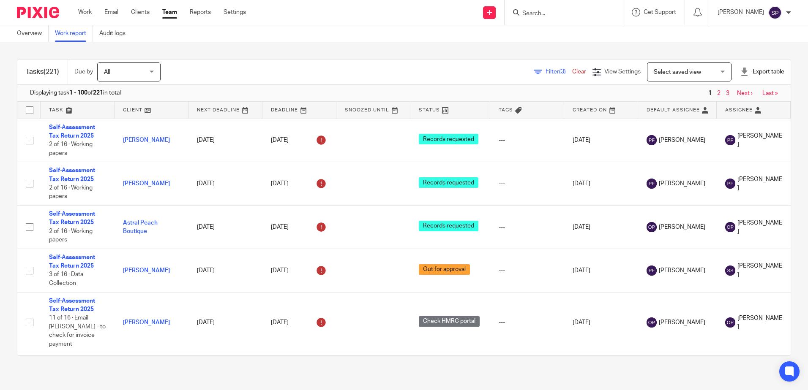
click at [545, 70] on span "Filter (3)" at bounding box center [558, 72] width 27 height 6
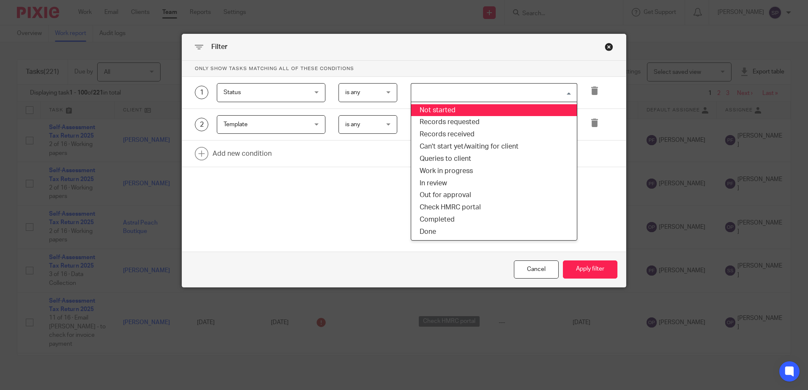
click at [424, 96] on input "Search for option" at bounding box center [492, 92] width 160 height 15
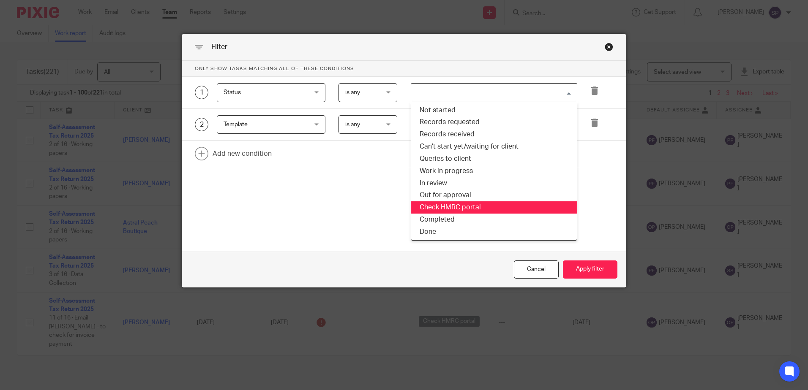
click at [447, 206] on li "Check HMRC portal" at bounding box center [494, 208] width 166 height 12
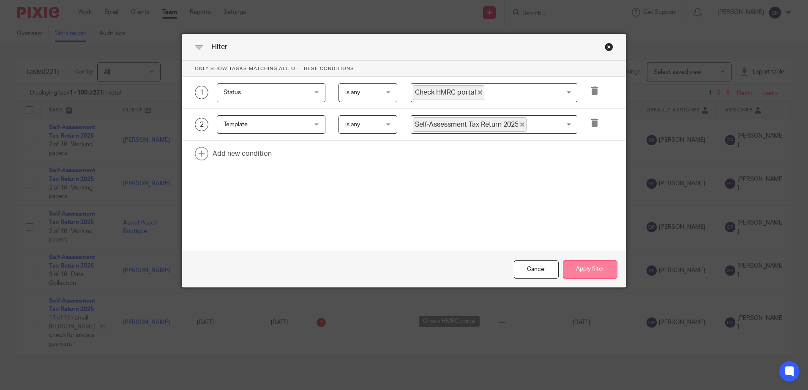
click at [572, 271] on button "Apply filter" at bounding box center [590, 270] width 54 height 18
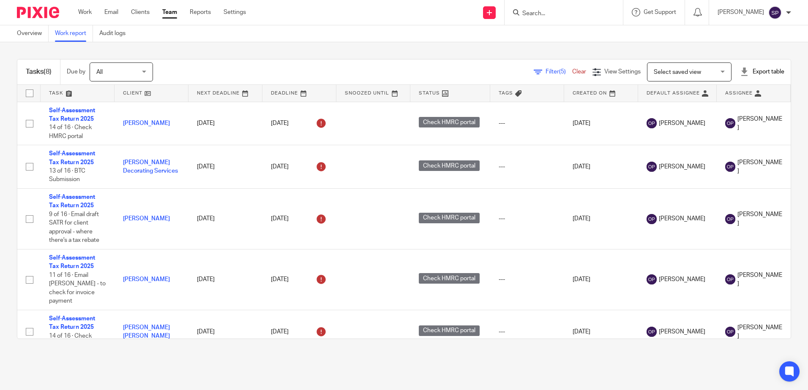
click at [545, 71] on span "Filter (5)" at bounding box center [558, 72] width 27 height 6
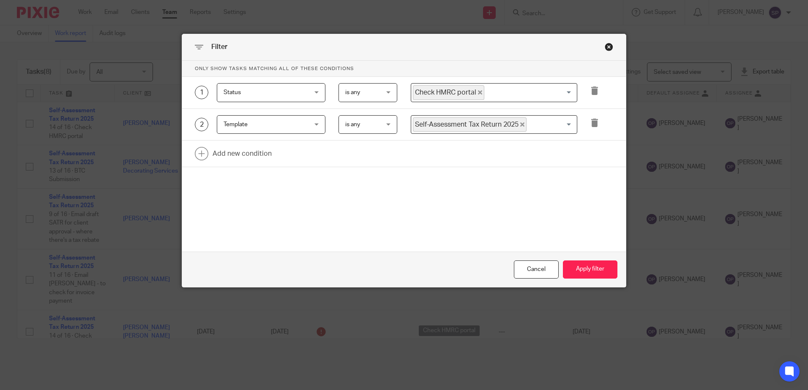
click at [478, 91] on icon "Deselect Check HMRC portal" at bounding box center [480, 92] width 4 height 4
click at [463, 94] on input "Search for option" at bounding box center [492, 92] width 160 height 15
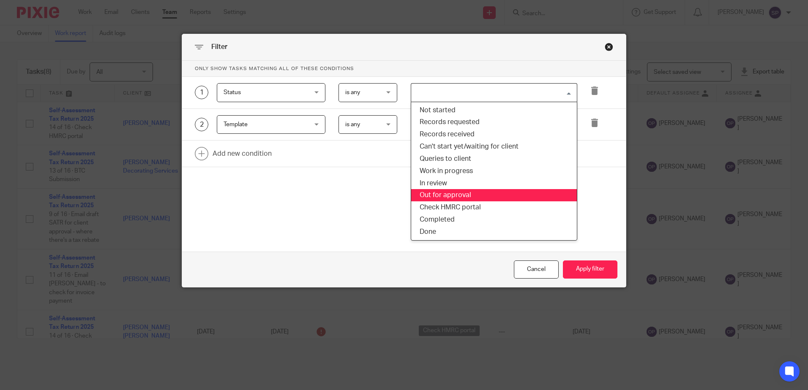
click at [462, 193] on li "Out for approval" at bounding box center [494, 195] width 166 height 12
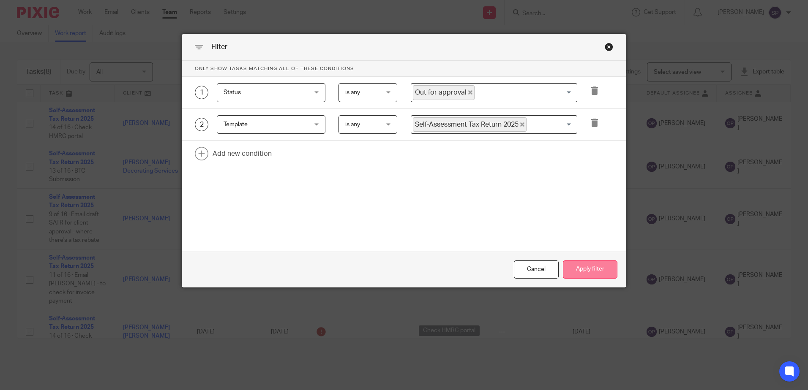
click at [580, 267] on button "Apply filter" at bounding box center [590, 270] width 54 height 18
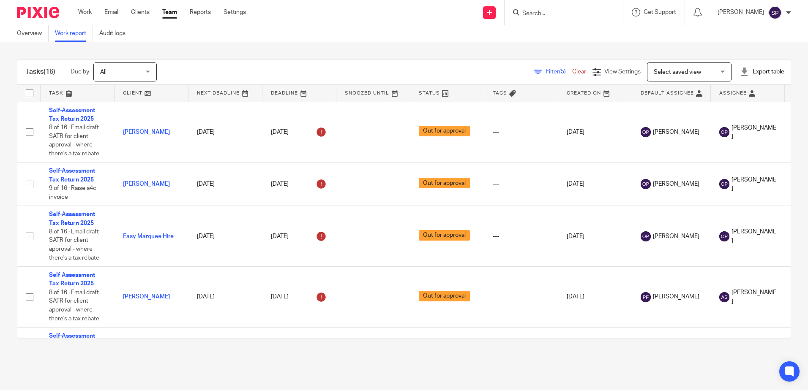
click at [730, 97] on link at bounding box center [748, 93] width 74 height 17
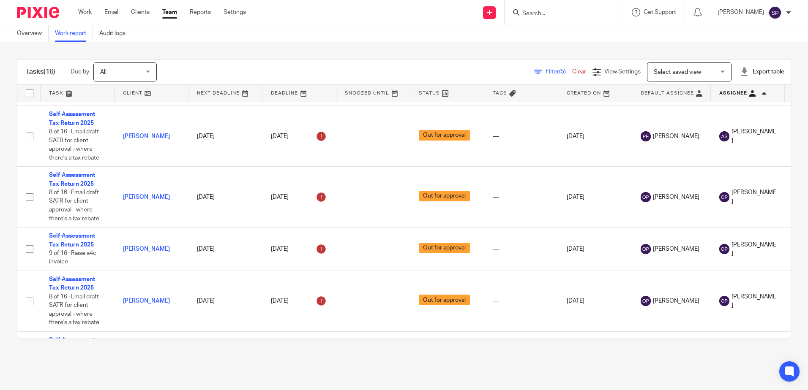
scroll to position [166, 0]
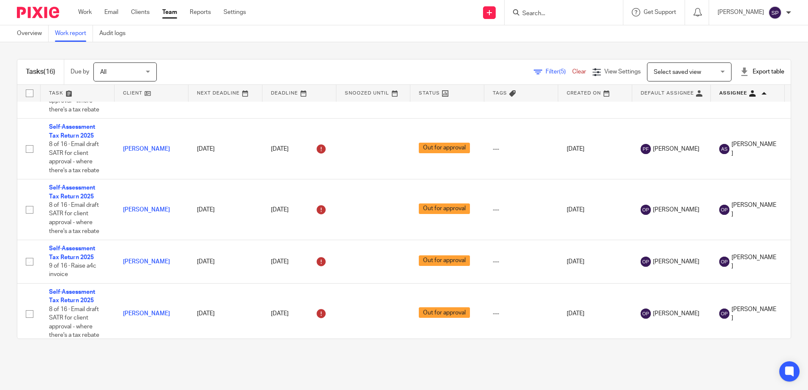
click at [545, 70] on span "Filter (5)" at bounding box center [558, 72] width 27 height 6
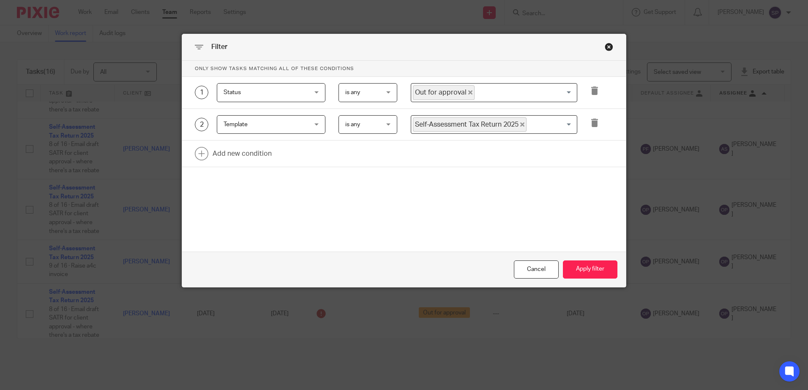
click at [468, 91] on icon "Deselect Out for approval" at bounding box center [470, 92] width 4 height 4
click at [577, 268] on button "Apply filter" at bounding box center [590, 270] width 54 height 18
